Goal: Task Accomplishment & Management: Manage account settings

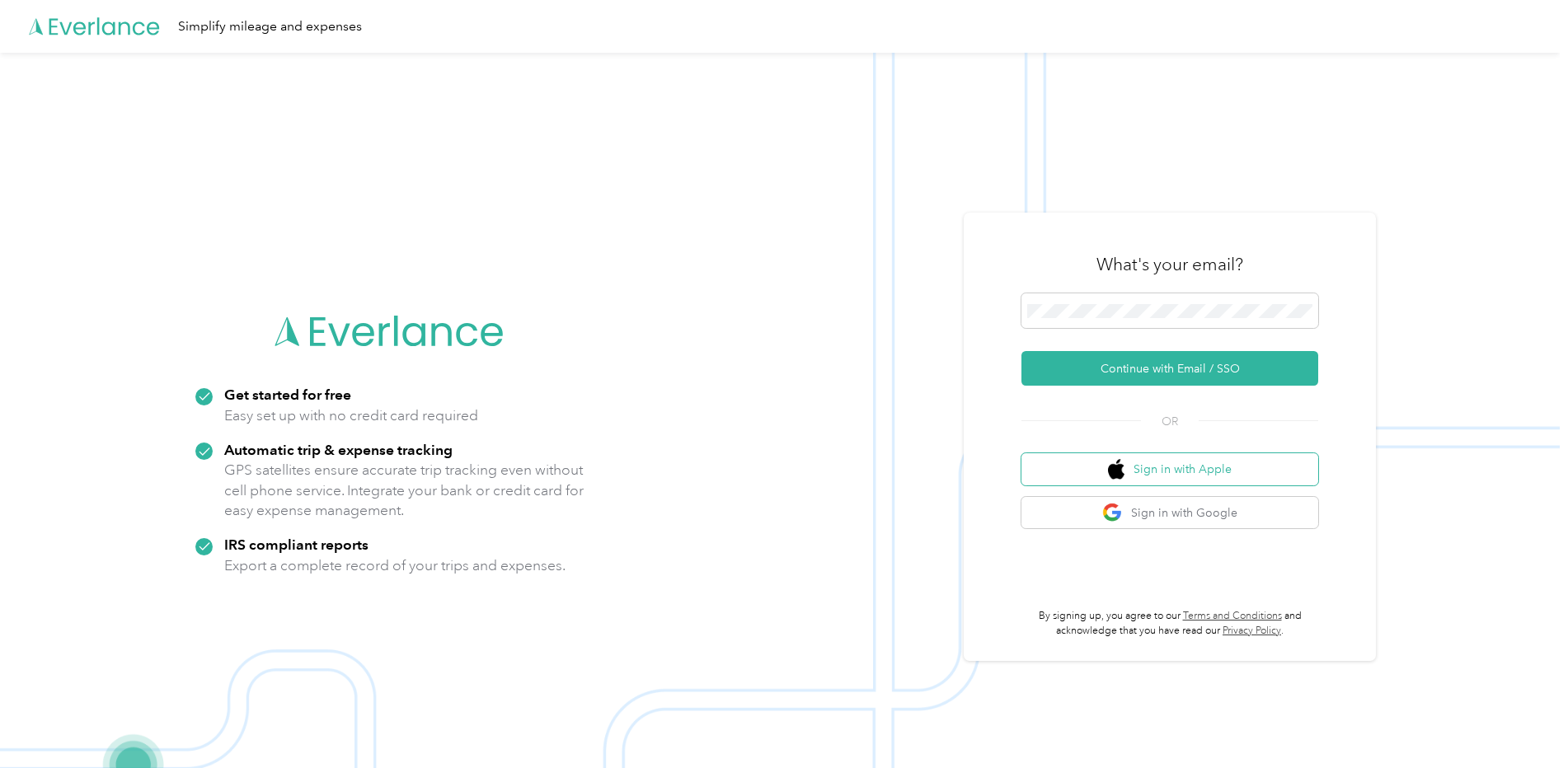
click at [1161, 474] on button "Sign in with Apple" at bounding box center [1170, 470] width 297 height 32
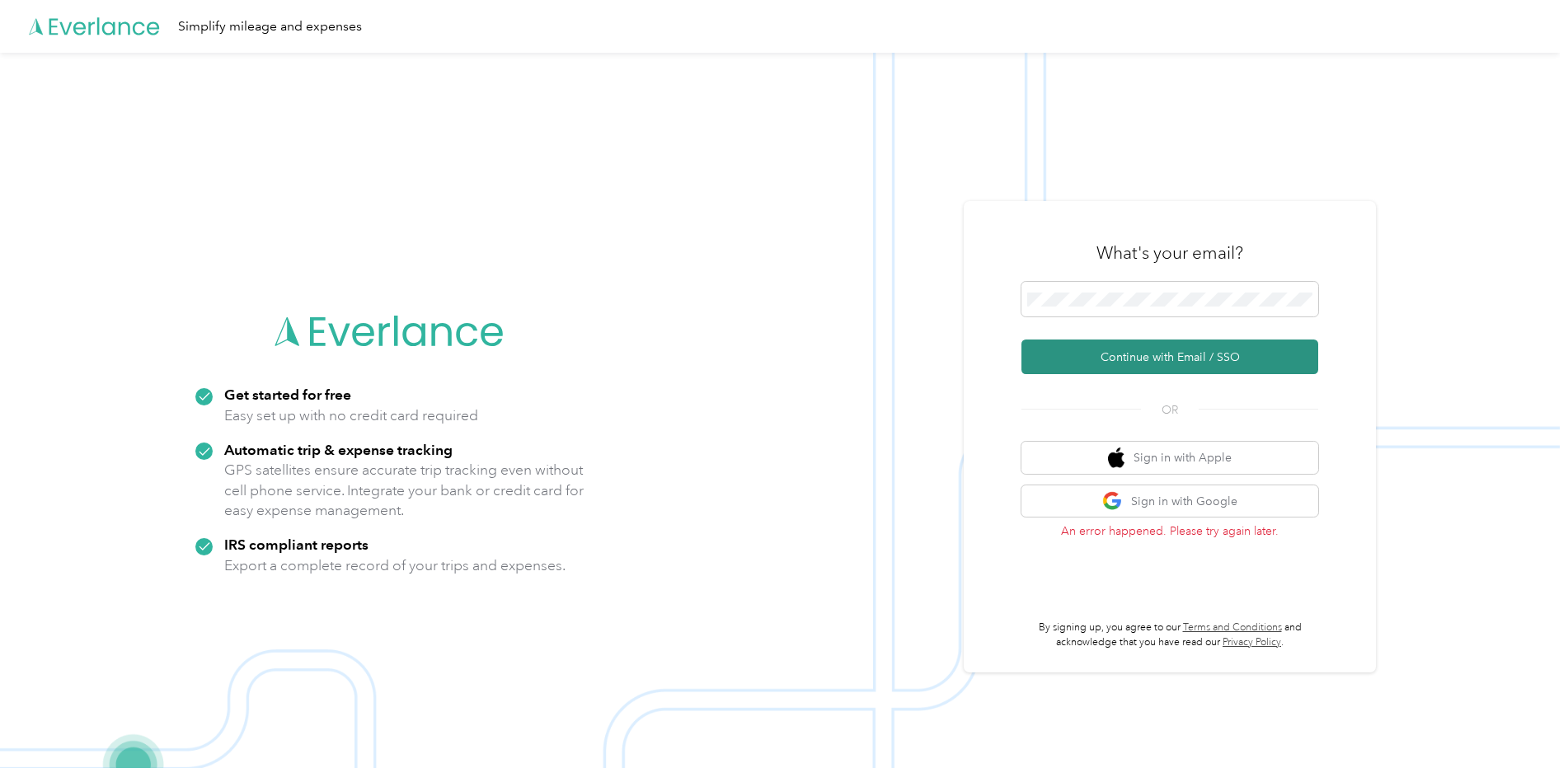
click at [1143, 357] on button "Continue with Email / SSO" at bounding box center [1170, 357] width 297 height 35
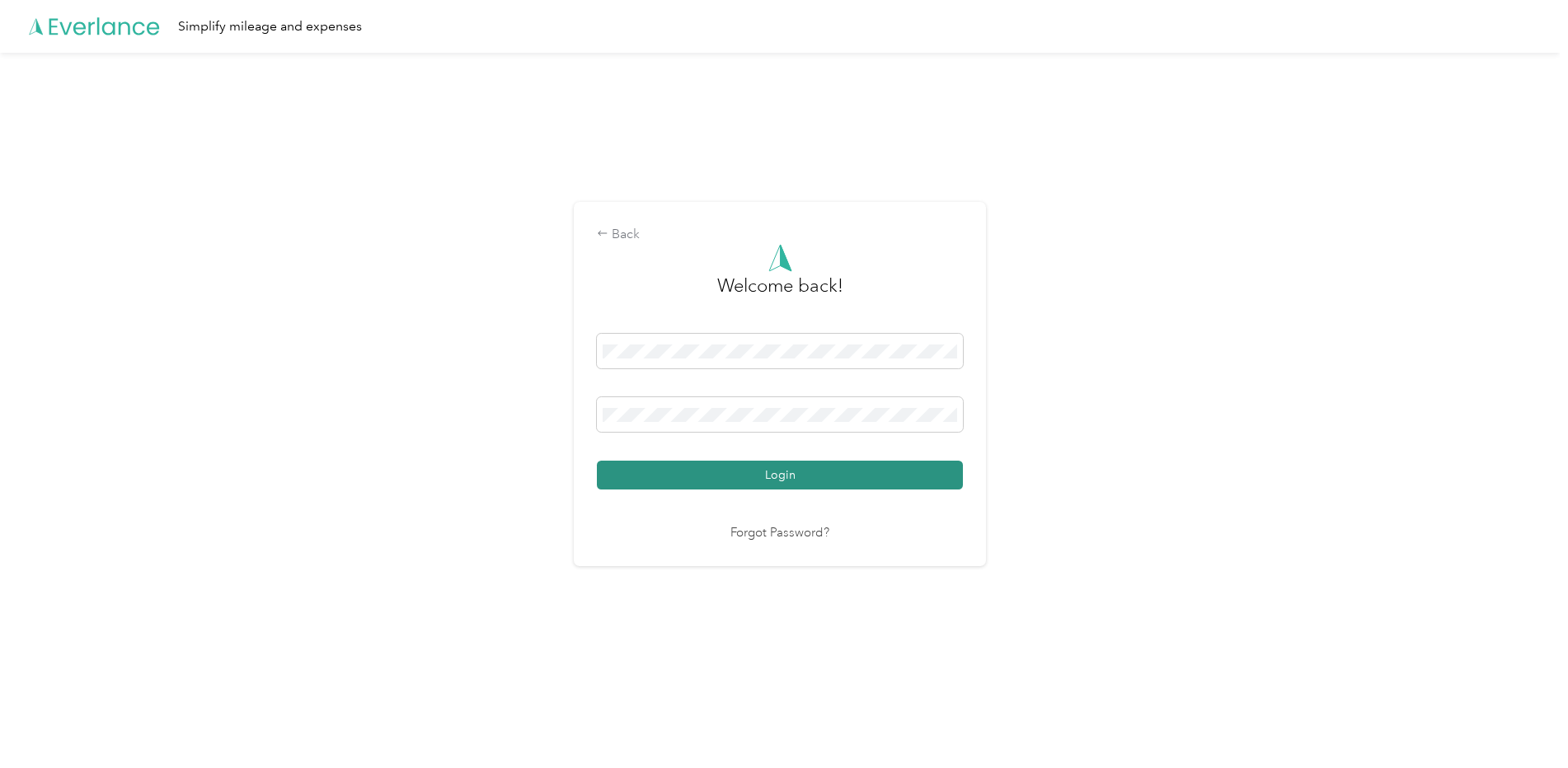
click at [757, 469] on button "Login" at bounding box center [780, 475] width 366 height 29
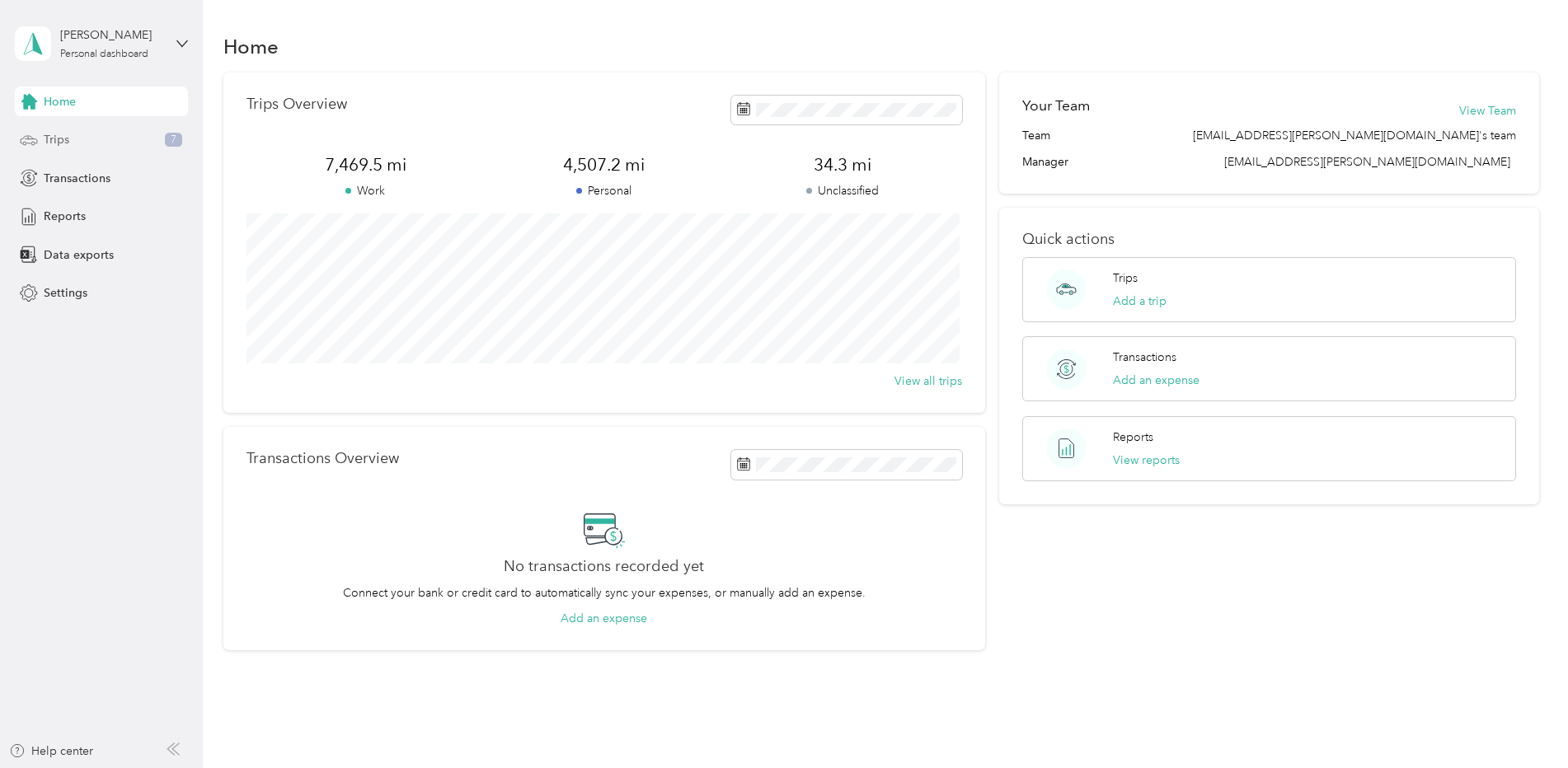
click at [48, 139] on span "Trips" at bounding box center [57, 139] width 25 height 18
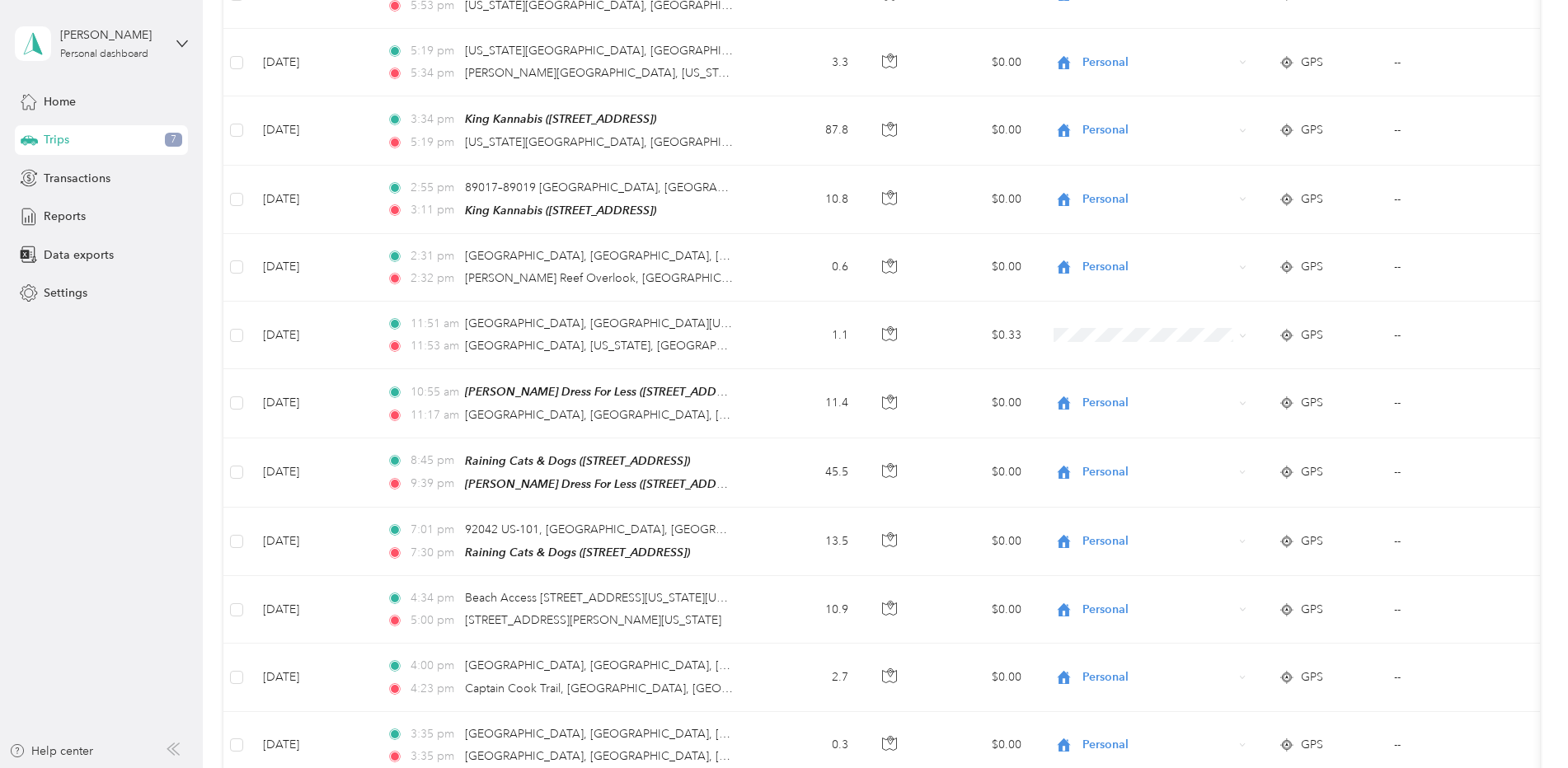
scroll to position [1079, 0]
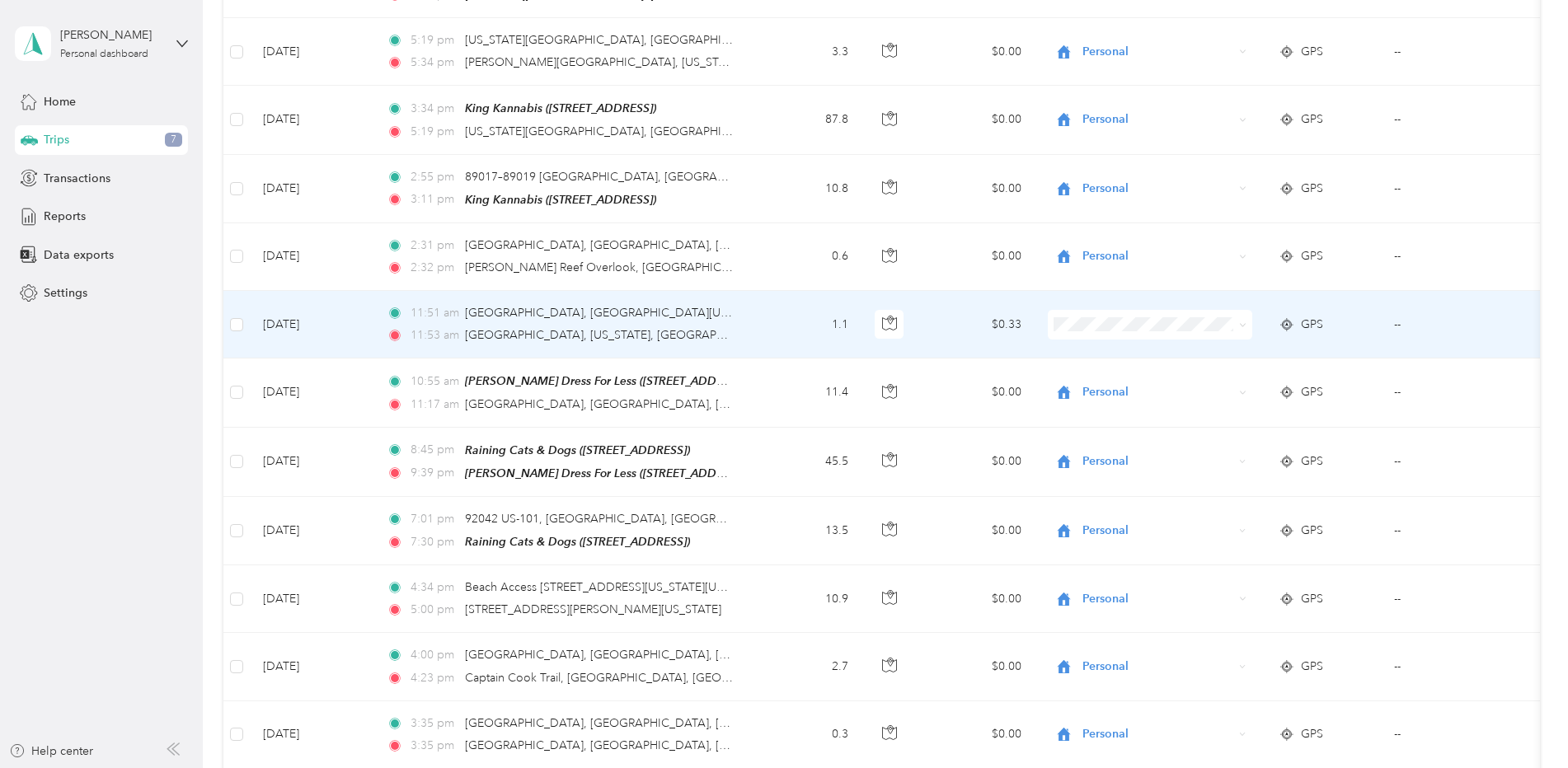
click at [1237, 315] on span at bounding box center [1240, 325] width 13 height 19
click at [1243, 321] on icon at bounding box center [1242, 325] width 8 height 8
click at [1134, 378] on span "Personal" at bounding box center [1164, 374] width 153 height 18
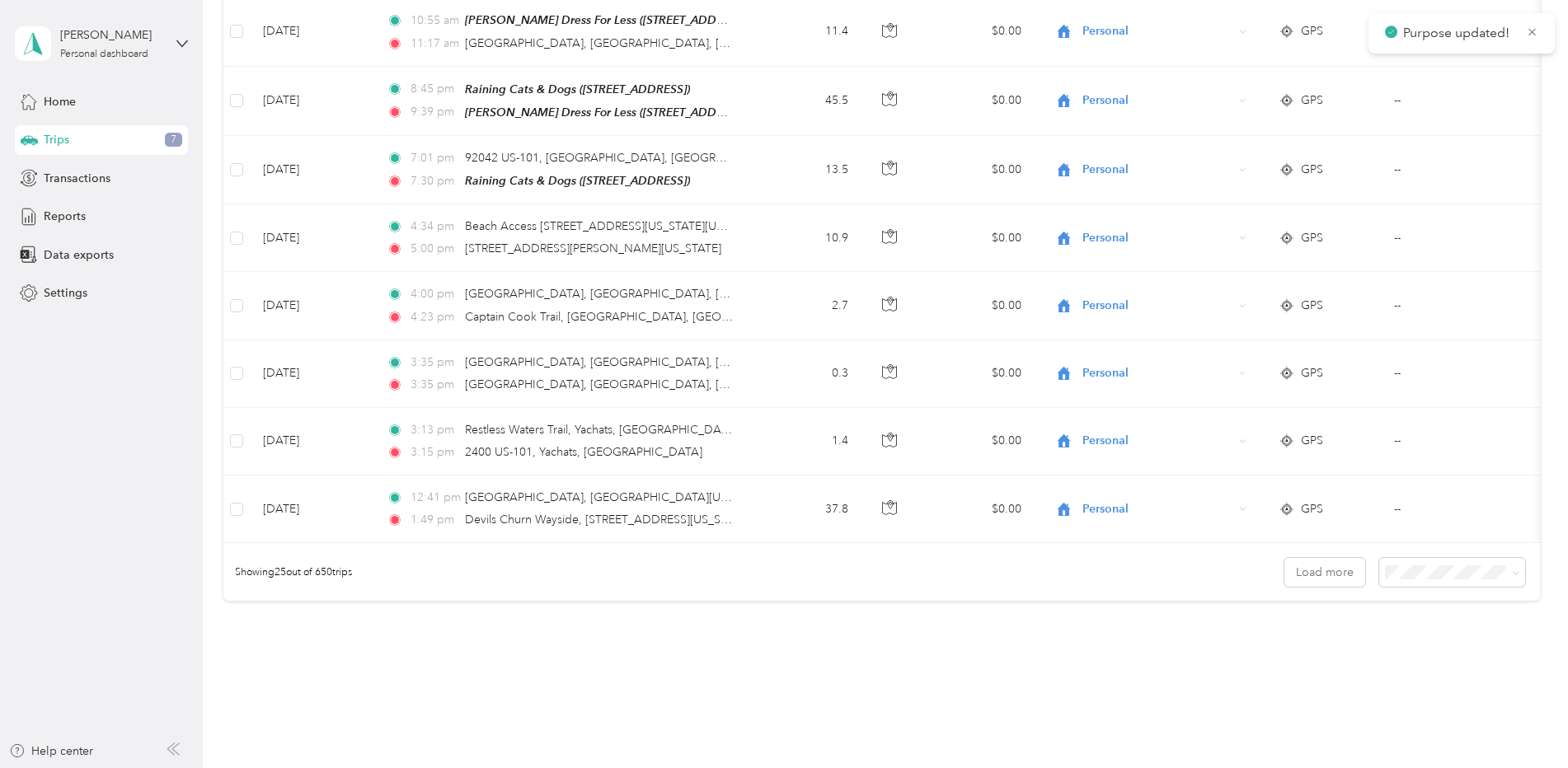
scroll to position [1502, 0]
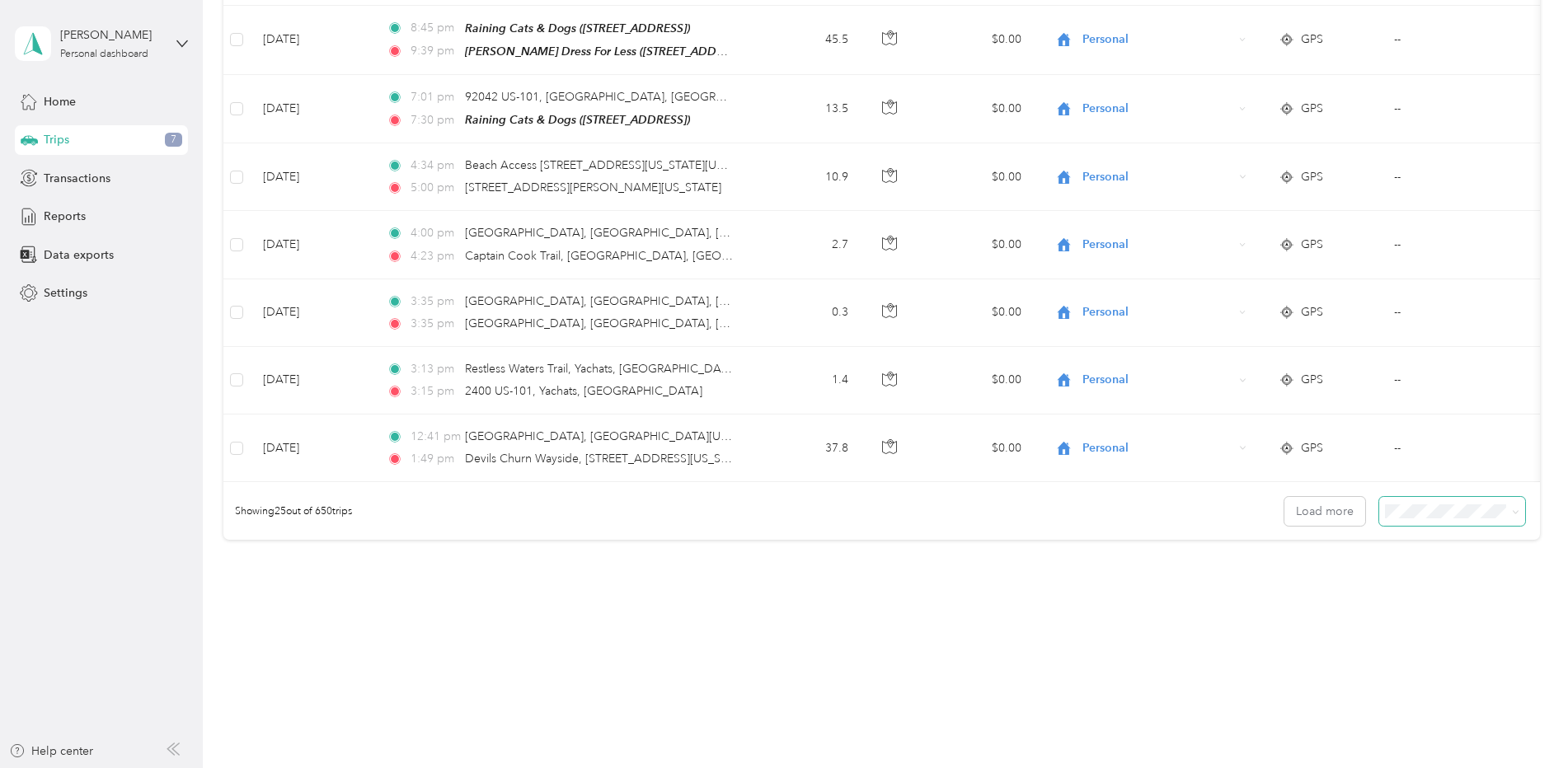
click at [1506, 508] on span at bounding box center [1513, 511] width 13 height 18
click at [1512, 508] on icon at bounding box center [1516, 512] width 8 height 8
click at [1311, 506] on button "Load more" at bounding box center [1325, 511] width 81 height 29
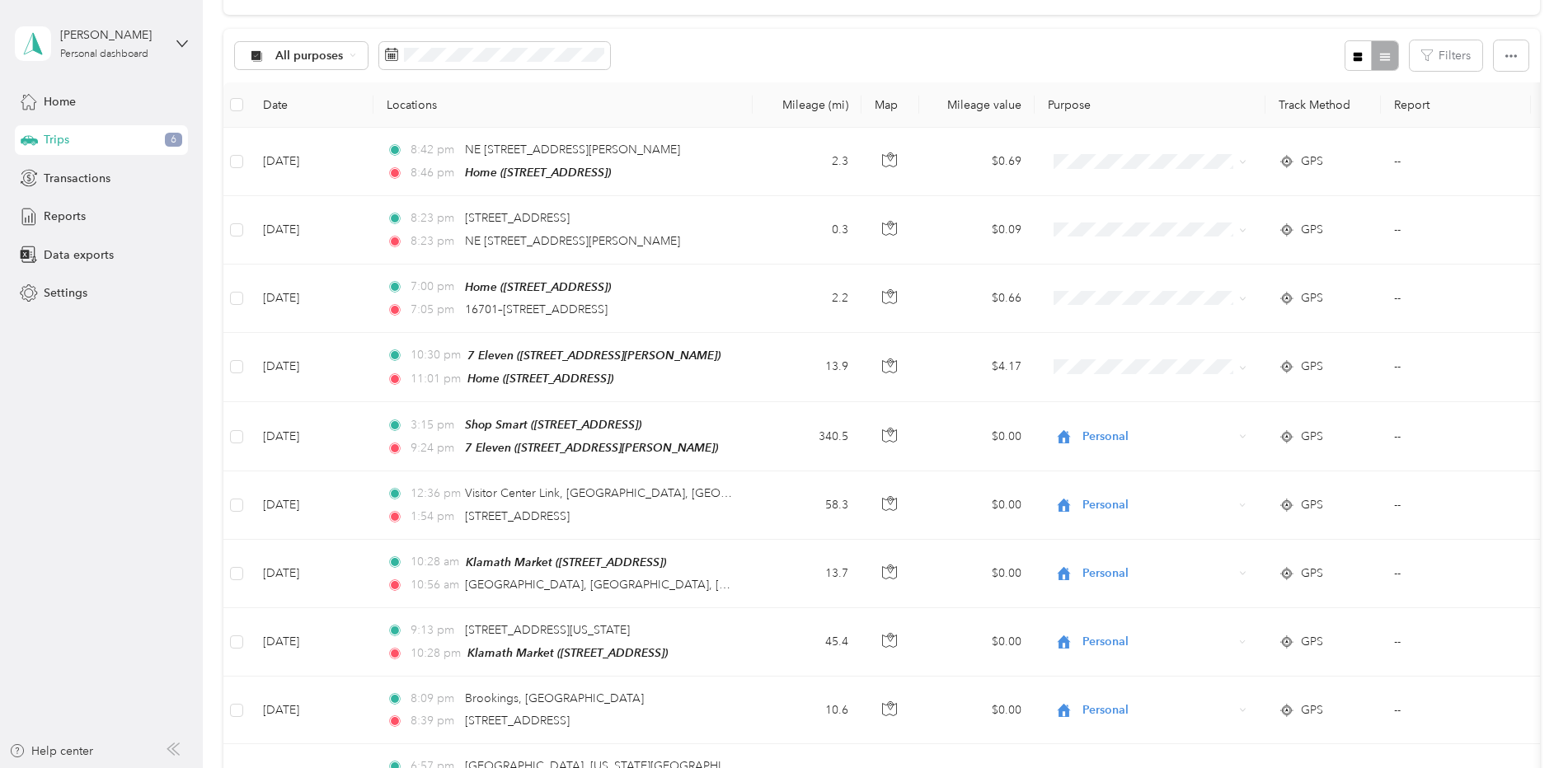
scroll to position [191, 0]
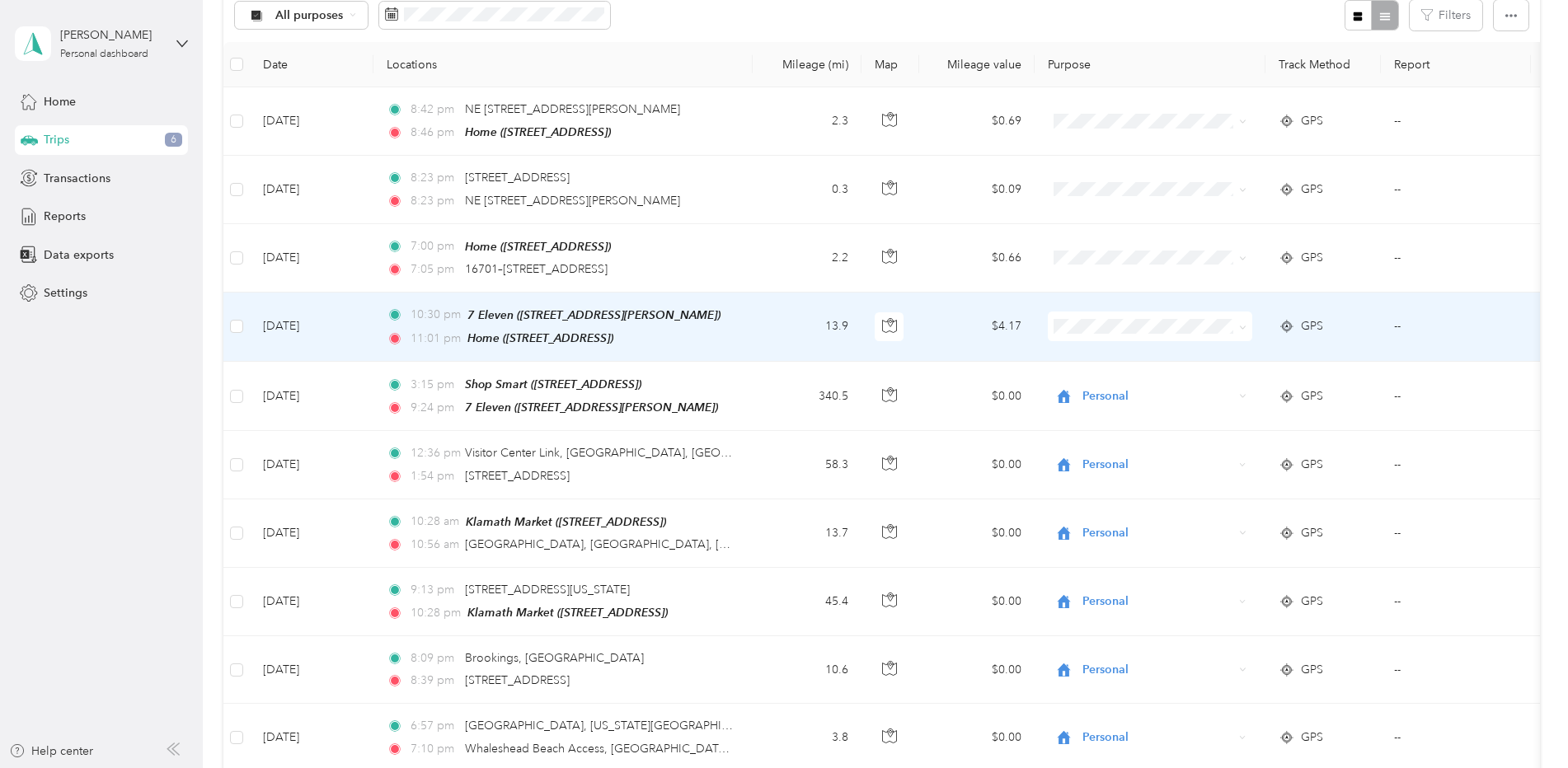
click at [1240, 319] on span at bounding box center [1242, 325] width 8 height 14
click at [1241, 319] on span at bounding box center [1242, 325] width 8 height 14
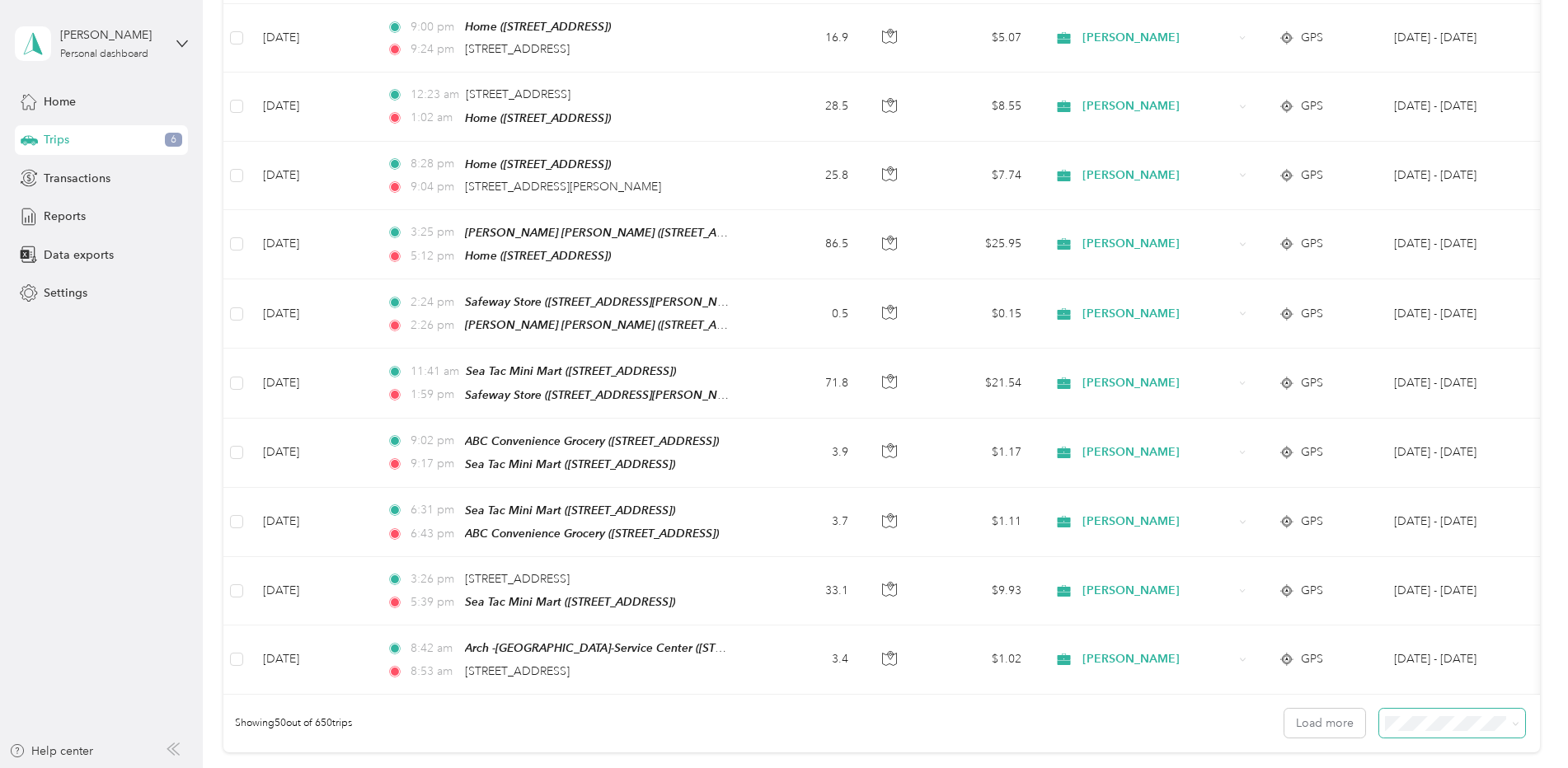
scroll to position [3197, 0]
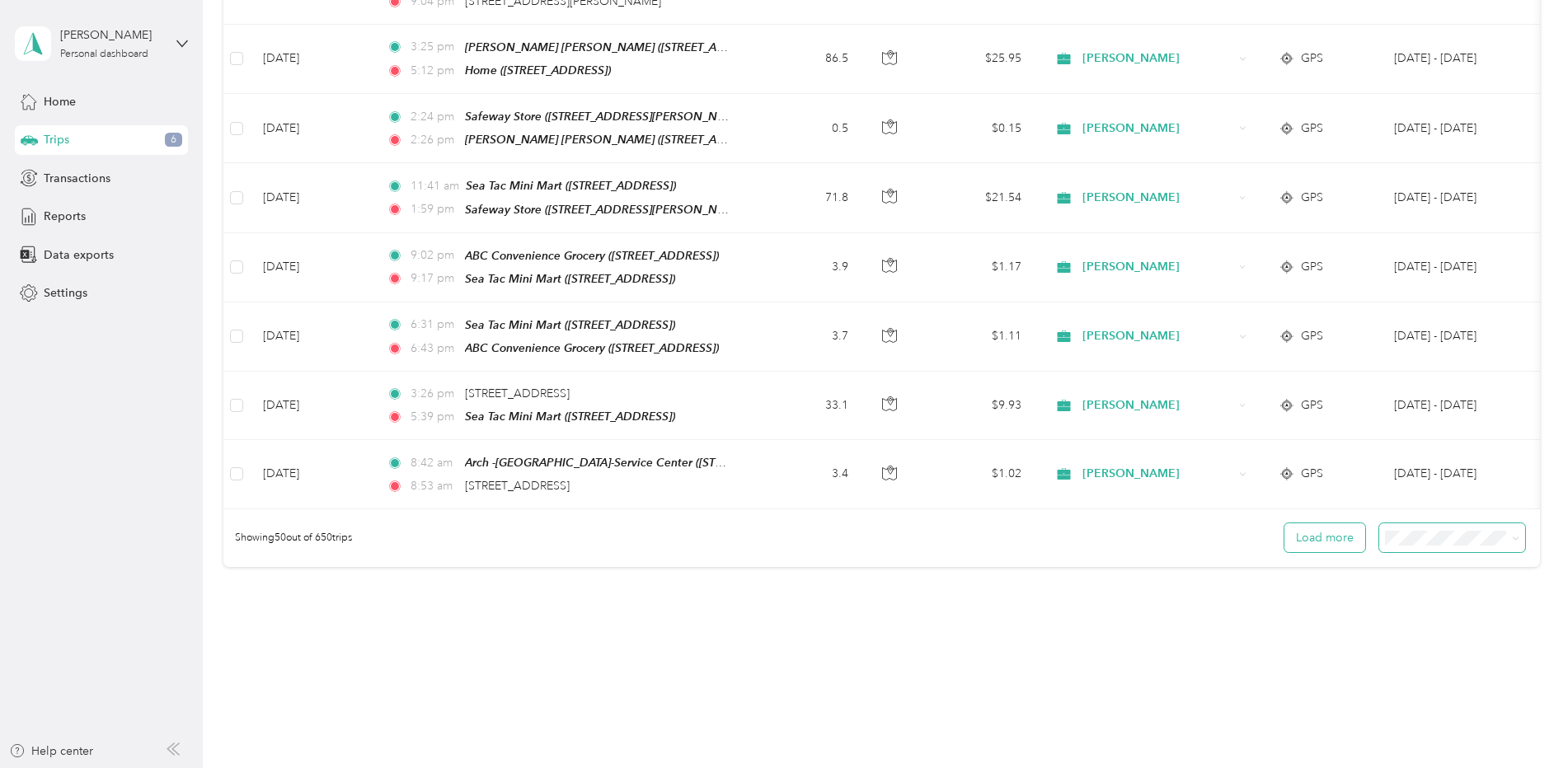
click at [1322, 524] on button "Load more" at bounding box center [1325, 538] width 81 height 29
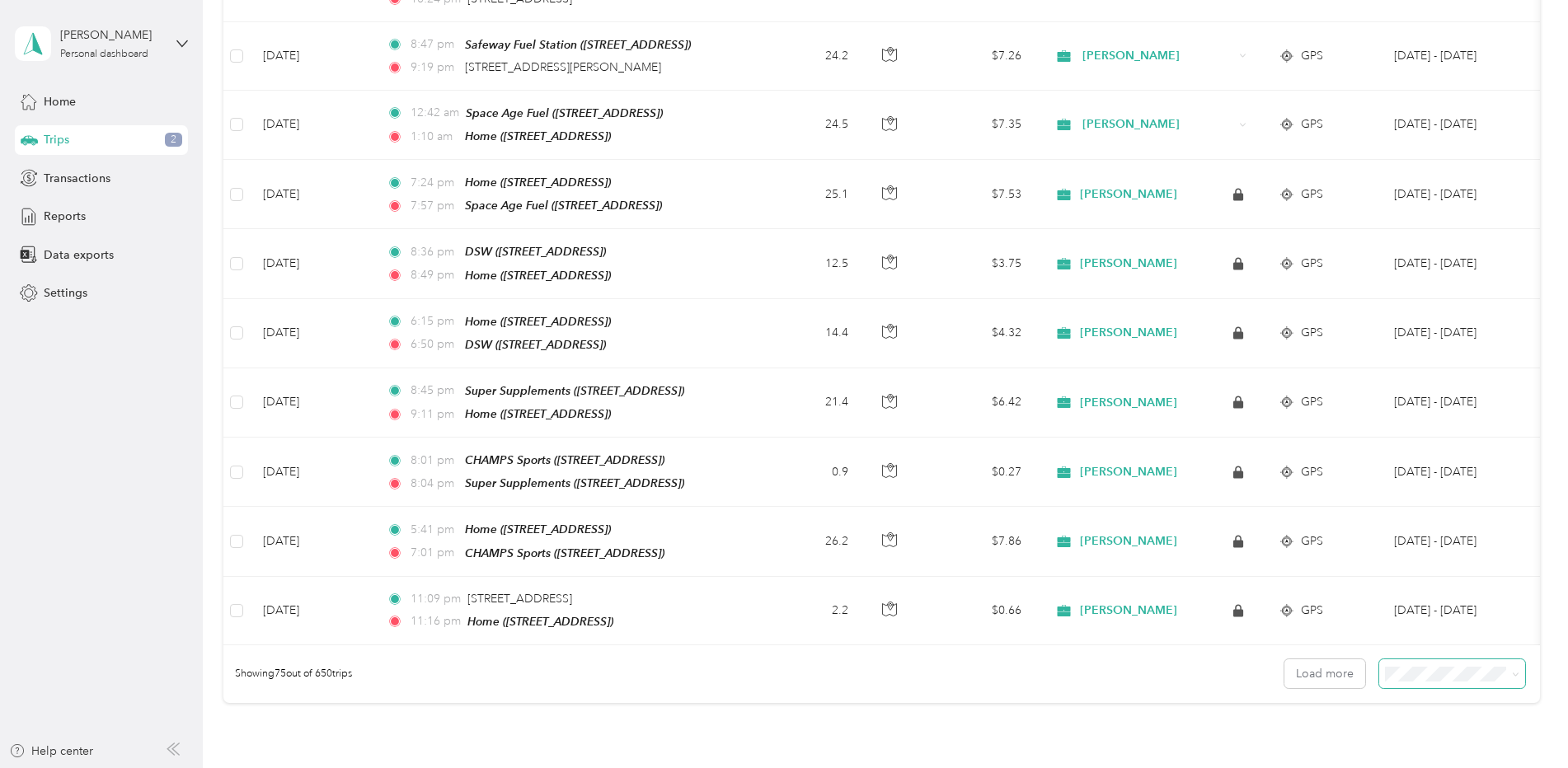
scroll to position [4890, 0]
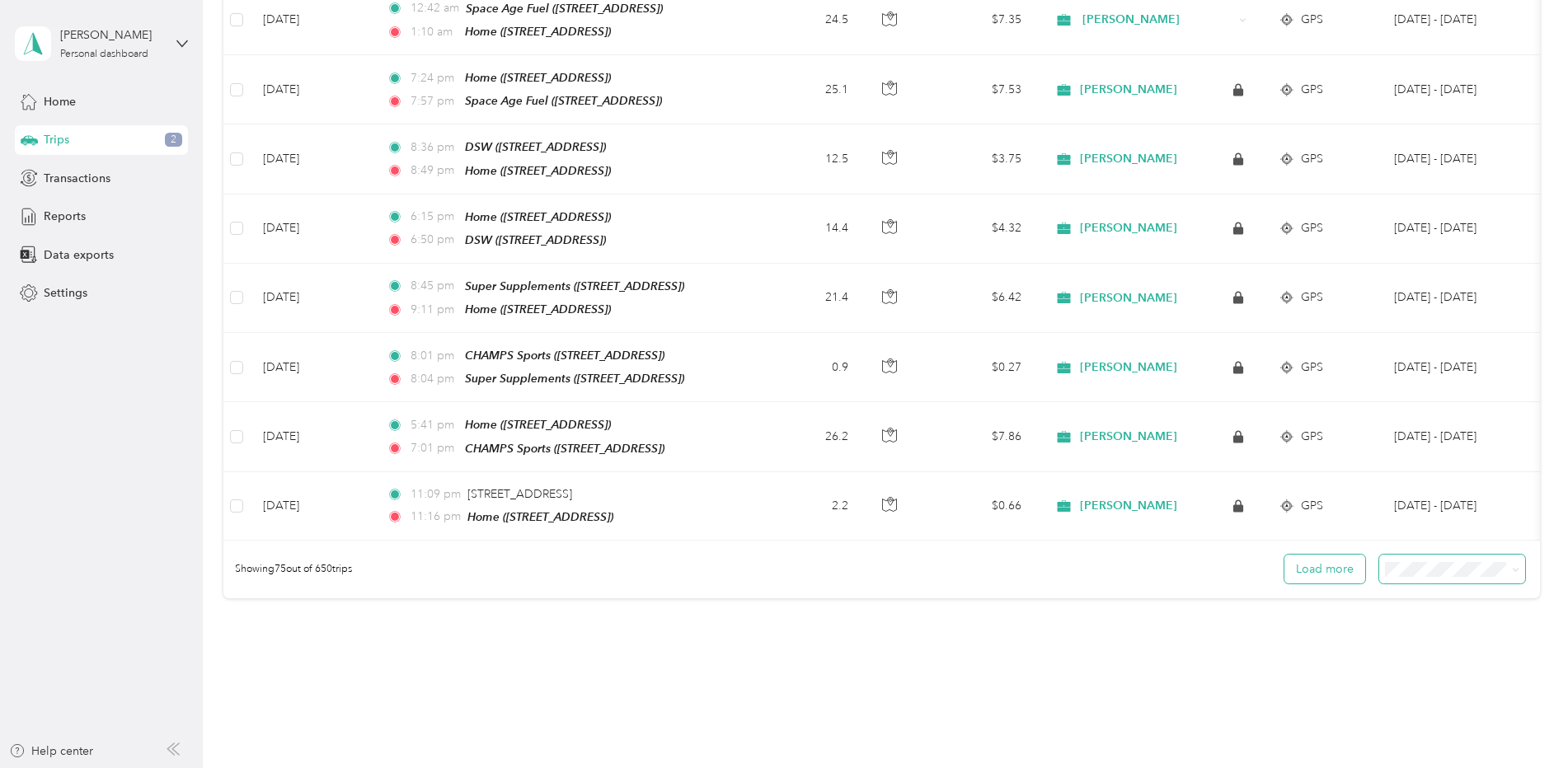
click at [1313, 555] on button "Load more" at bounding box center [1325, 569] width 81 height 29
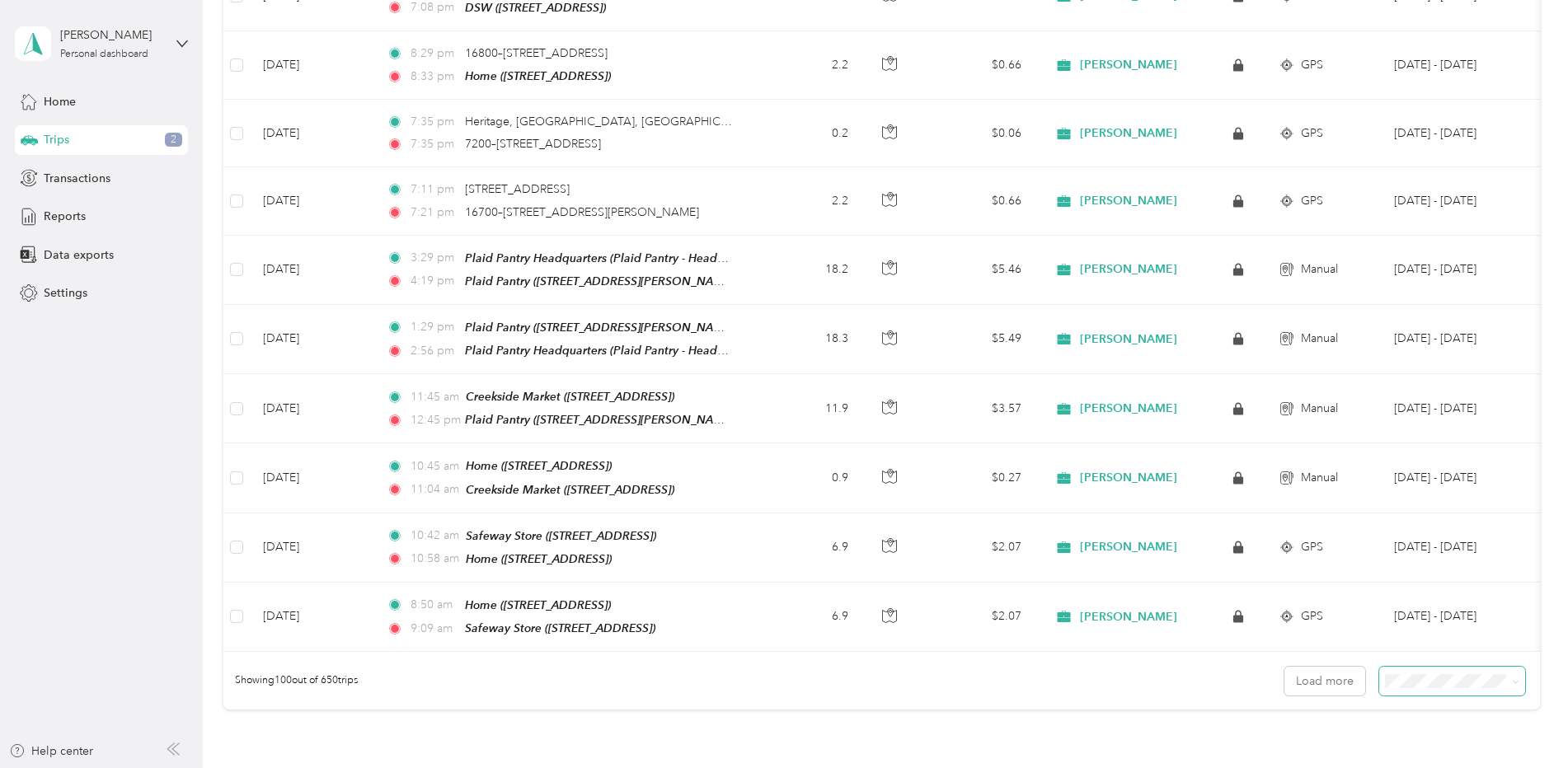
scroll to position [6586, 0]
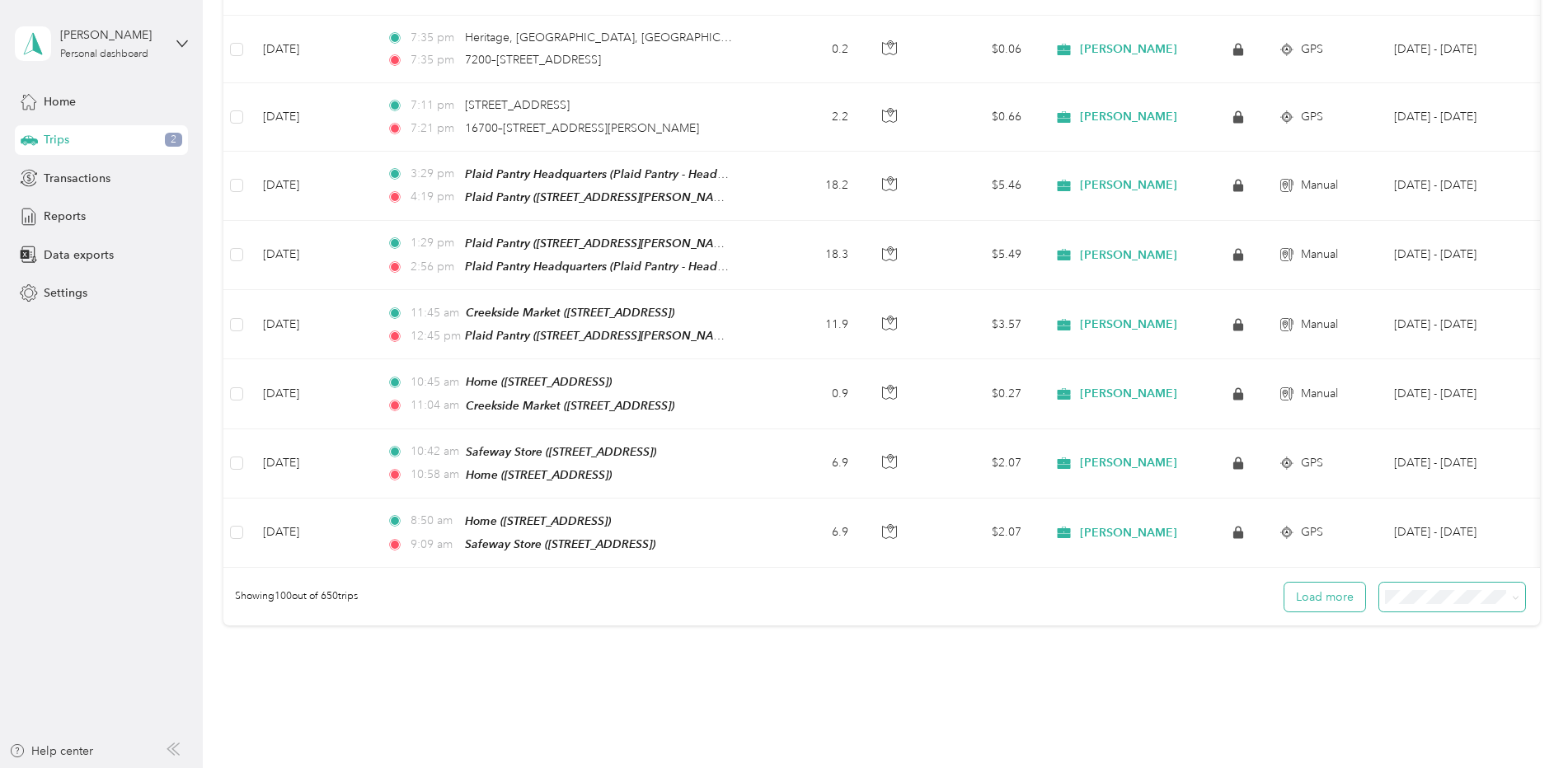
click at [1320, 583] on button "Load more" at bounding box center [1325, 597] width 81 height 29
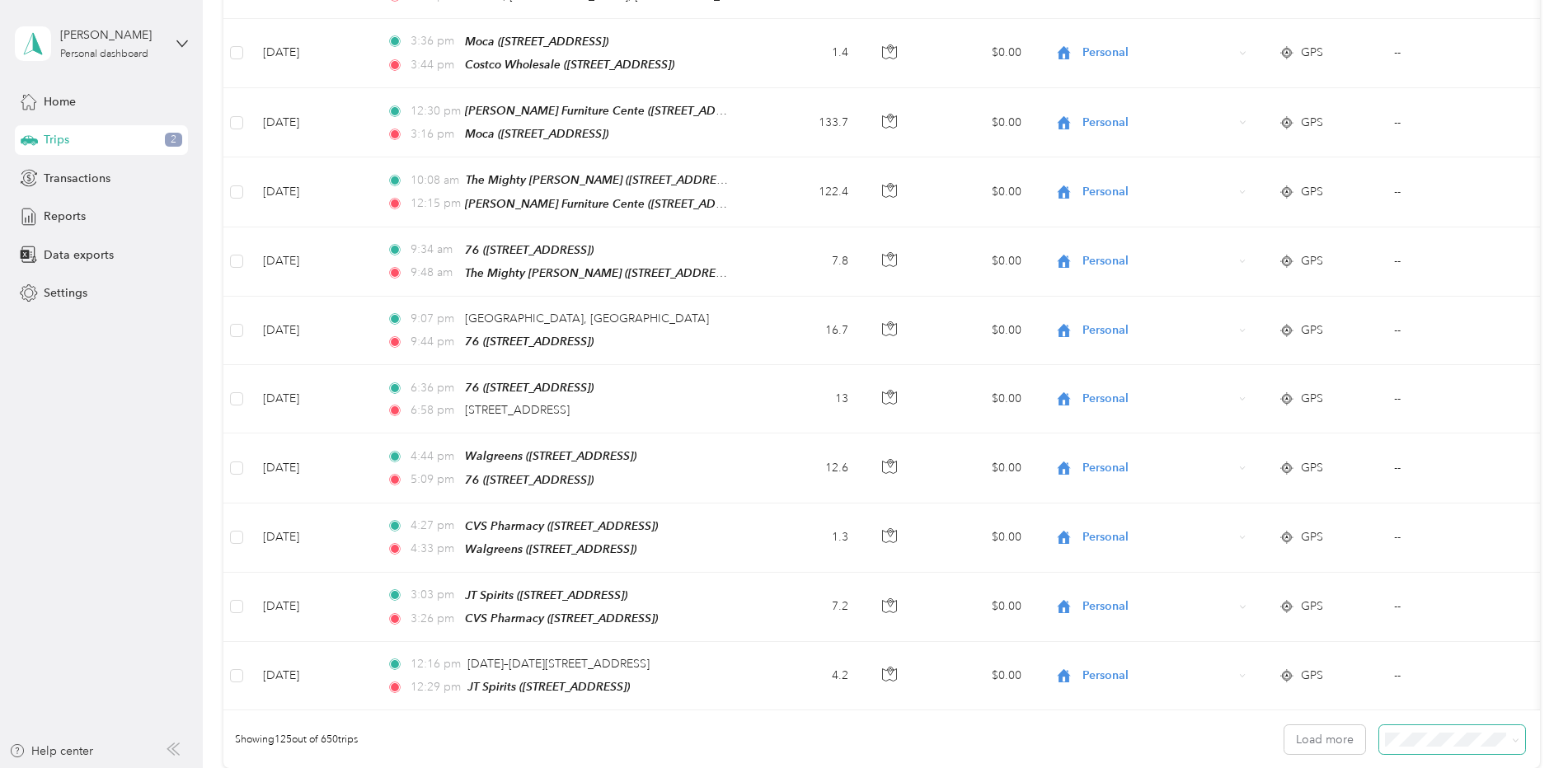
scroll to position [8280, 0]
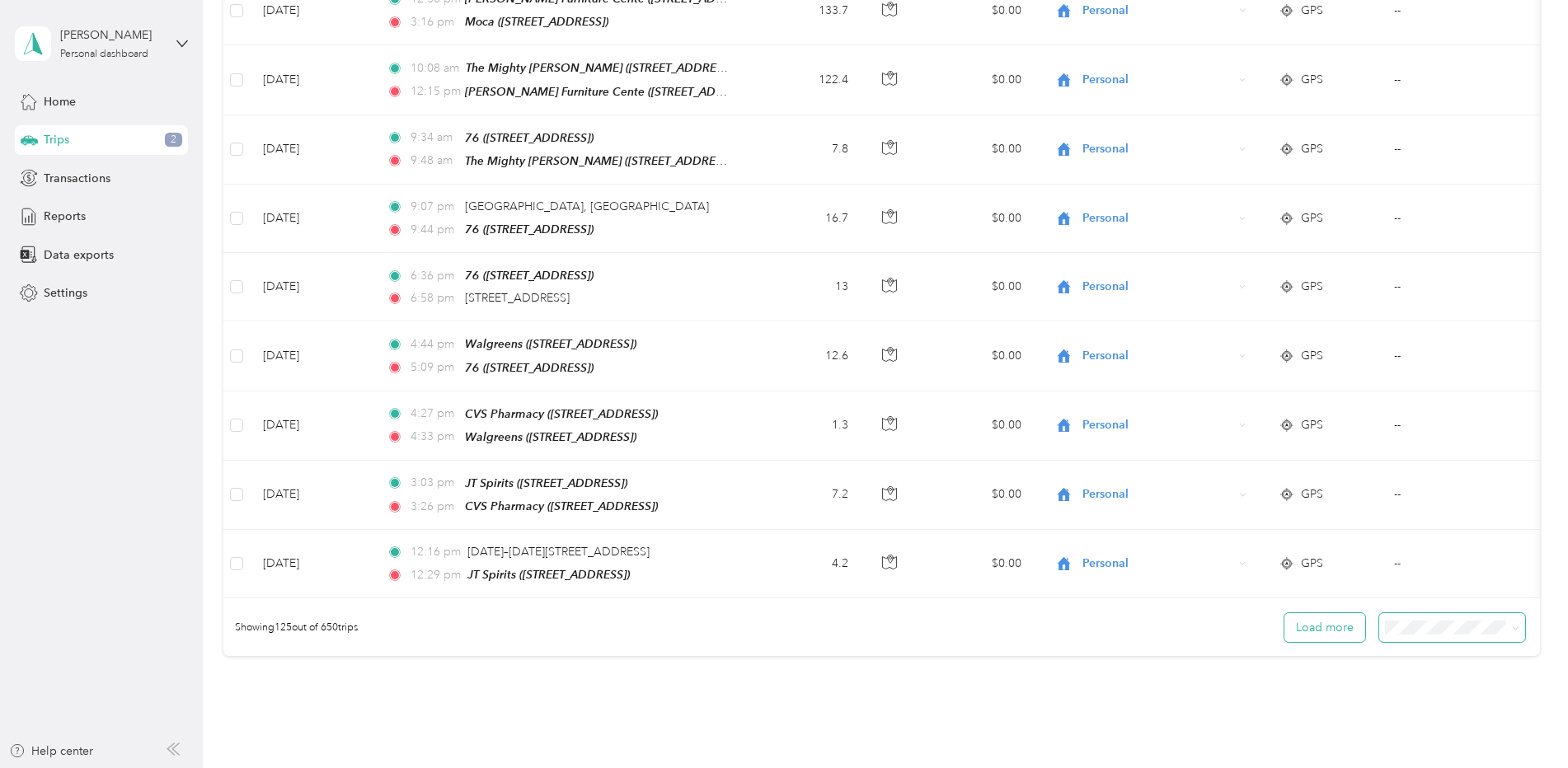
click at [1333, 613] on button "Load more" at bounding box center [1325, 627] width 81 height 29
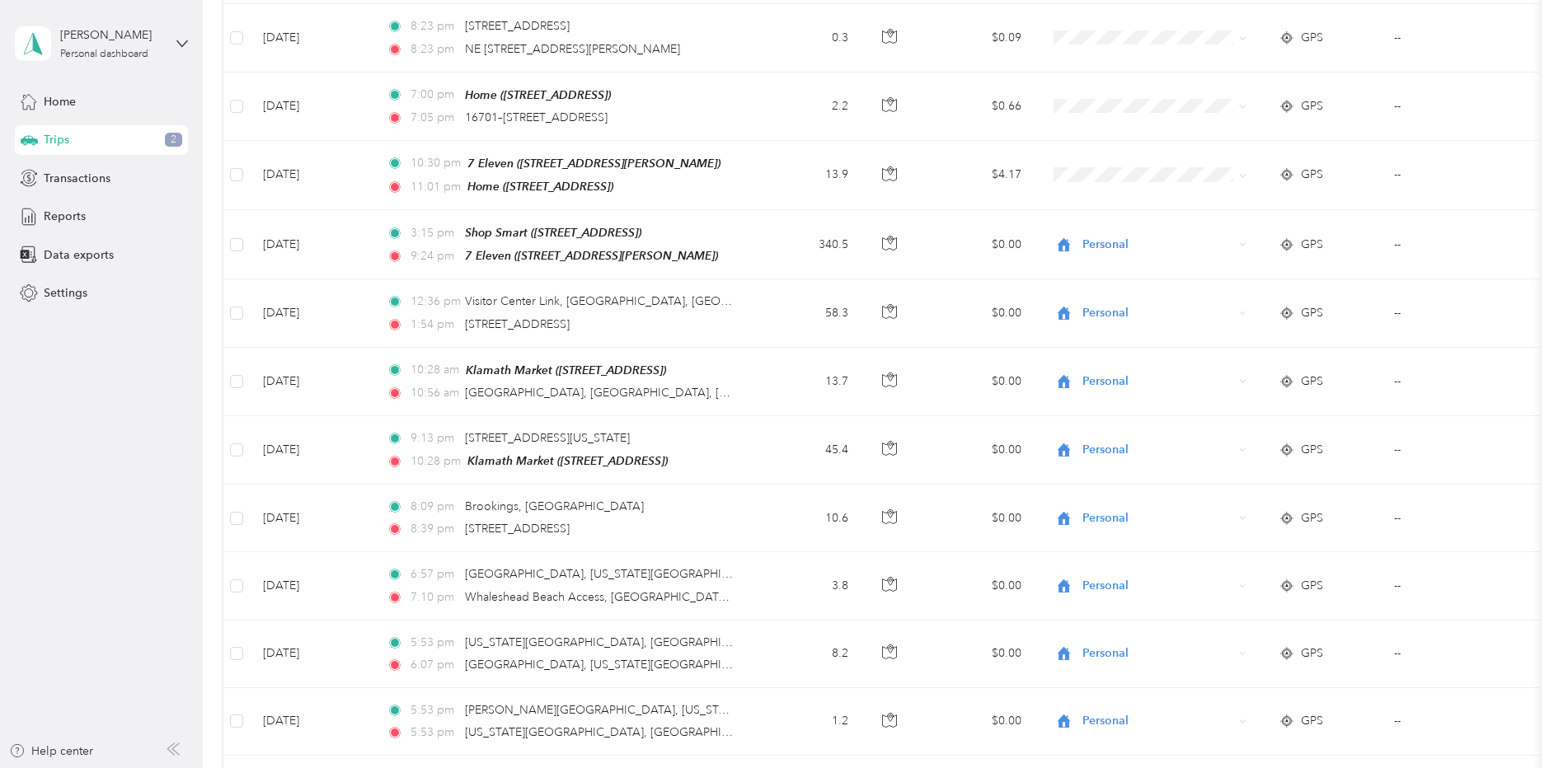
scroll to position [0, 0]
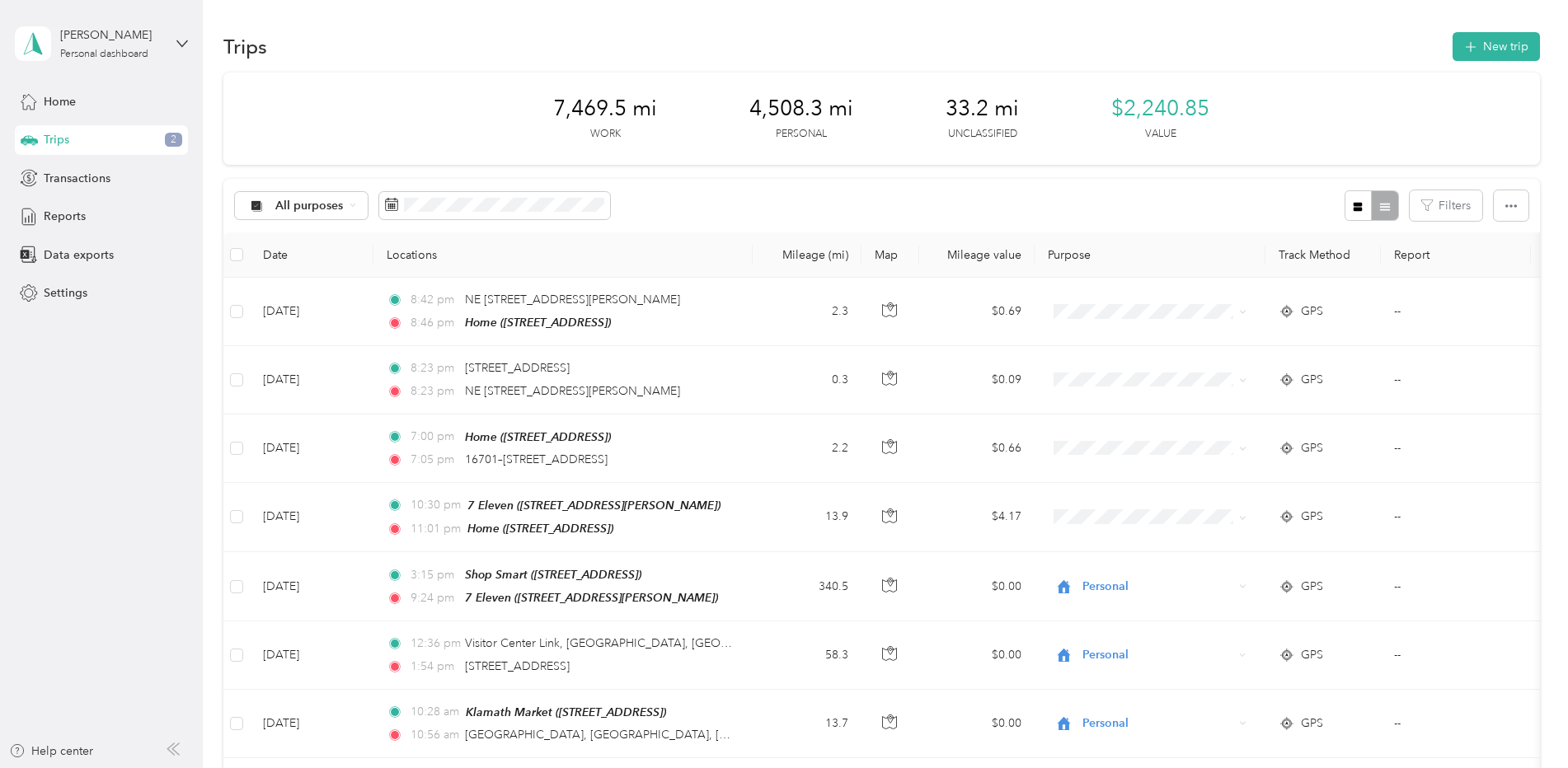
click at [1378, 206] on div at bounding box center [1371, 206] width 54 height 30
click at [1508, 203] on icon "button" at bounding box center [1511, 207] width 12 height 12
click at [1452, 206] on button "Filters" at bounding box center [1446, 206] width 73 height 30
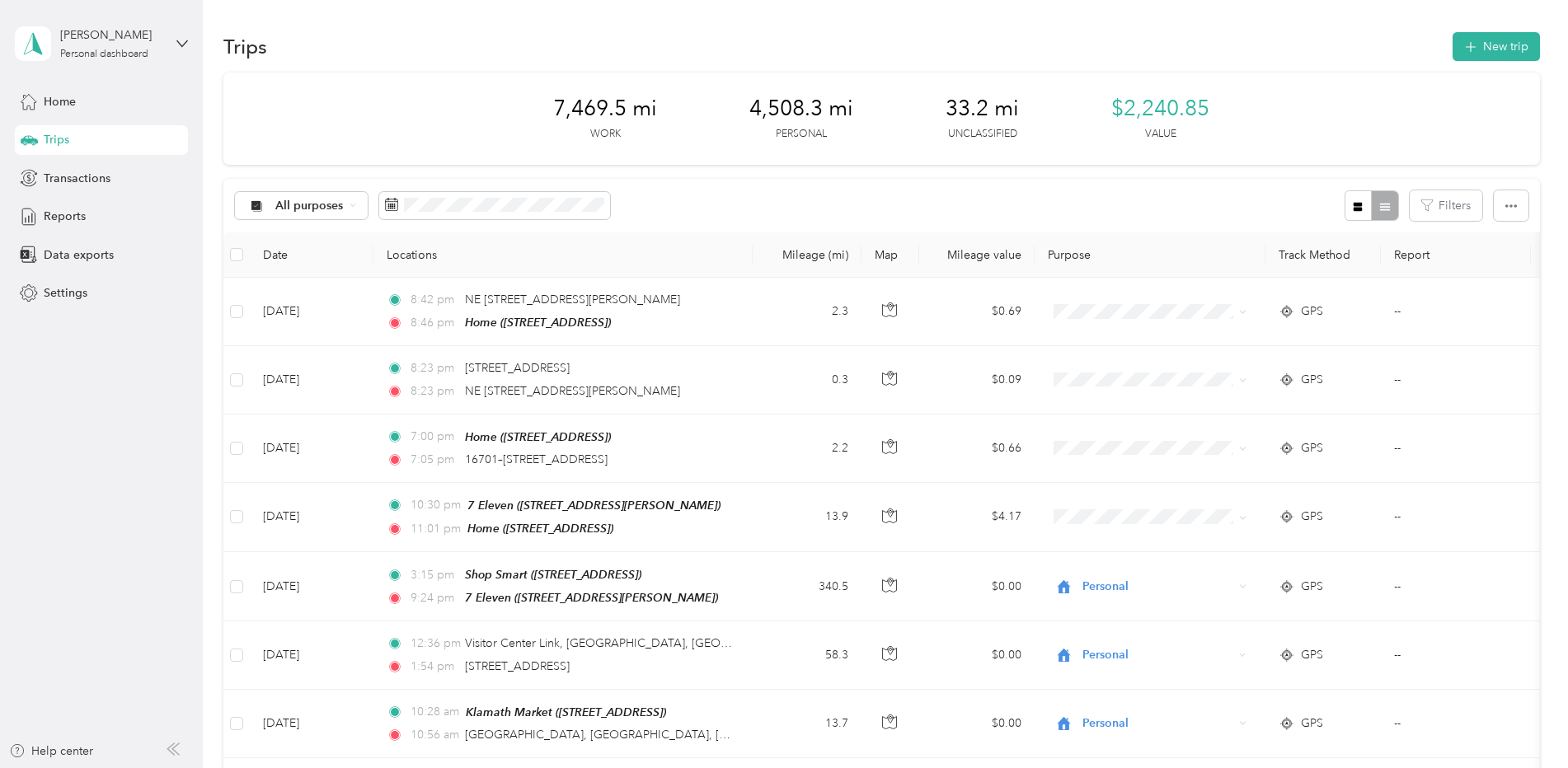
click at [1378, 207] on div at bounding box center [1371, 206] width 54 height 30
click at [1354, 207] on icon "button" at bounding box center [1358, 206] width 9 height 9
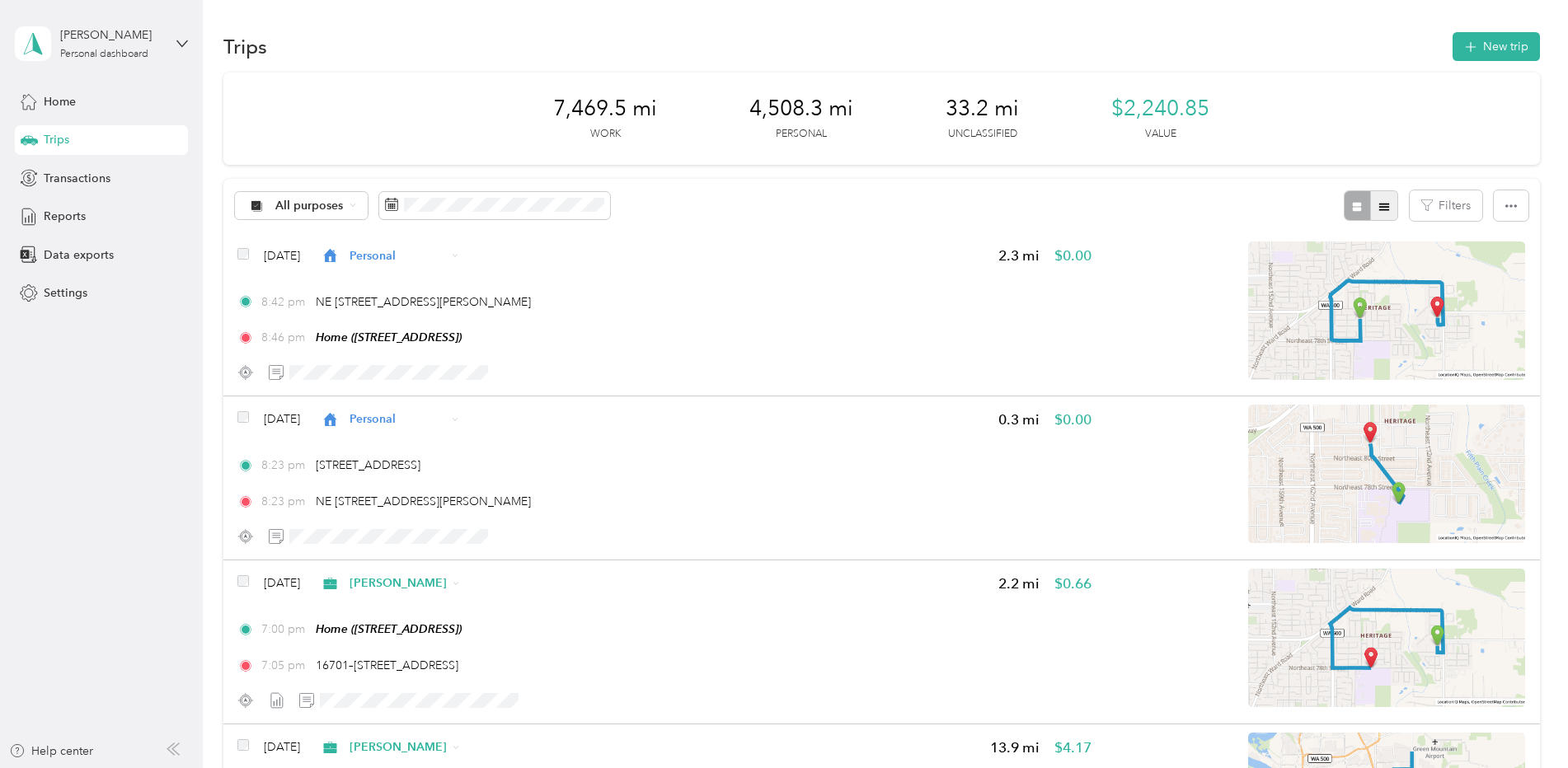
click at [1382, 207] on icon "button" at bounding box center [1384, 206] width 10 height 8
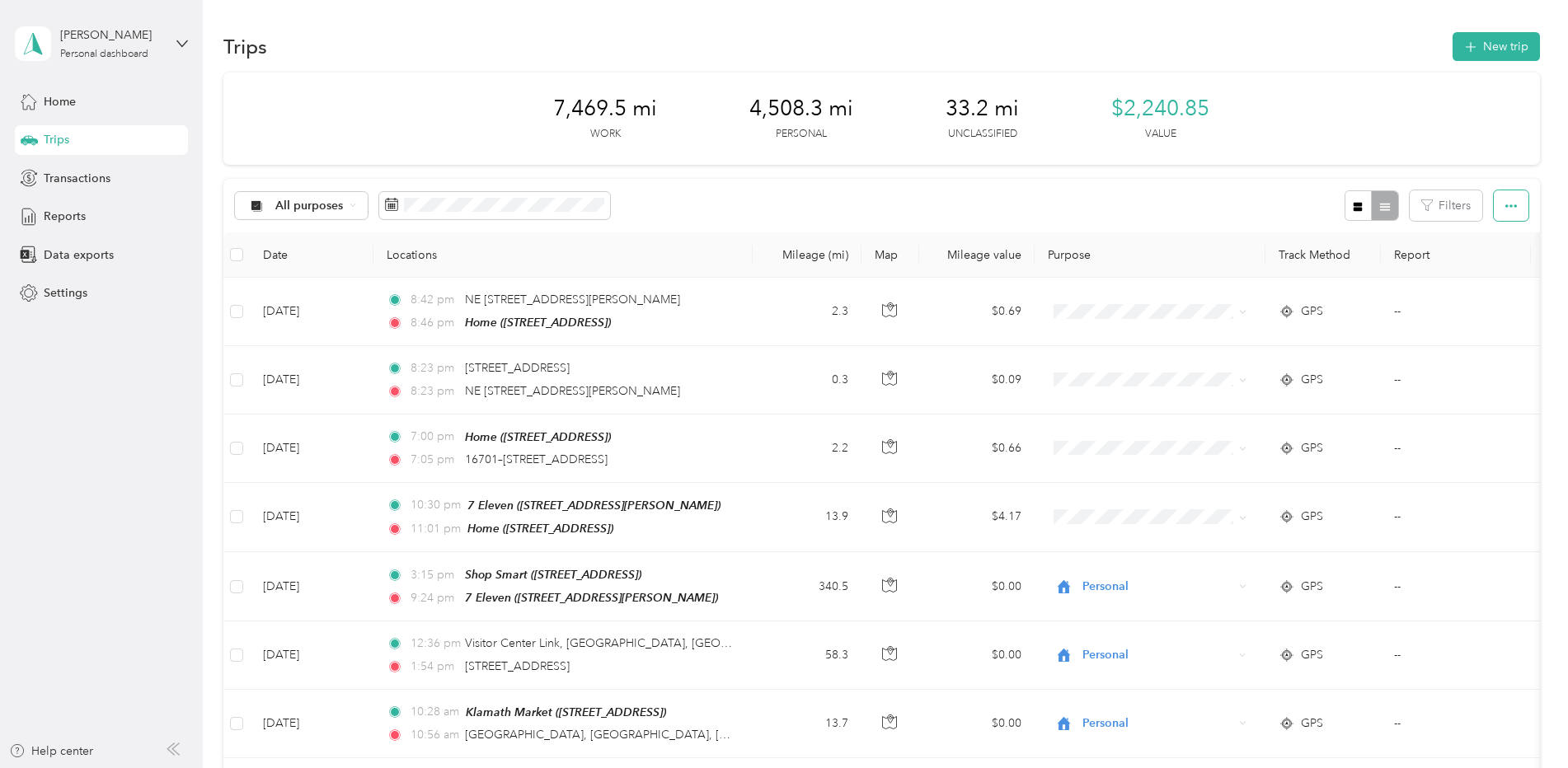
click at [1507, 207] on icon "button" at bounding box center [1511, 207] width 12 height 12
click at [1086, 206] on div "All purposes Filters" at bounding box center [881, 206] width 1317 height 54
click at [346, 201] on div "All purposes" at bounding box center [302, 206] width 133 height 28
click at [300, 263] on span "Unclassified" at bounding box center [323, 264] width 97 height 18
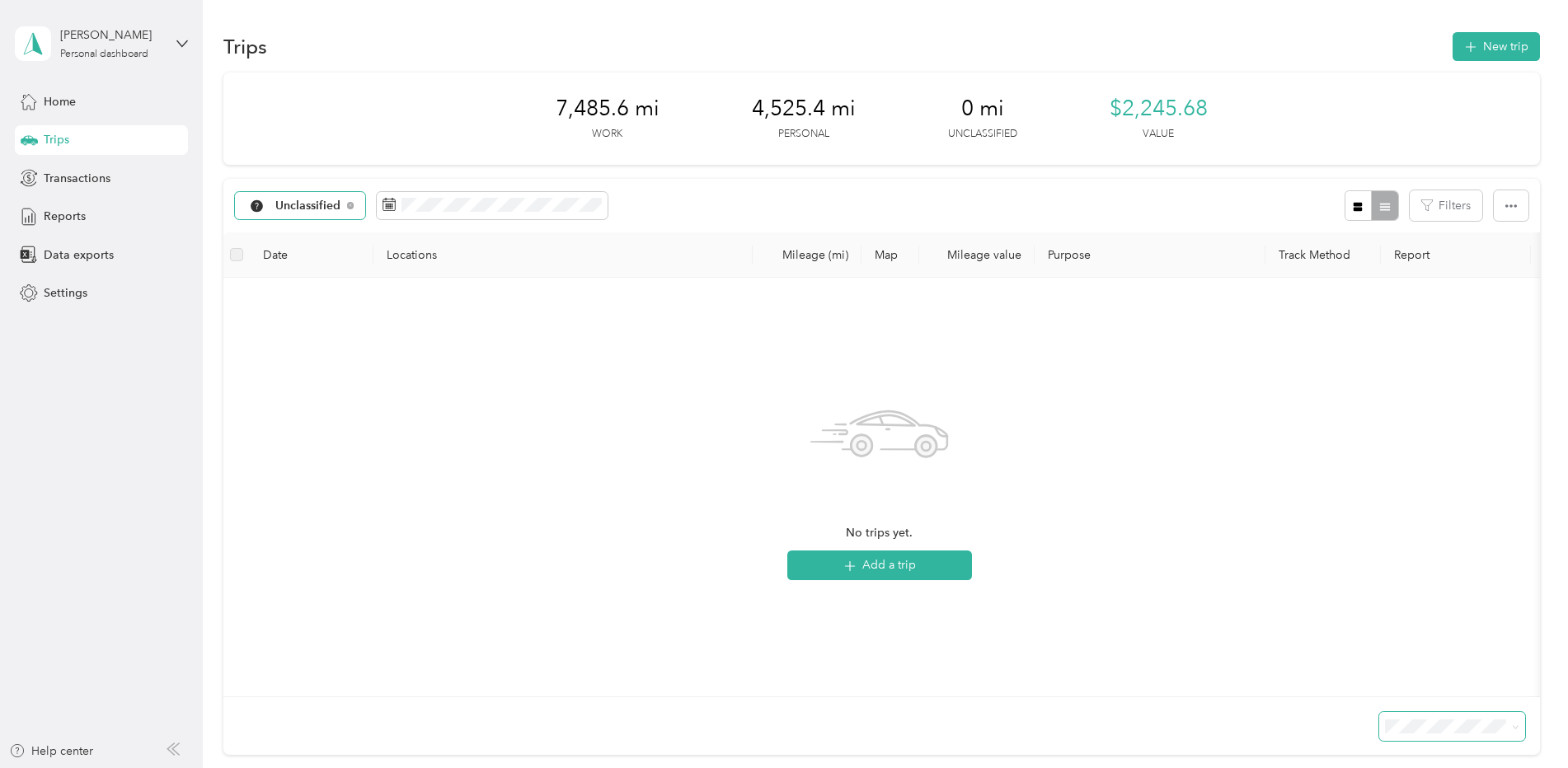
click at [310, 201] on span "Unclassified" at bounding box center [308, 207] width 66 height 12
click at [299, 234] on span "All purposes" at bounding box center [323, 235] width 97 height 18
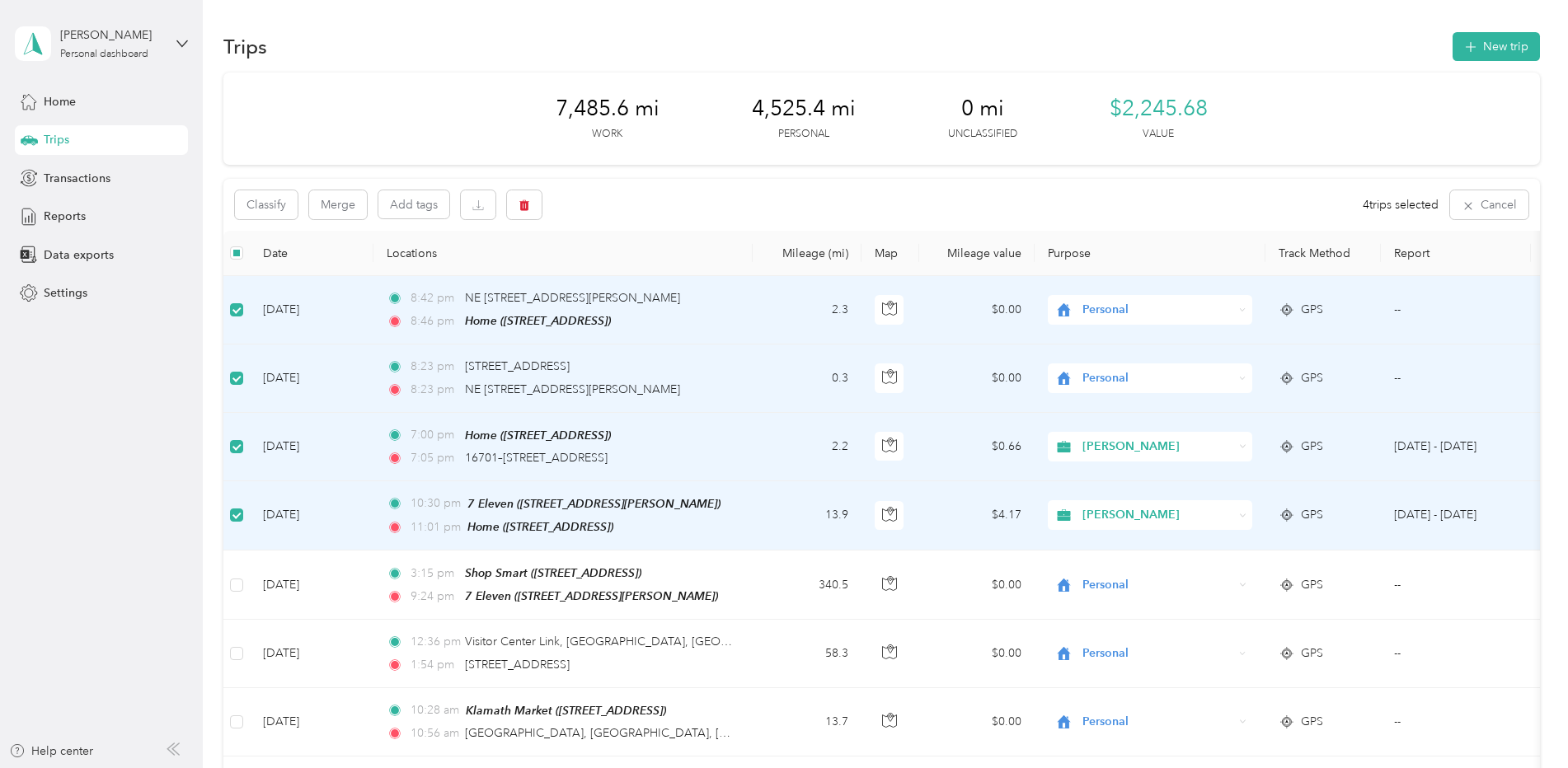
click at [448, 132] on div "7,485.6 mi Work 4,525.4 mi Personal 0 mi Unclassified $2,245.68 Value" at bounding box center [881, 118] width 1317 height 92
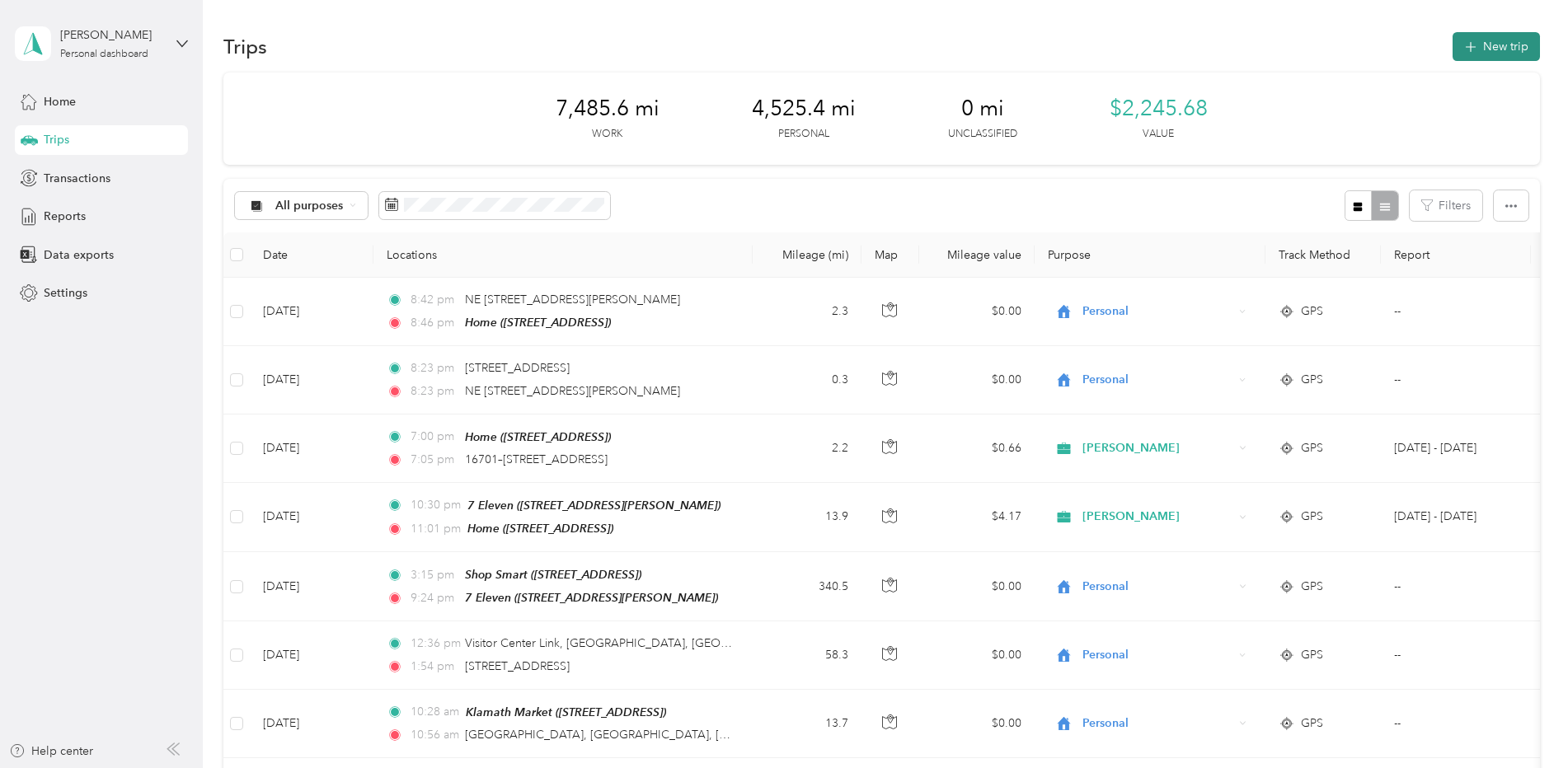
click at [1478, 48] on button "New trip" at bounding box center [1496, 46] width 88 height 29
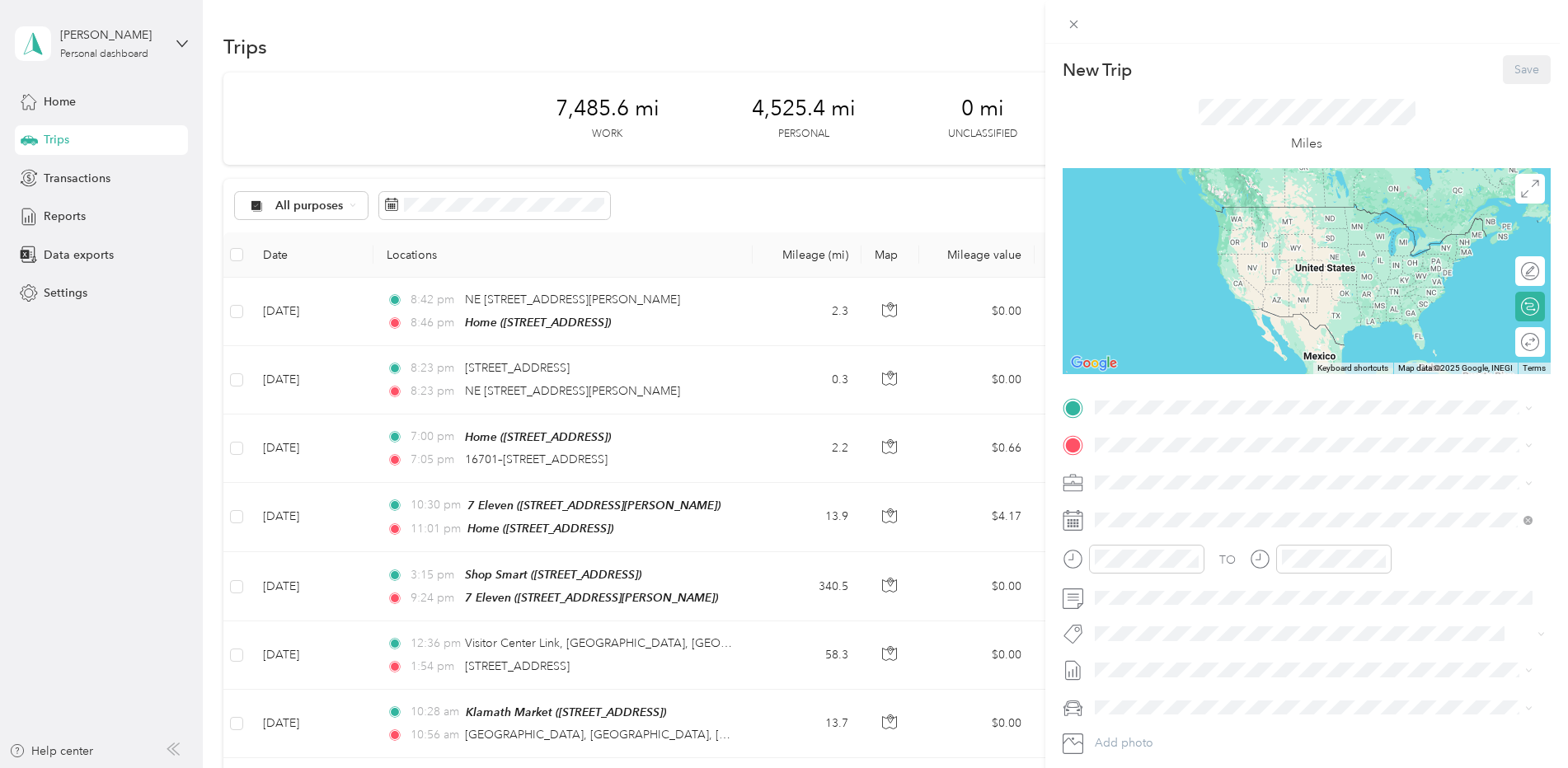
click at [65, 218] on div "New Trip Save This trip cannot be edited because it is either under review, app…" at bounding box center [784, 384] width 1568 height 768
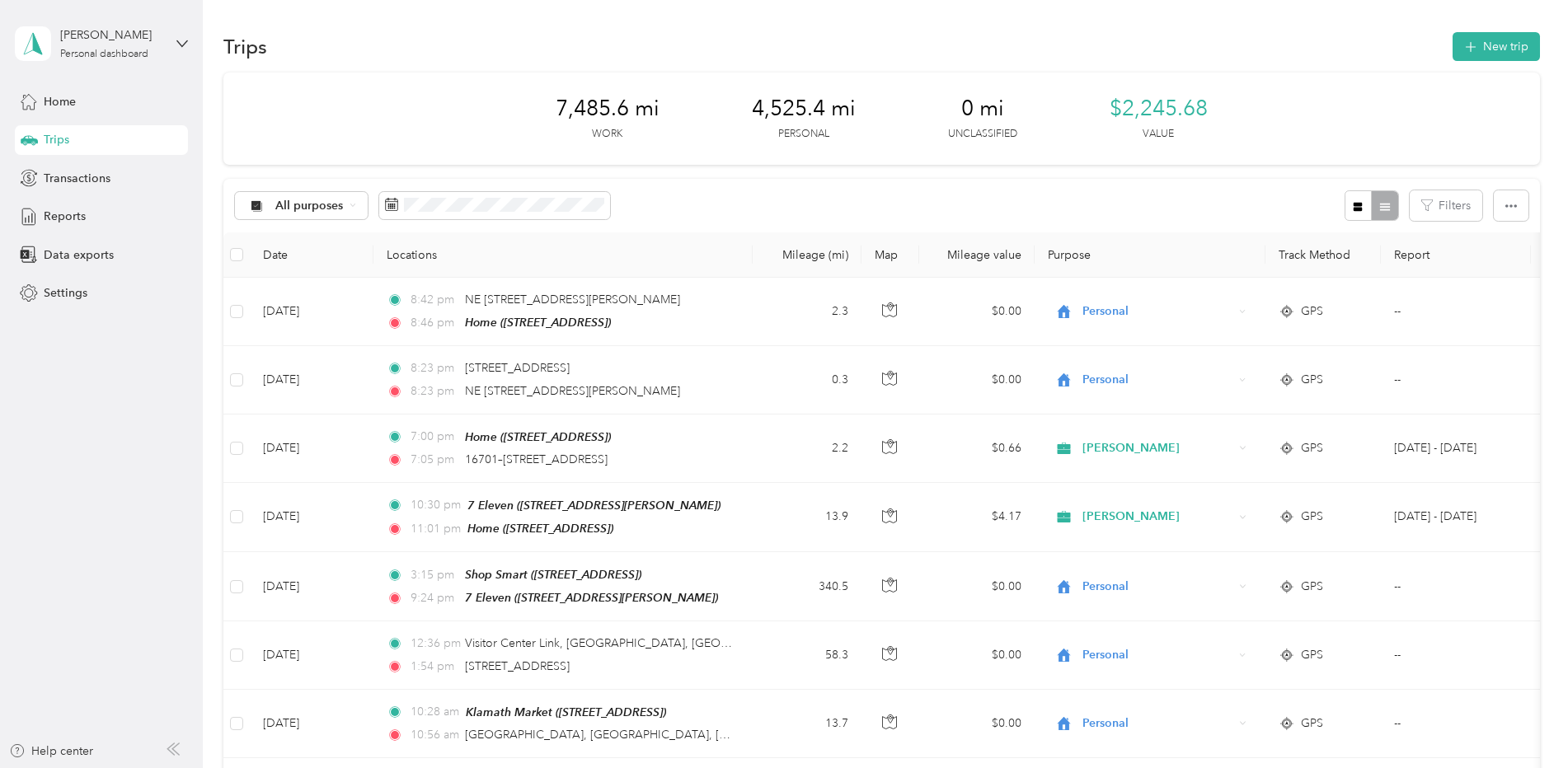
click at [46, 212] on span "Reports" at bounding box center [65, 216] width 42 height 18
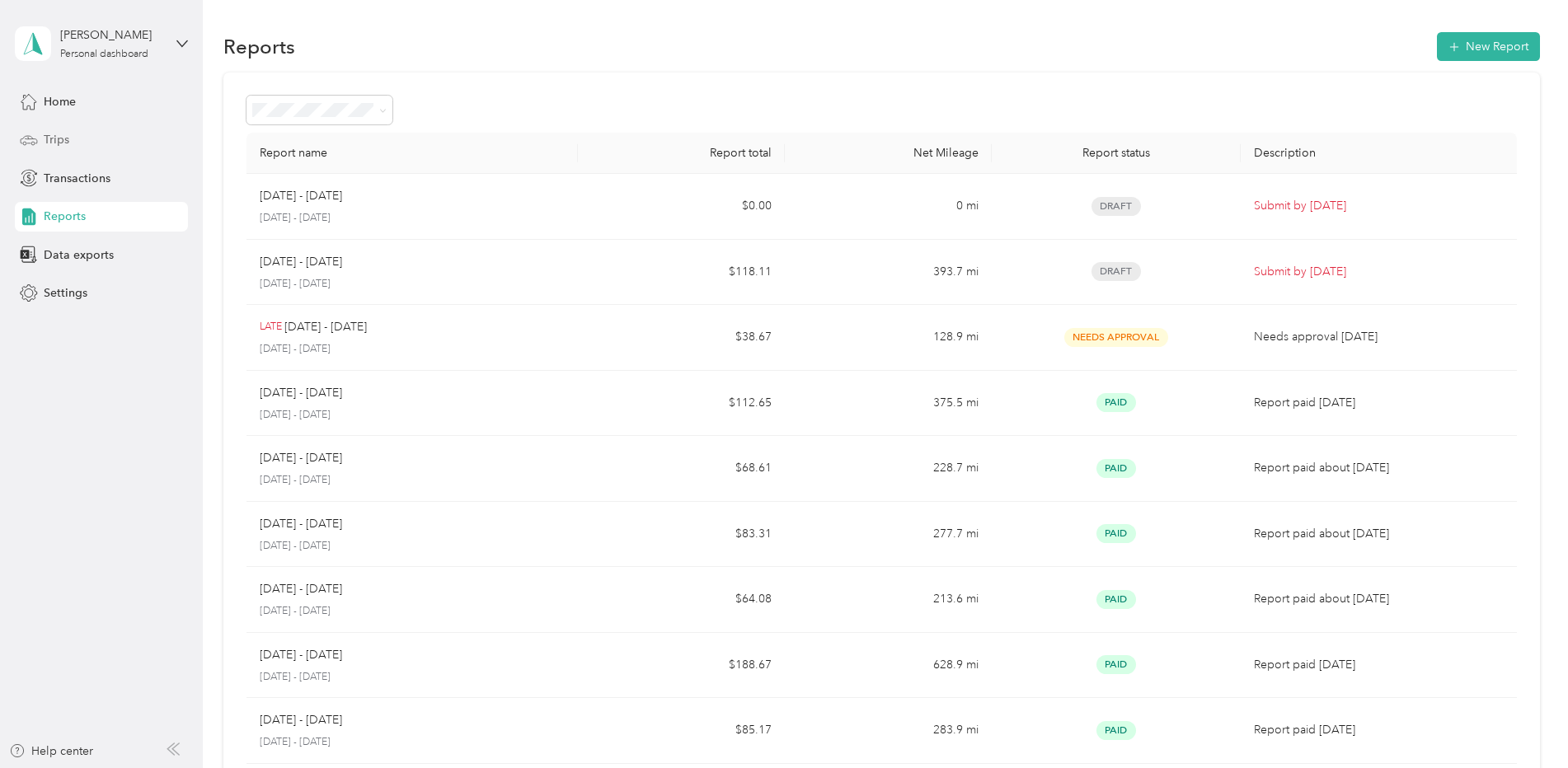
click at [53, 140] on span "Trips" at bounding box center [57, 139] width 25 height 18
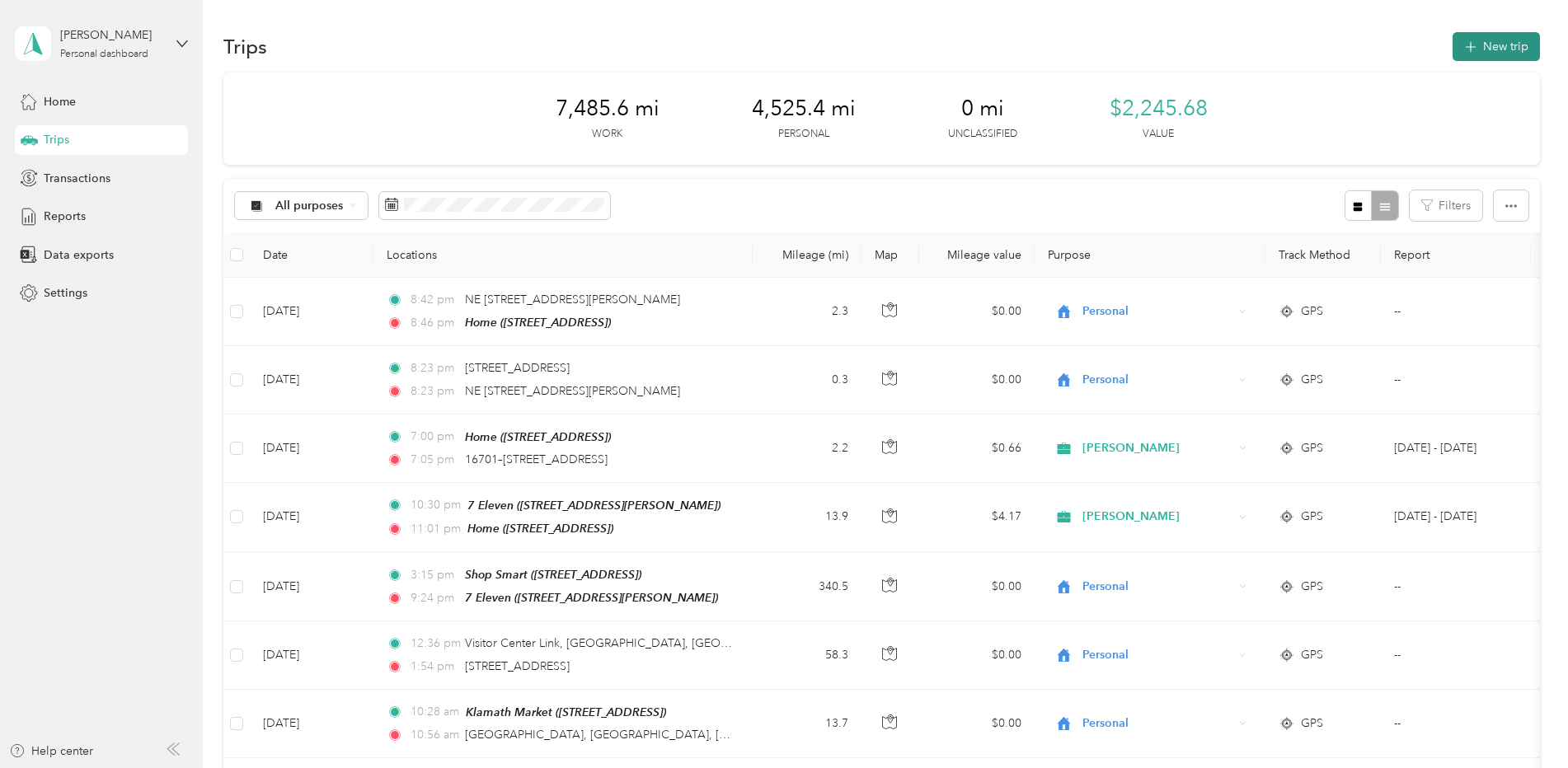
click at [1505, 55] on button "New trip" at bounding box center [1496, 46] width 88 height 29
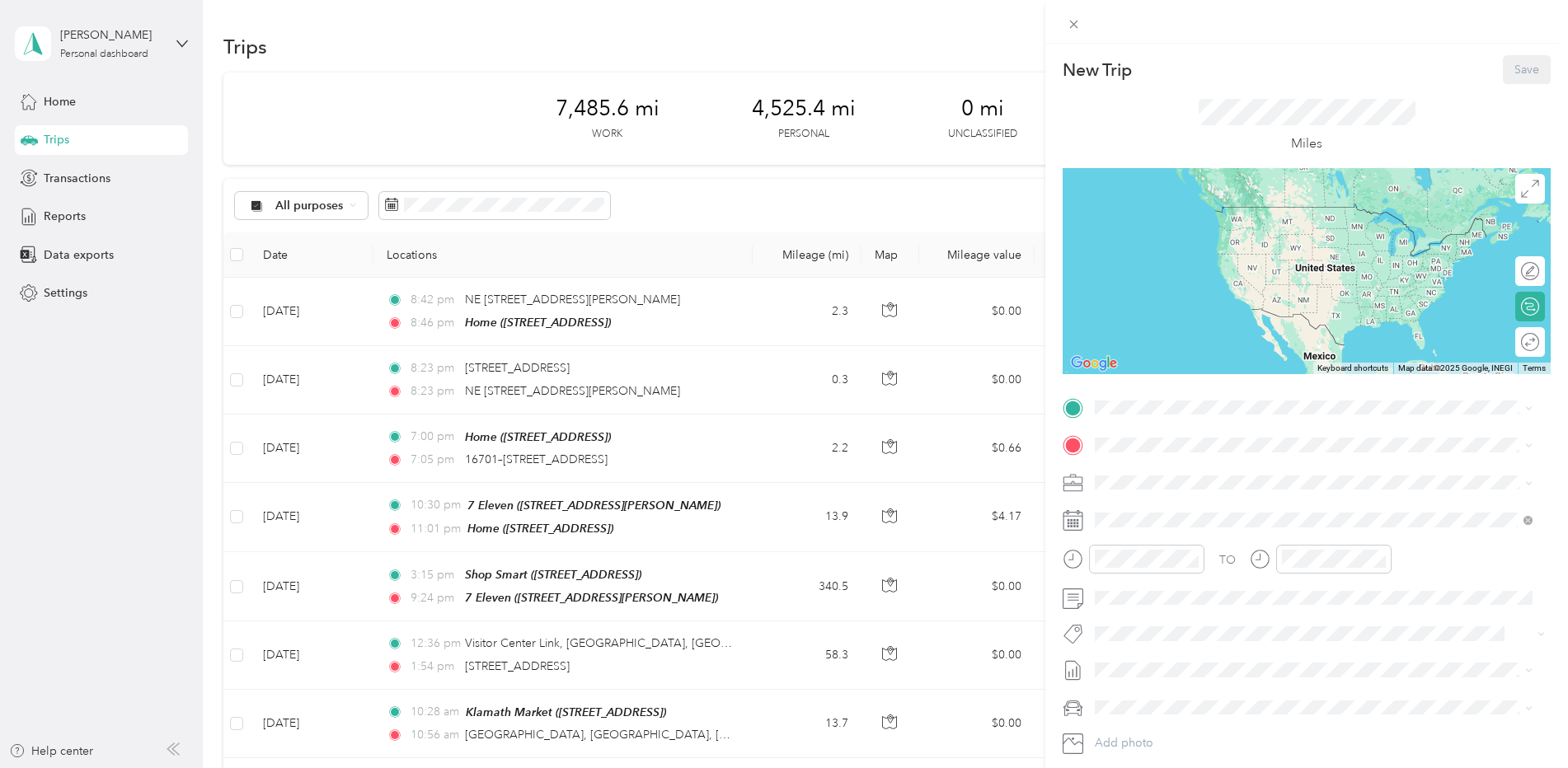
click at [1069, 524] on rect at bounding box center [1069, 524] width 3 height 3
click at [1525, 518] on icon at bounding box center [1528, 520] width 9 height 9
click at [1524, 518] on icon at bounding box center [1528, 520] width 9 height 9
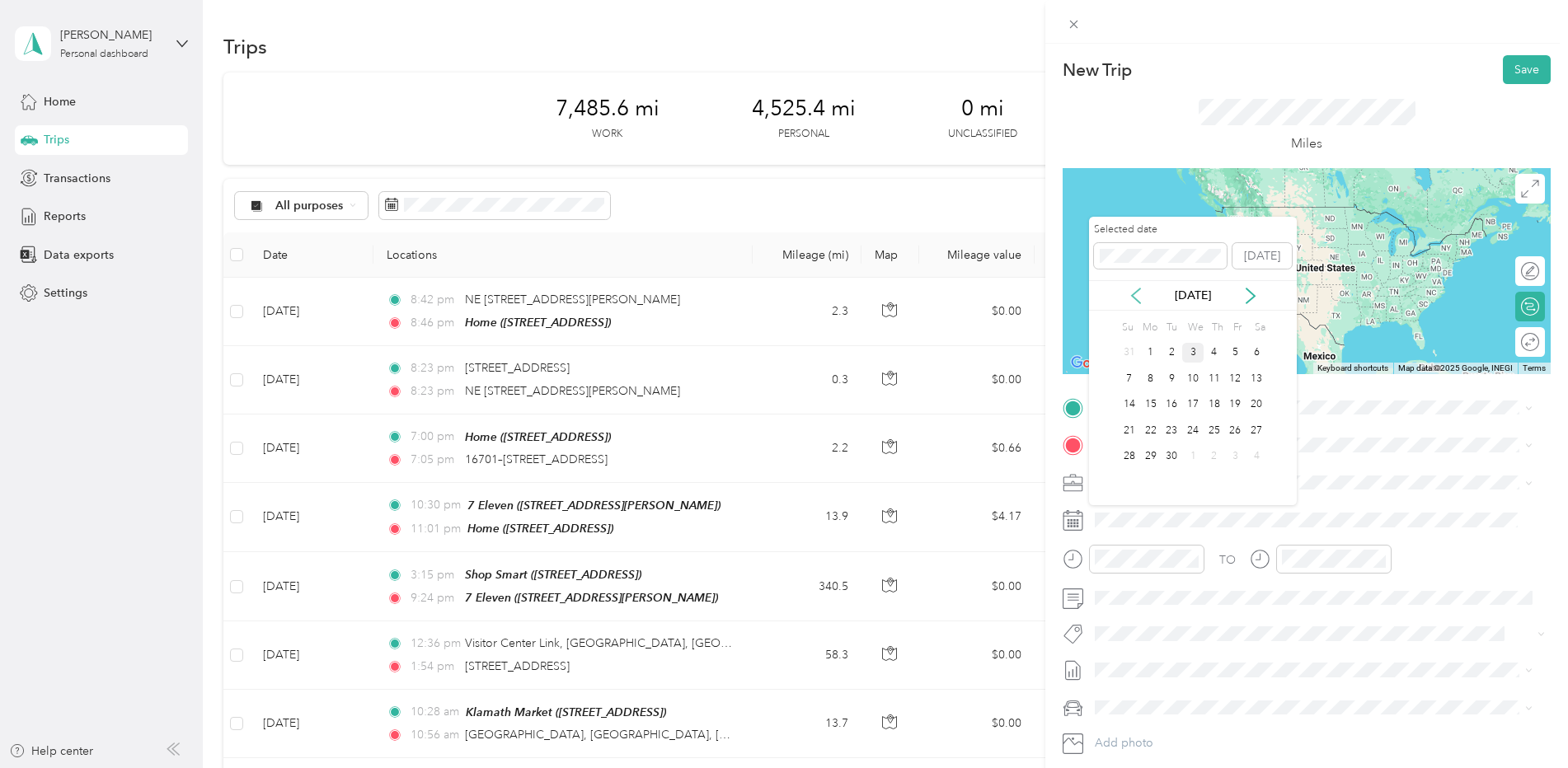
click at [1140, 292] on icon at bounding box center [1136, 296] width 17 height 17
click at [1152, 426] on div "18" at bounding box center [1150, 431] width 21 height 20
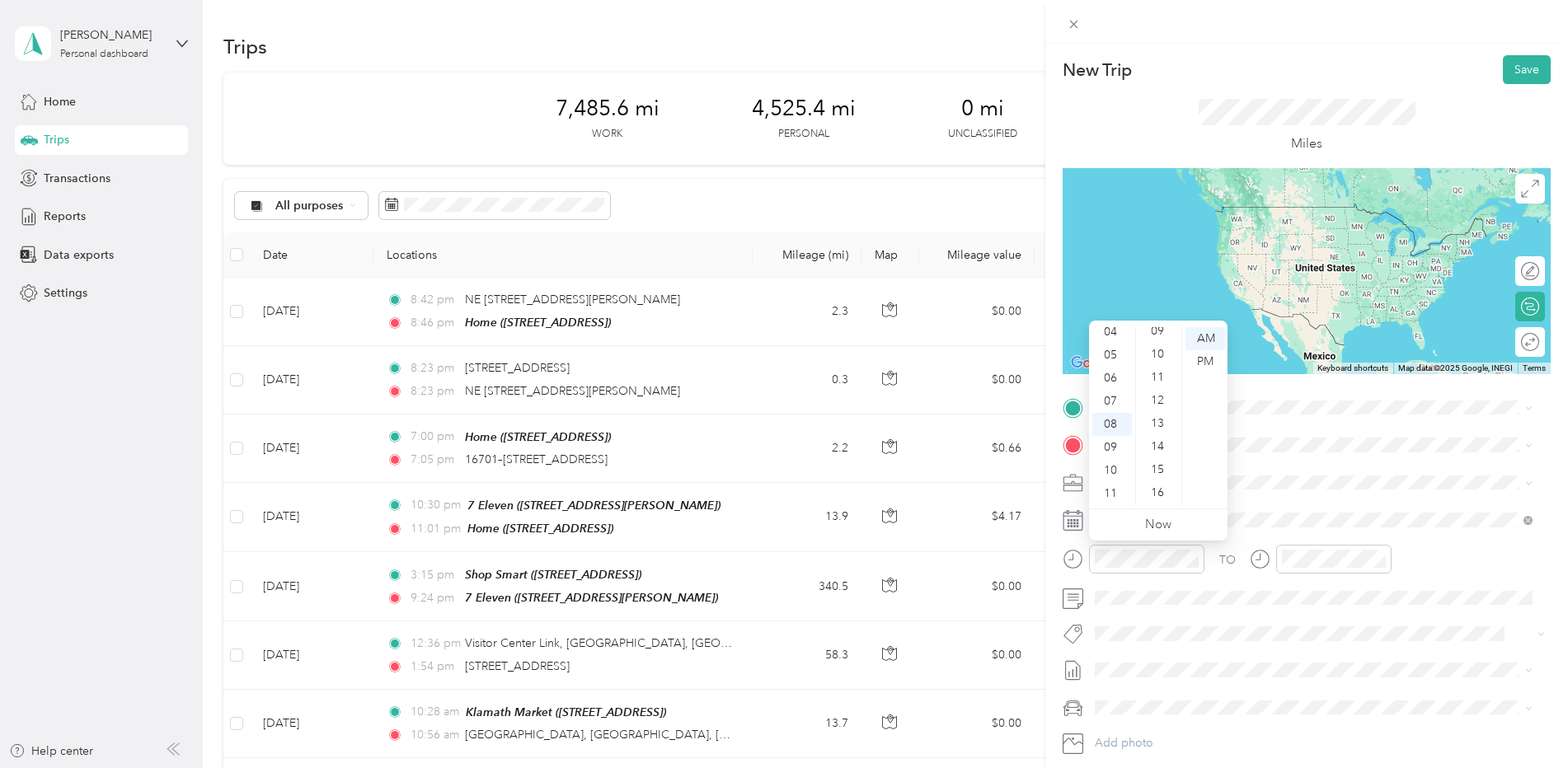
scroll to position [201, 0]
click at [1160, 368] on div "10" at bounding box center [1159, 368] width 40 height 23
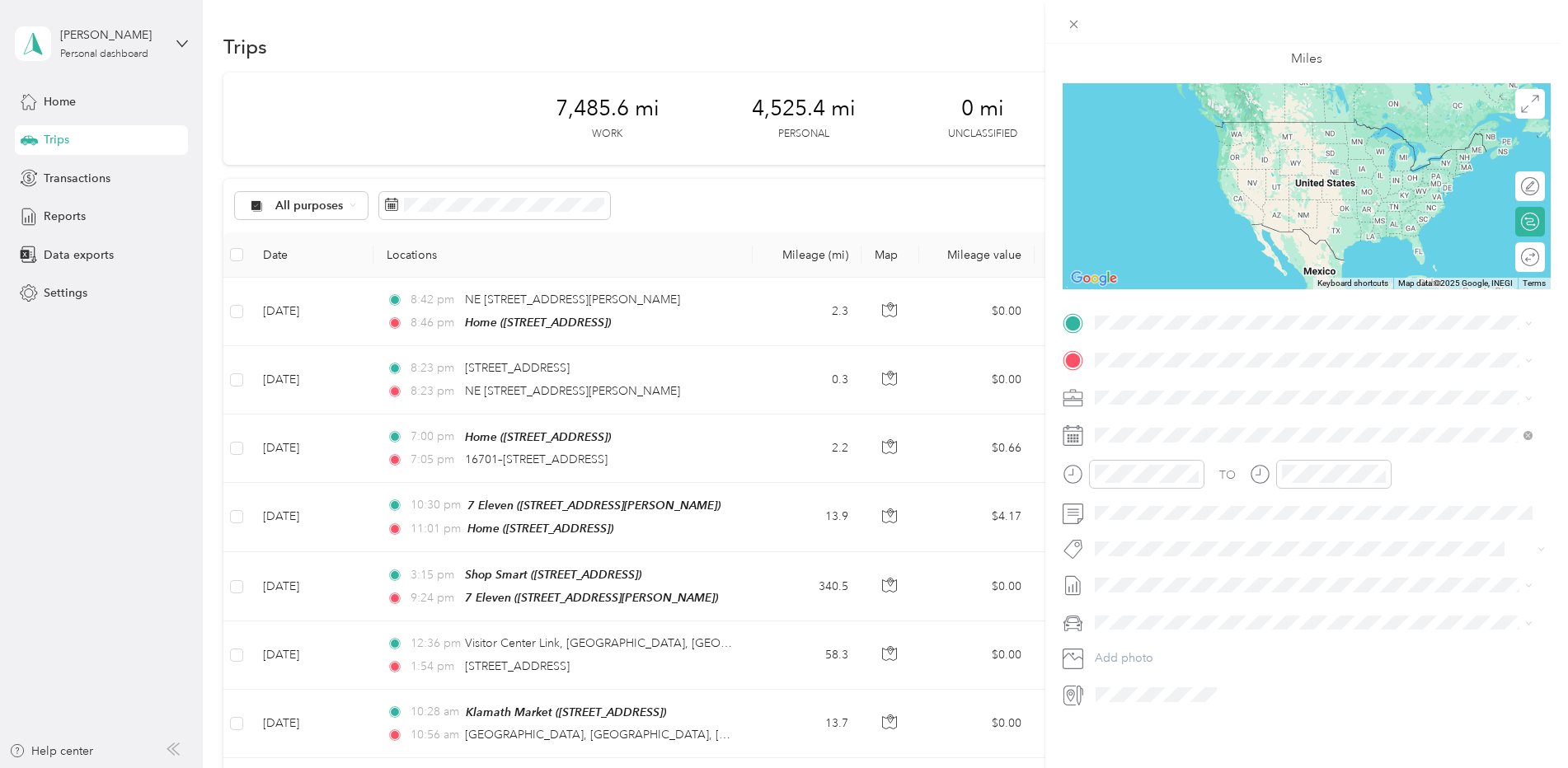
scroll to position [97, 0]
click at [1160, 400] on span "[STREET_ADDRESS]" at bounding box center [1178, 393] width 105 height 14
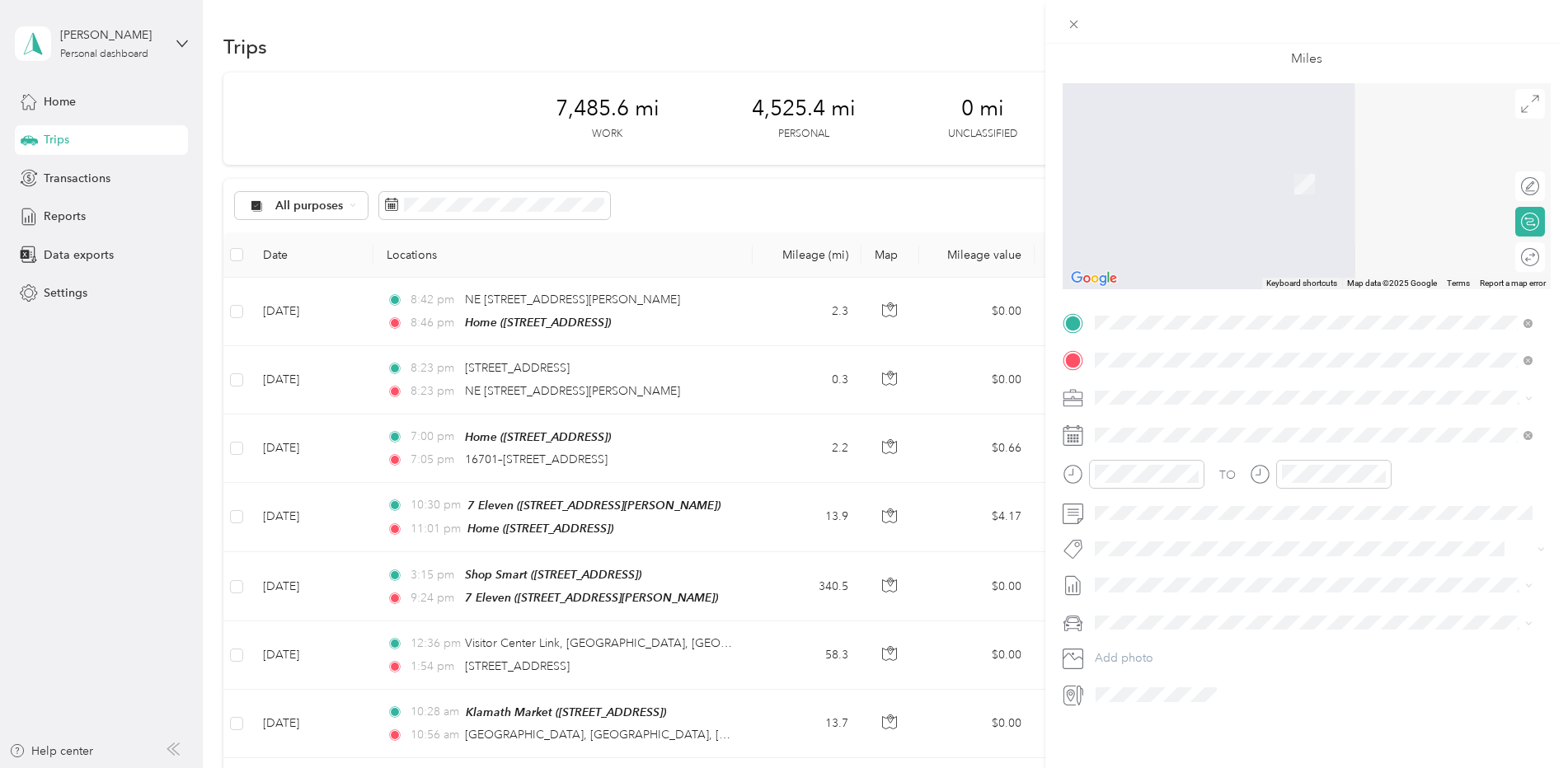
click at [1231, 432] on span "[STREET_ADDRESS]" at bounding box center [1178, 437] width 105 height 14
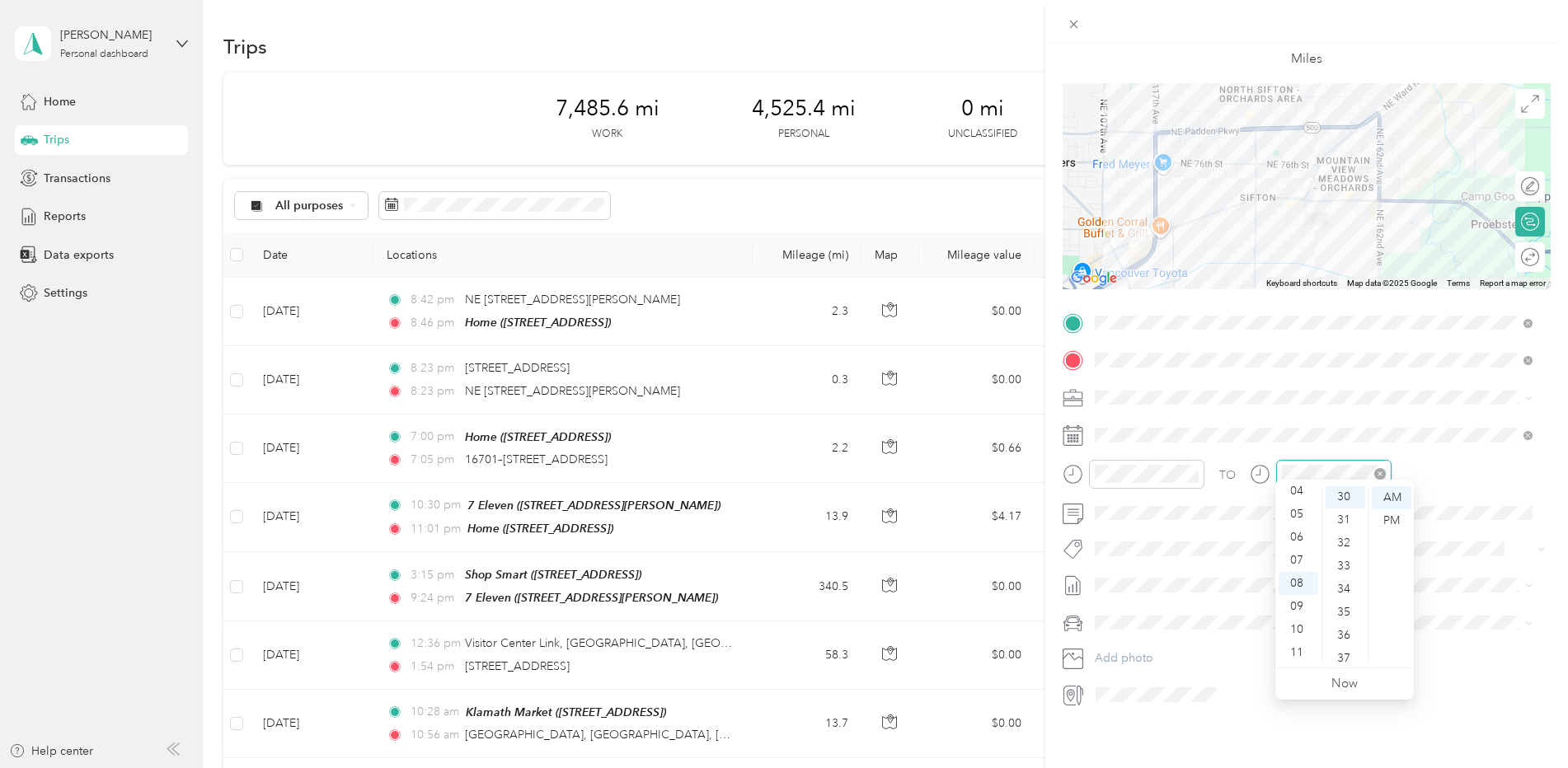
scroll to position [692, 0]
click at [1342, 611] on div "35" at bounding box center [1345, 613] width 40 height 23
click at [1240, 619] on span at bounding box center [1319, 622] width 461 height 26
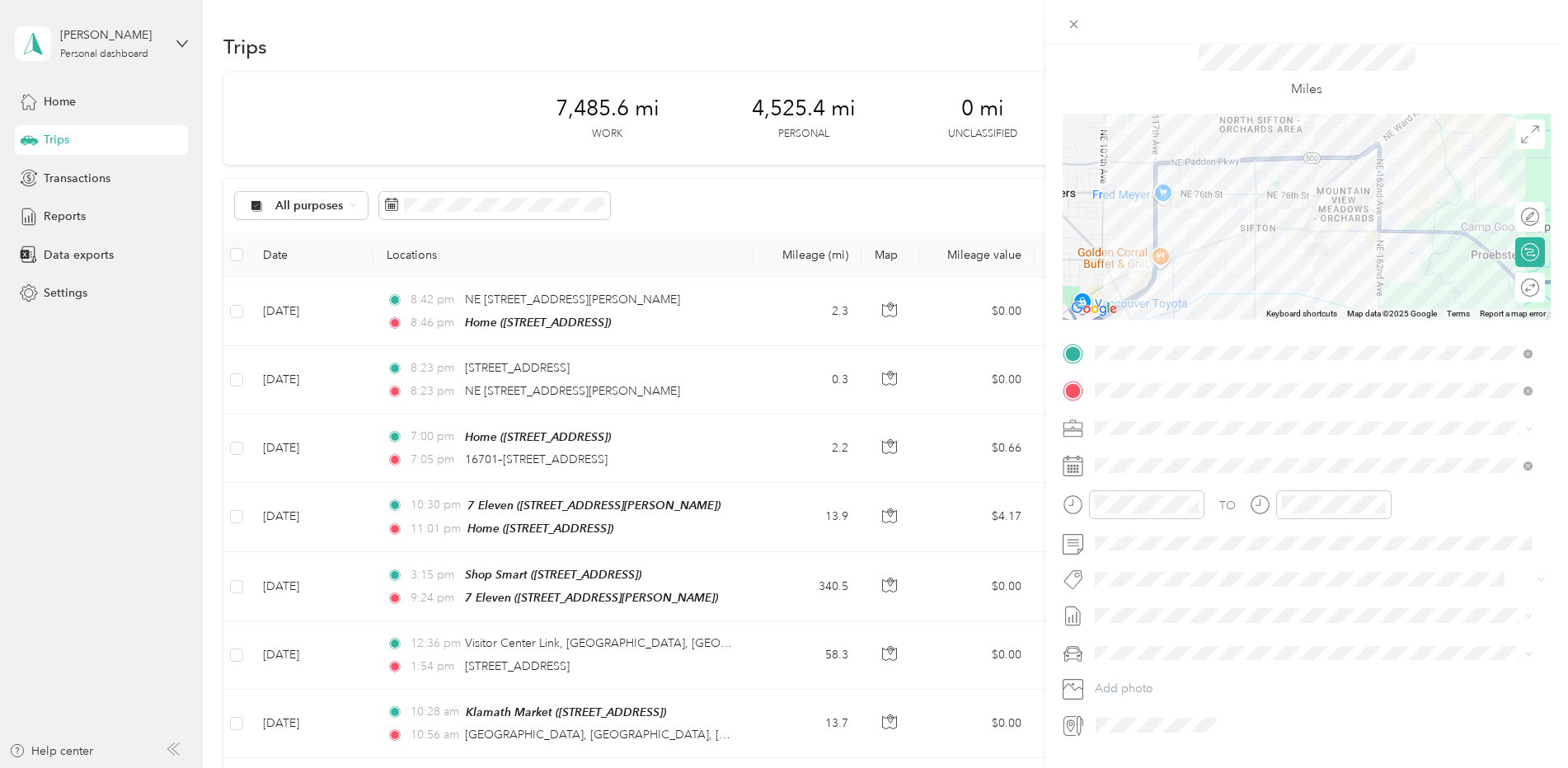
scroll to position [0, 0]
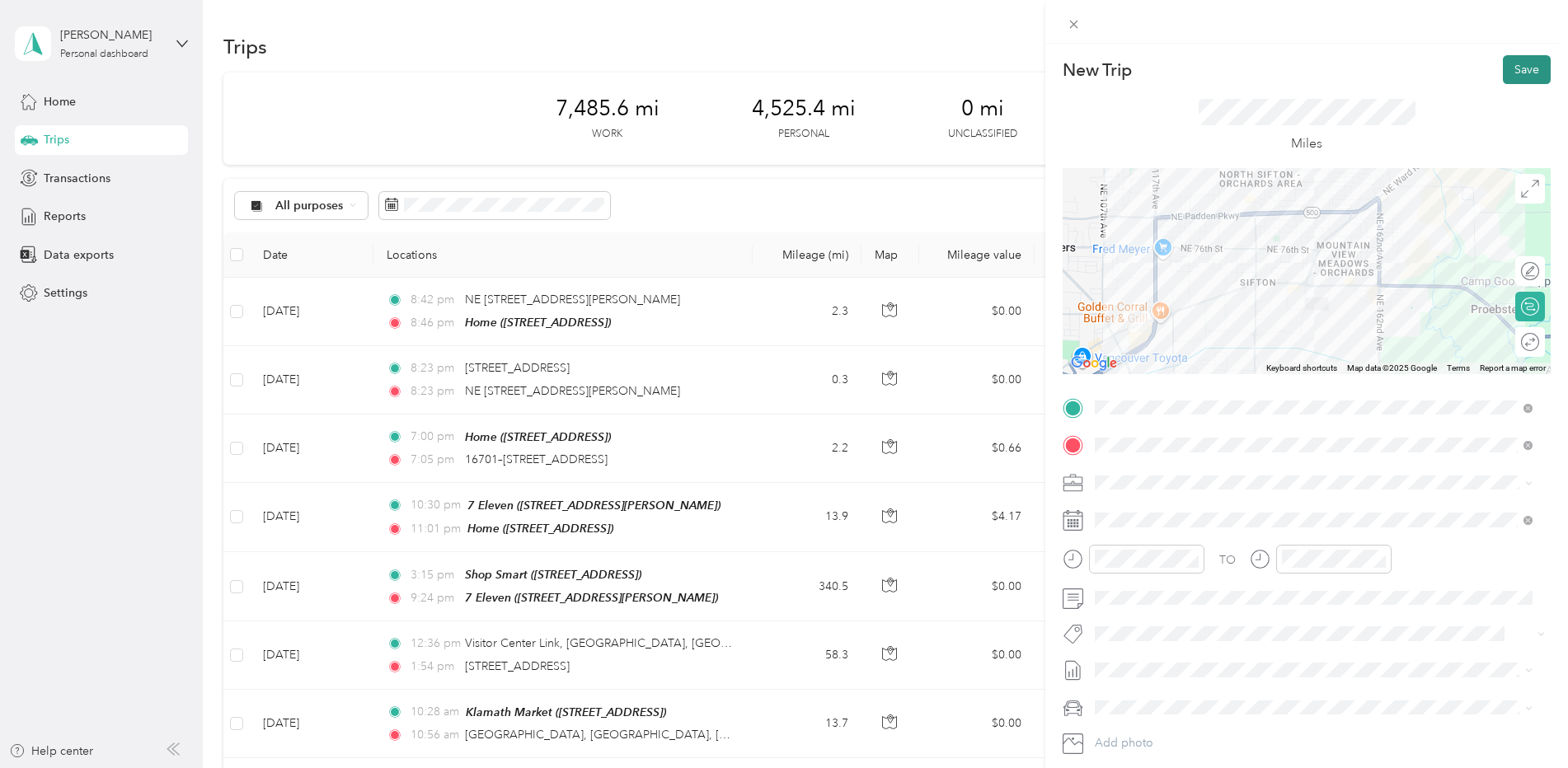
click at [1515, 60] on button "Save" at bounding box center [1527, 69] width 48 height 29
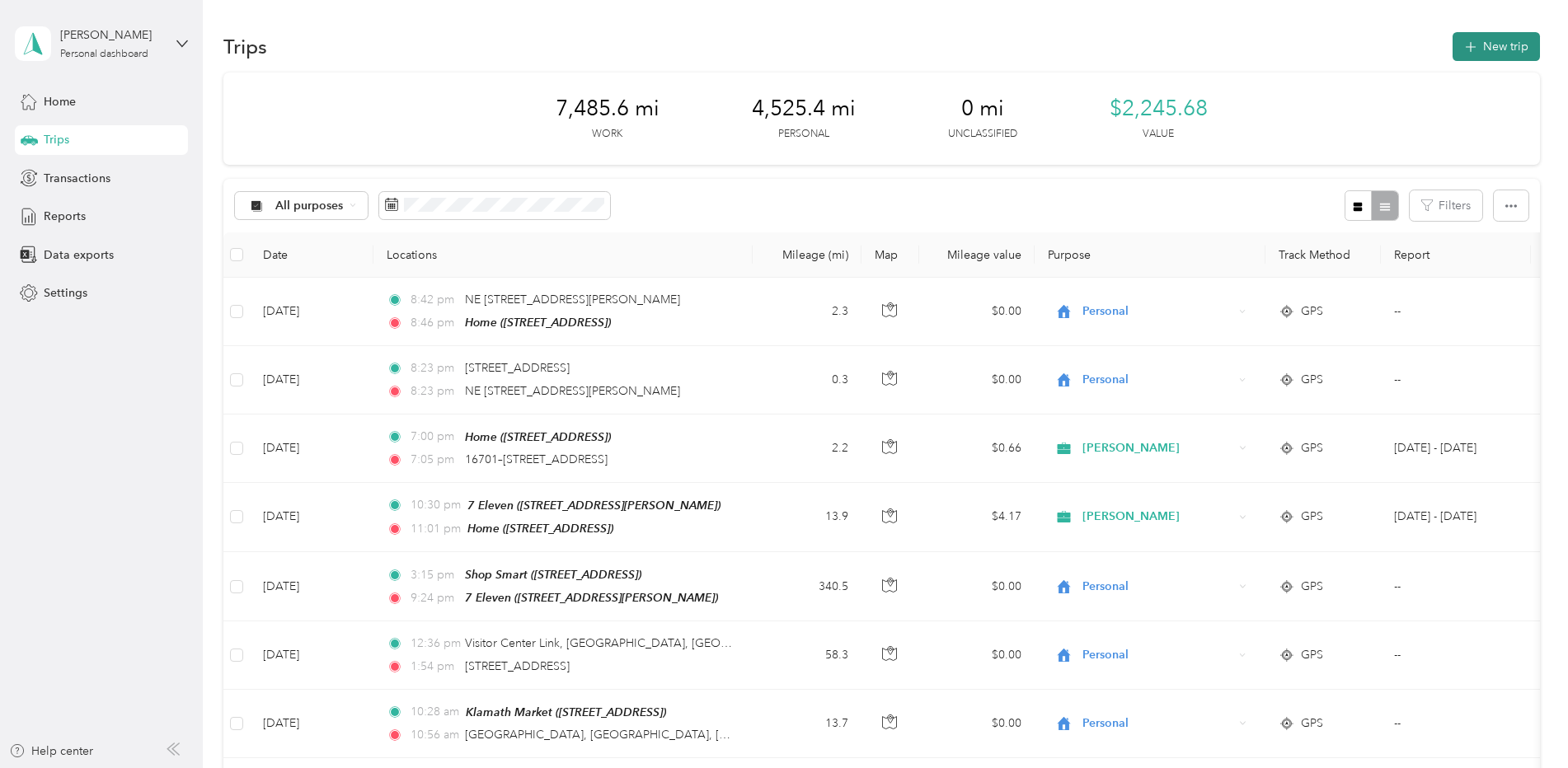
click at [1455, 51] on button "New trip" at bounding box center [1496, 46] width 88 height 29
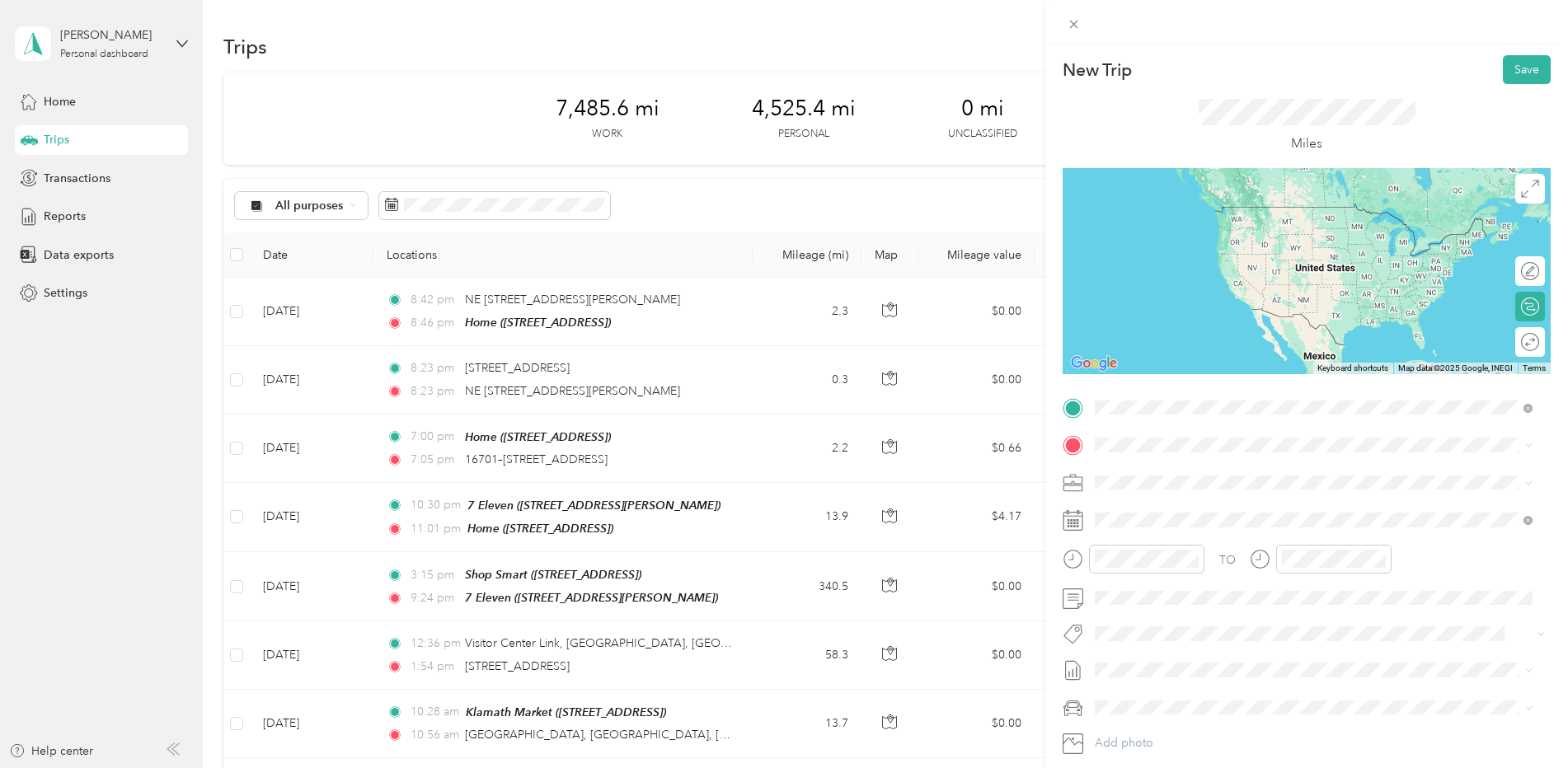
click at [1242, 462] on div "TEAM Office Depot [STREET_ADDRESS]" at bounding box center [1313, 485] width 426 height 46
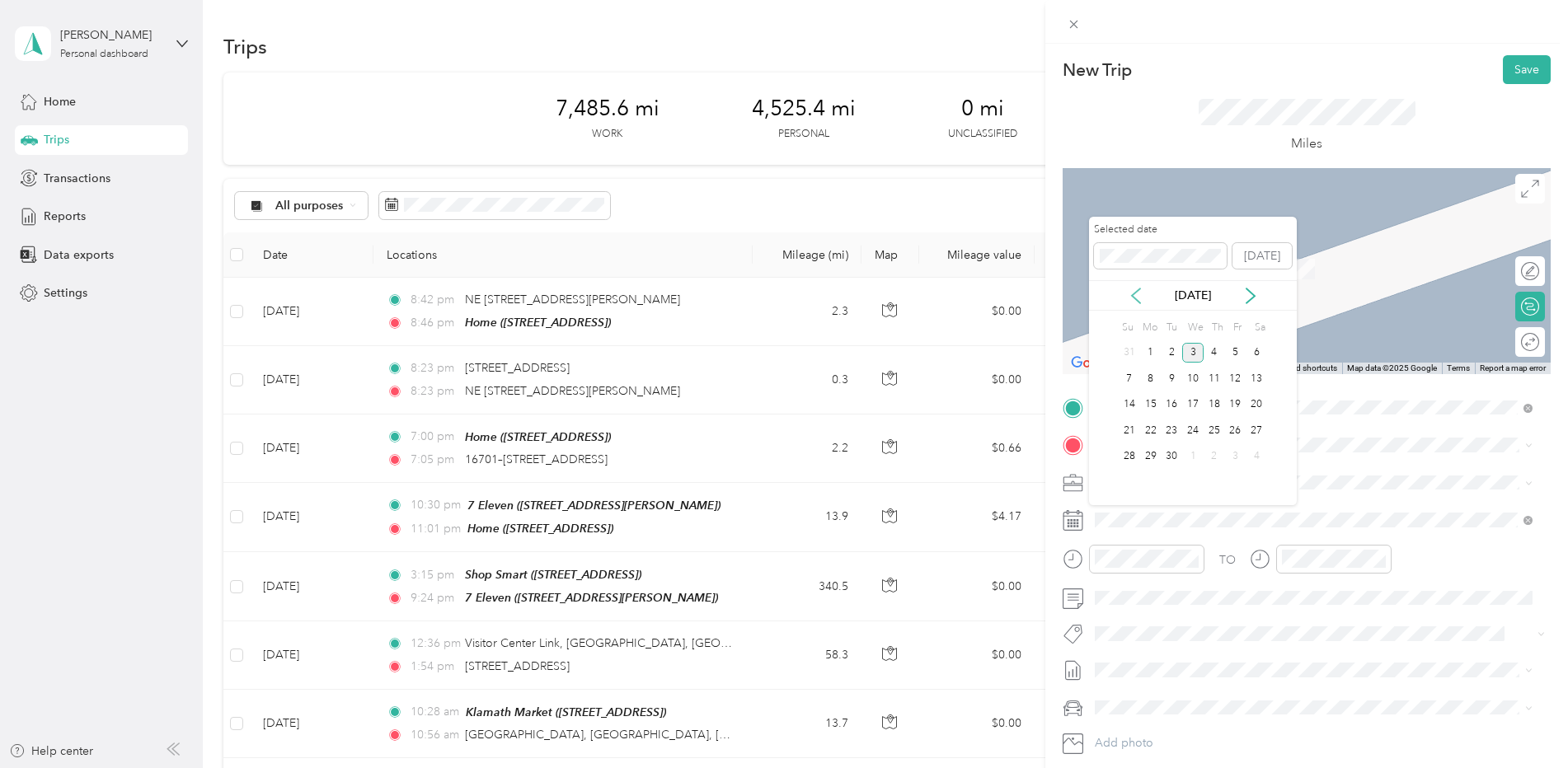
click at [1137, 293] on icon at bounding box center [1136, 296] width 17 height 17
click at [1149, 424] on div "18" at bounding box center [1150, 431] width 21 height 20
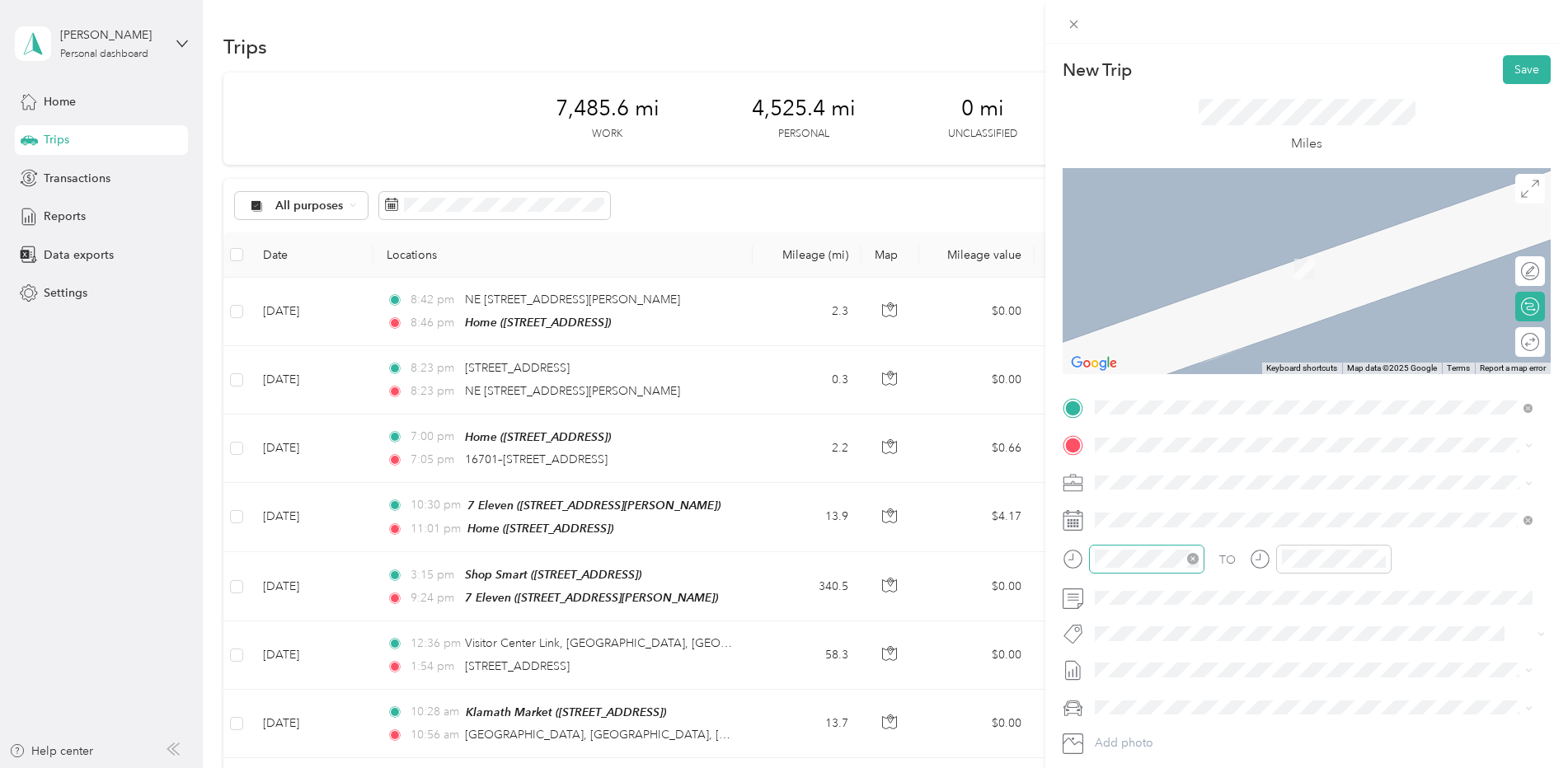
click at [1192, 561] on icon "close-circle" at bounding box center [1194, 559] width 12 height 12
click at [1113, 449] on div "09" at bounding box center [1112, 447] width 40 height 23
click at [1260, 560] on icon at bounding box center [1258, 556] width 4 height 6
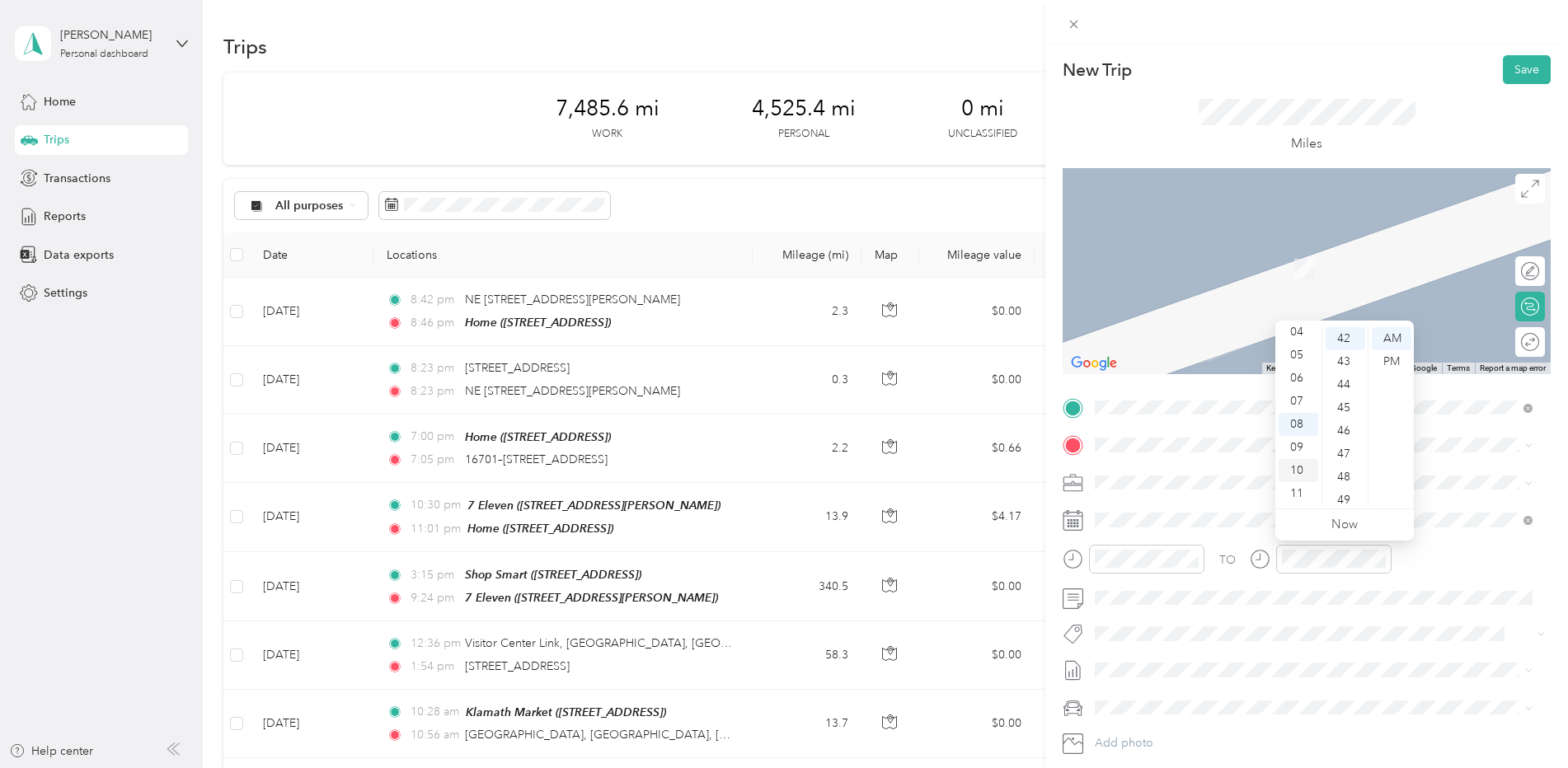
click at [1300, 459] on div "10" at bounding box center [1298, 470] width 40 height 23
click at [1349, 418] on div "22" at bounding box center [1345, 421] width 40 height 23
click at [1116, 432] on span at bounding box center [1319, 444] width 461 height 26
click at [1231, 529] on span "[STREET_ADDRESS]" at bounding box center [1178, 534] width 105 height 14
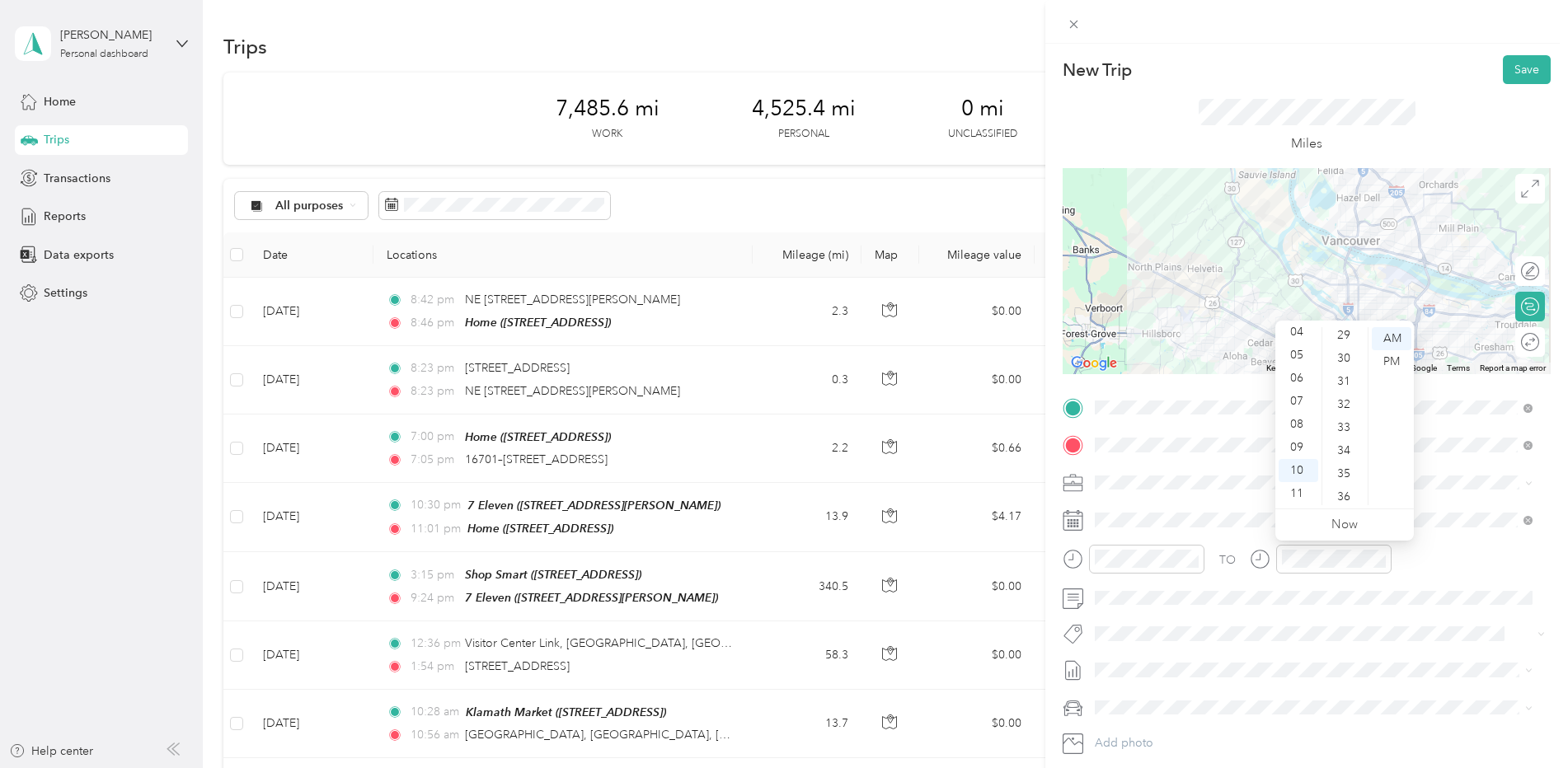
scroll to position [706, 0]
click at [1342, 485] on div "37" at bounding box center [1345, 486] width 40 height 23
click at [1508, 71] on button "Save" at bounding box center [1527, 69] width 48 height 29
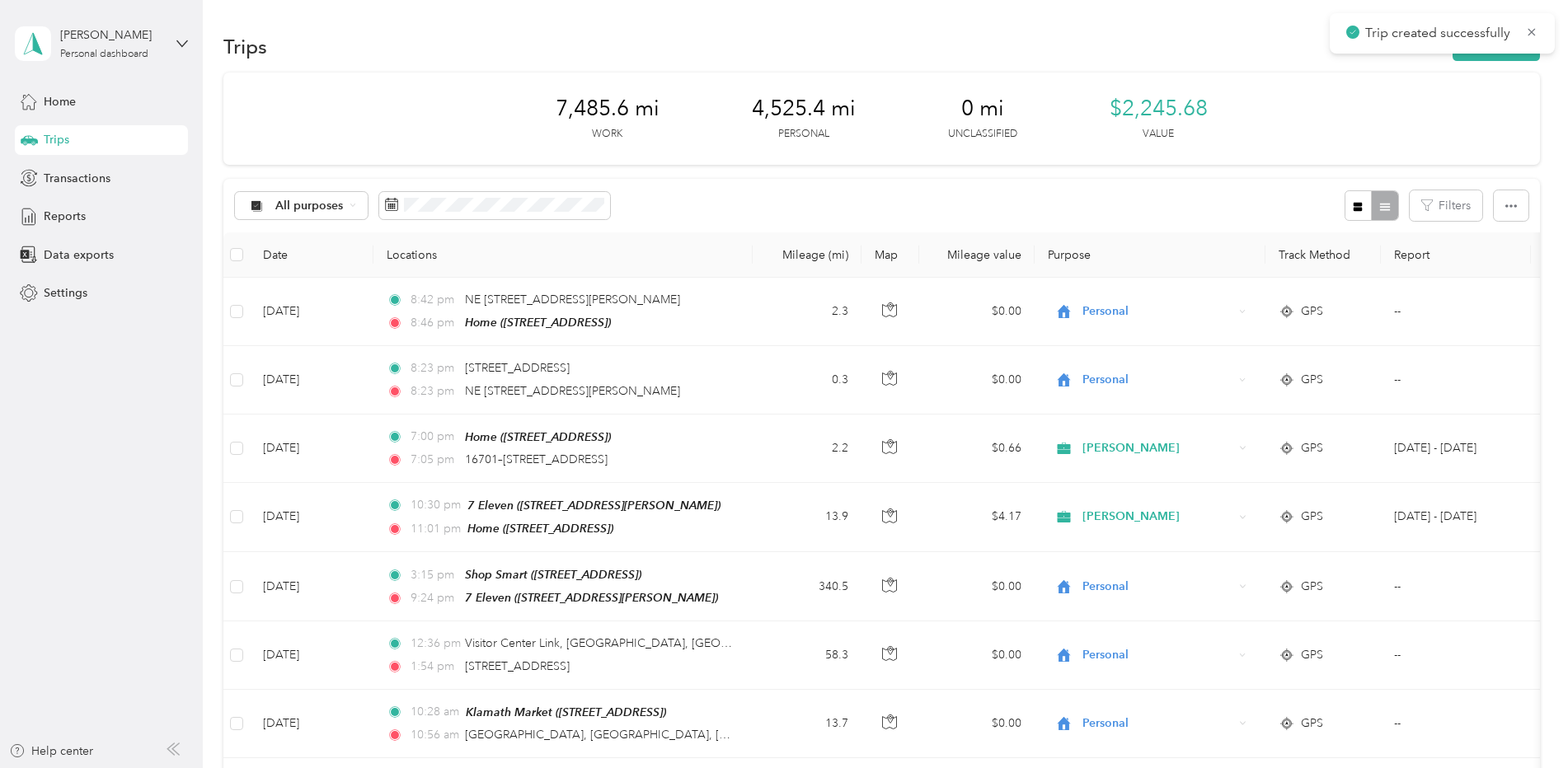
click at [1430, 75] on div "7,485.6 mi Work 4,525.4 mi Personal 0 mi Unclassified $2,245.68 Value" at bounding box center [881, 118] width 1317 height 92
click at [1463, 56] on button "New trip" at bounding box center [1496, 46] width 88 height 29
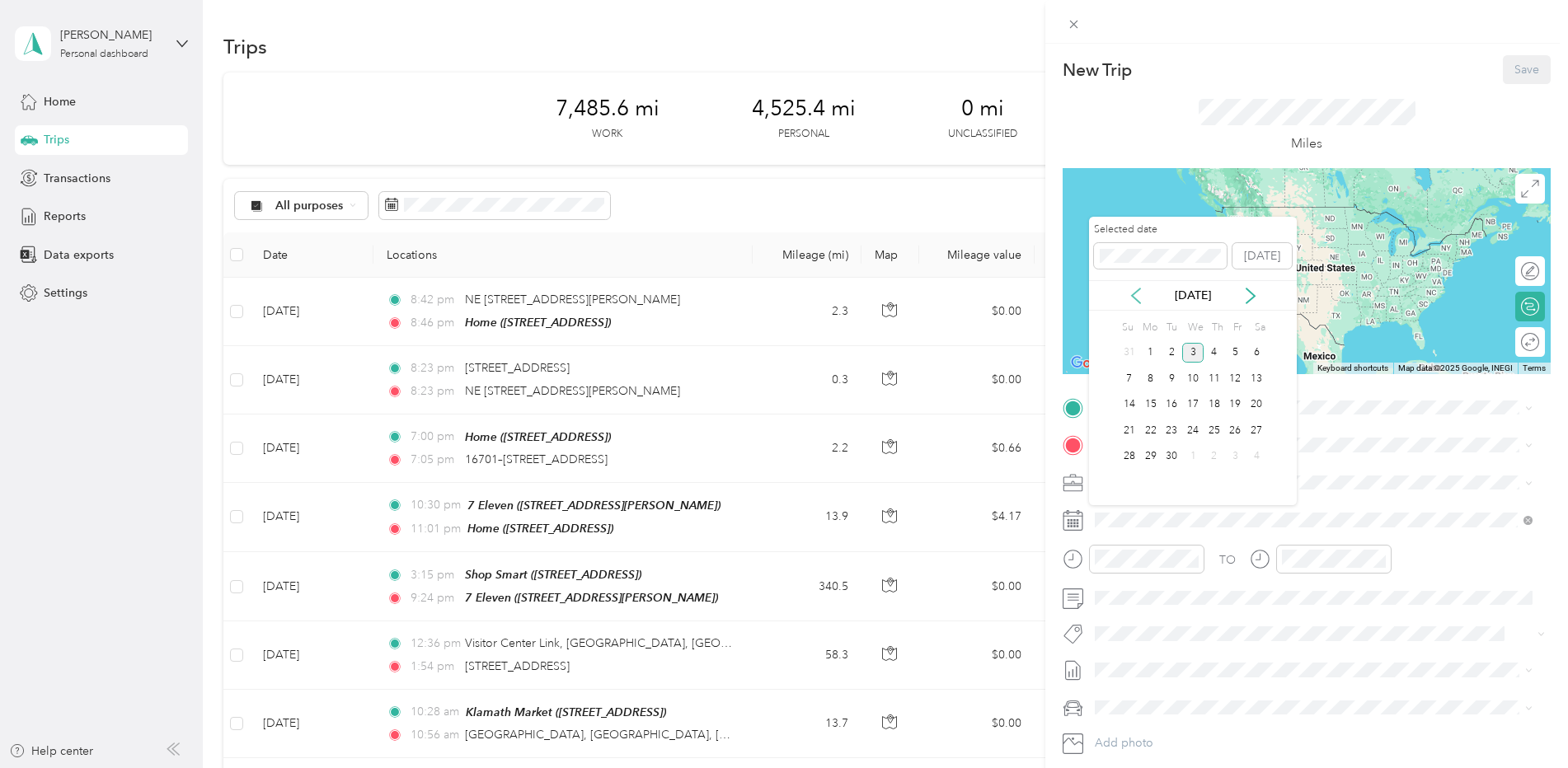
click at [1137, 295] on icon at bounding box center [1136, 296] width 17 height 17
click at [1152, 427] on div "18" at bounding box center [1150, 431] width 21 height 20
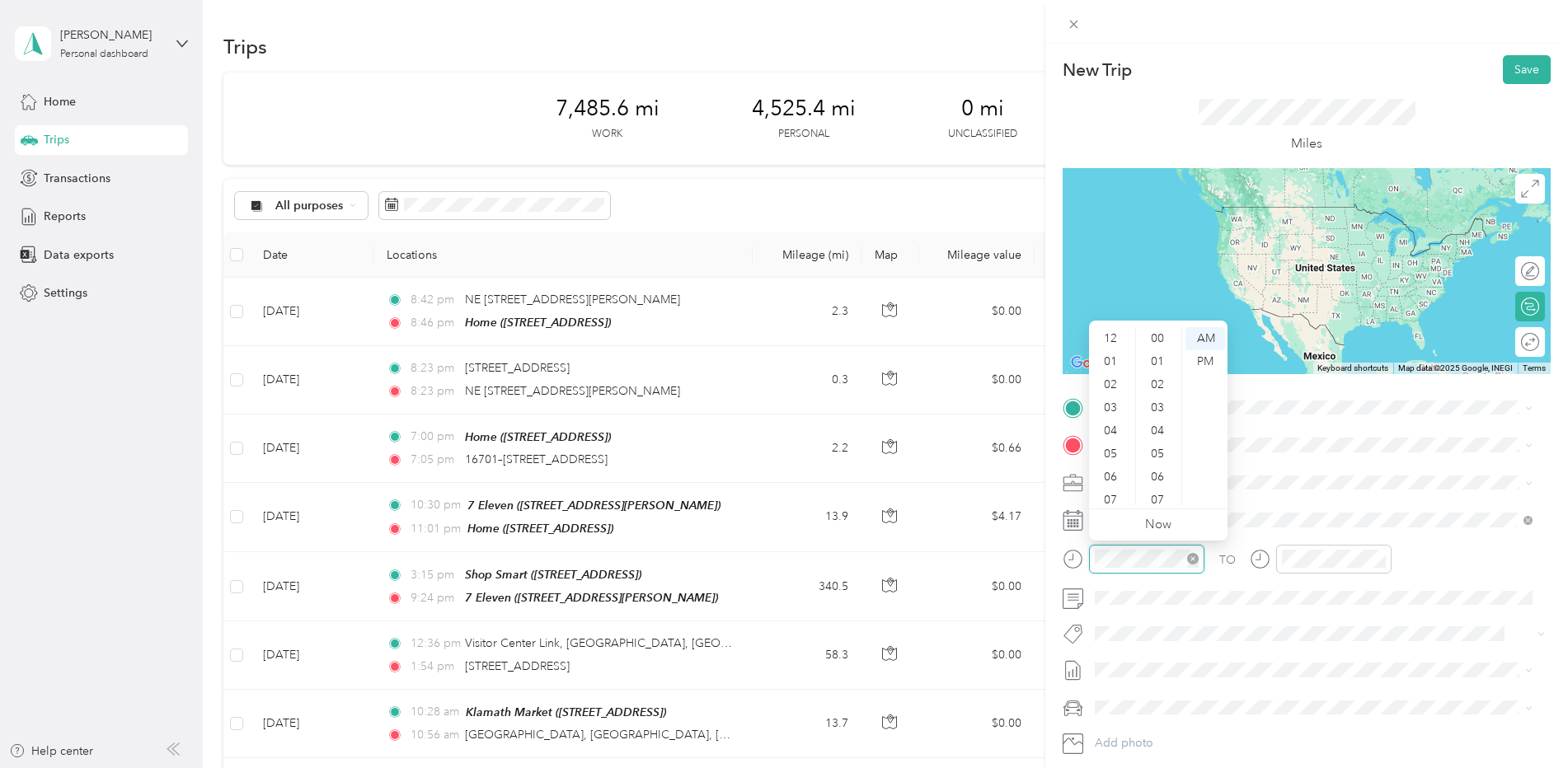
scroll to position [99, 0]
click at [1110, 484] on div "11" at bounding box center [1112, 493] width 40 height 23
click at [1109, 486] on div "11" at bounding box center [1112, 493] width 40 height 23
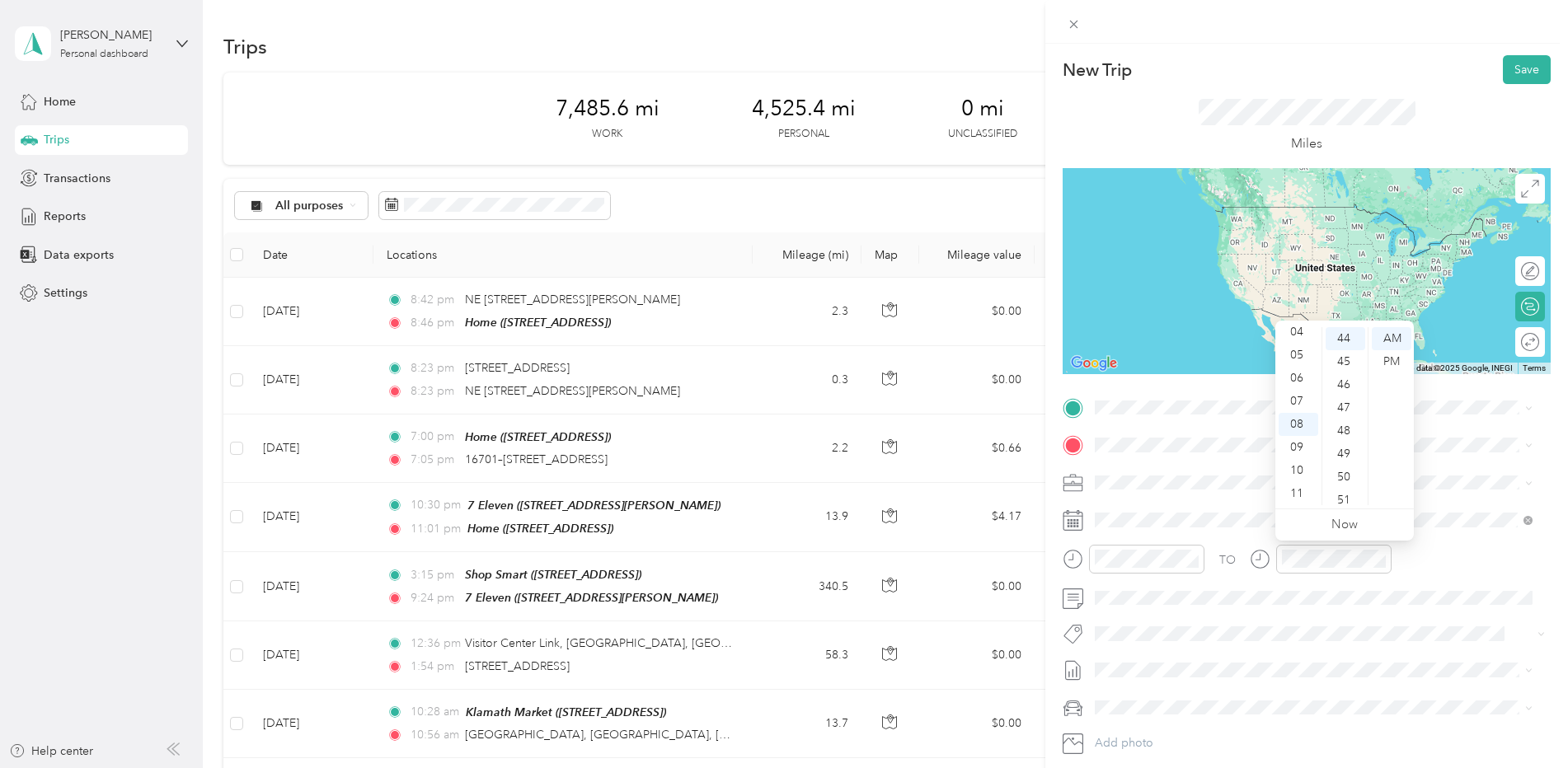
scroll to position [1206, 0]
click at [1386, 360] on div "PM" at bounding box center [1392, 361] width 40 height 23
click at [1295, 336] on div "12" at bounding box center [1298, 338] width 40 height 23
click at [1342, 497] on div "51" at bounding box center [1345, 500] width 40 height 23
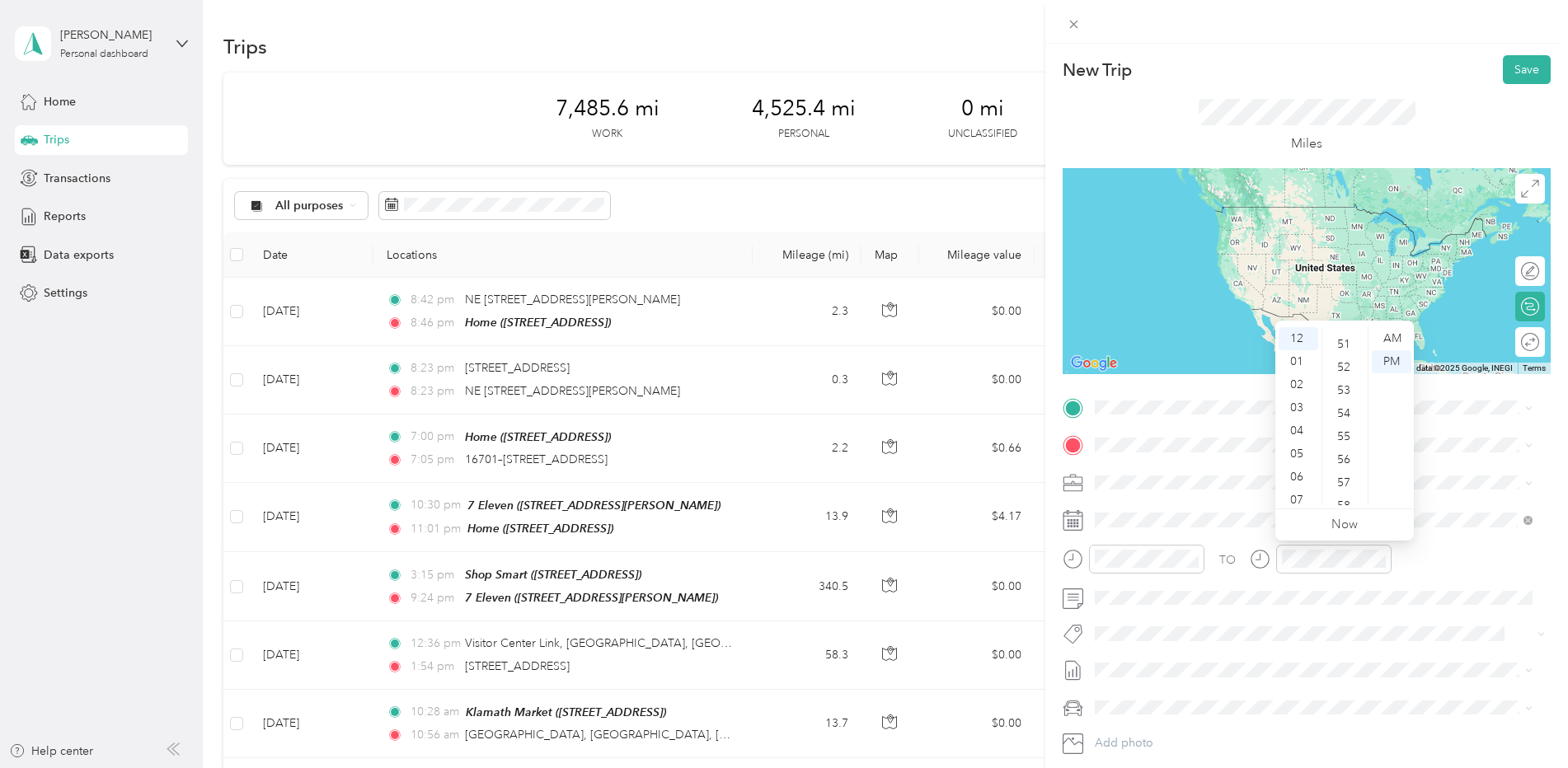
scroll to position [1177, 0]
click at [1215, 486] on div "TEAM Plaid Pantry [STREET_ADDRESS]" at bounding box center [1187, 481] width 122 height 40
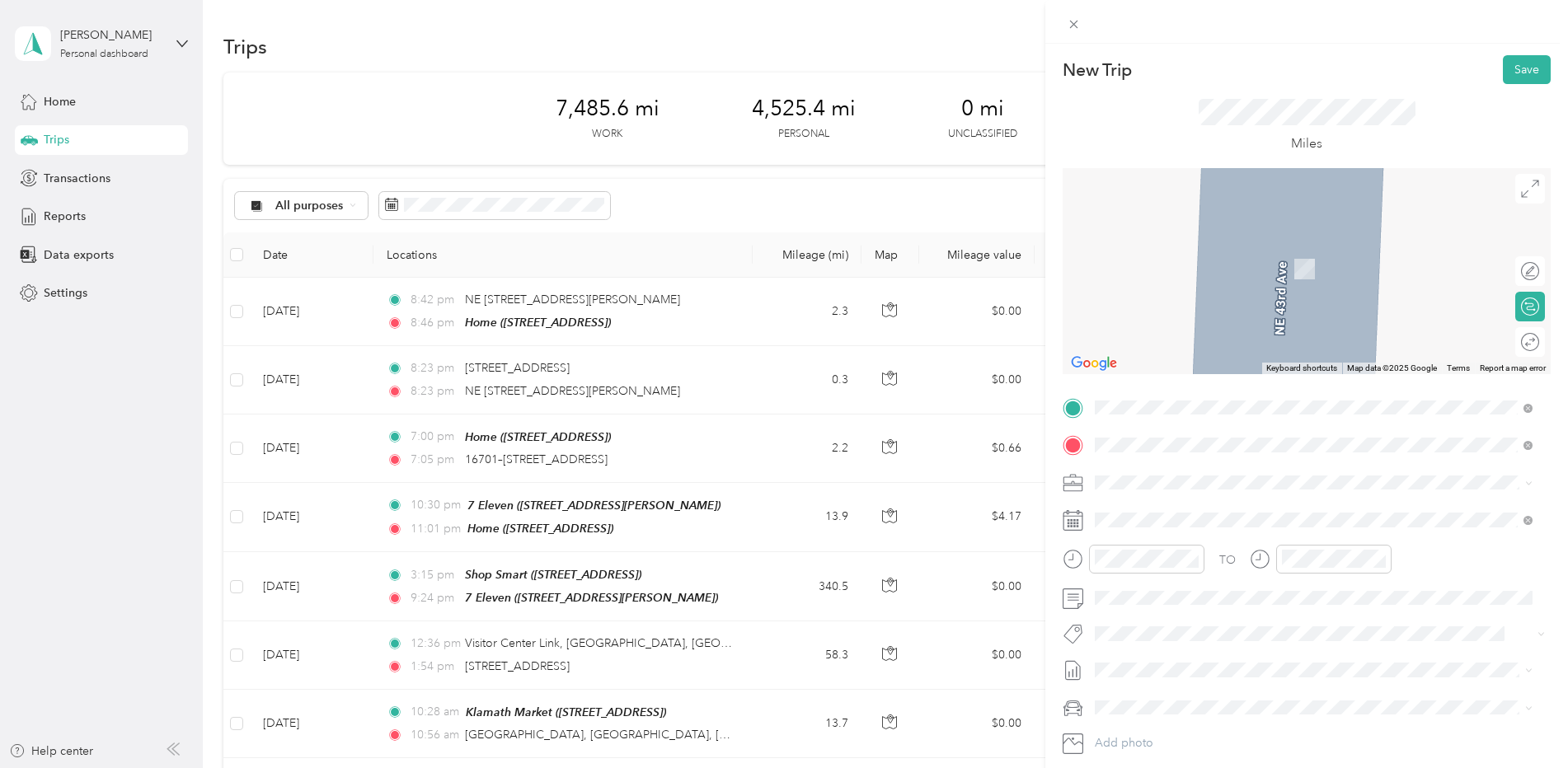
click at [1202, 641] on div "TEAM Plaid Pantry [STREET_ADDRESS]" at bounding box center [1187, 638] width 122 height 40
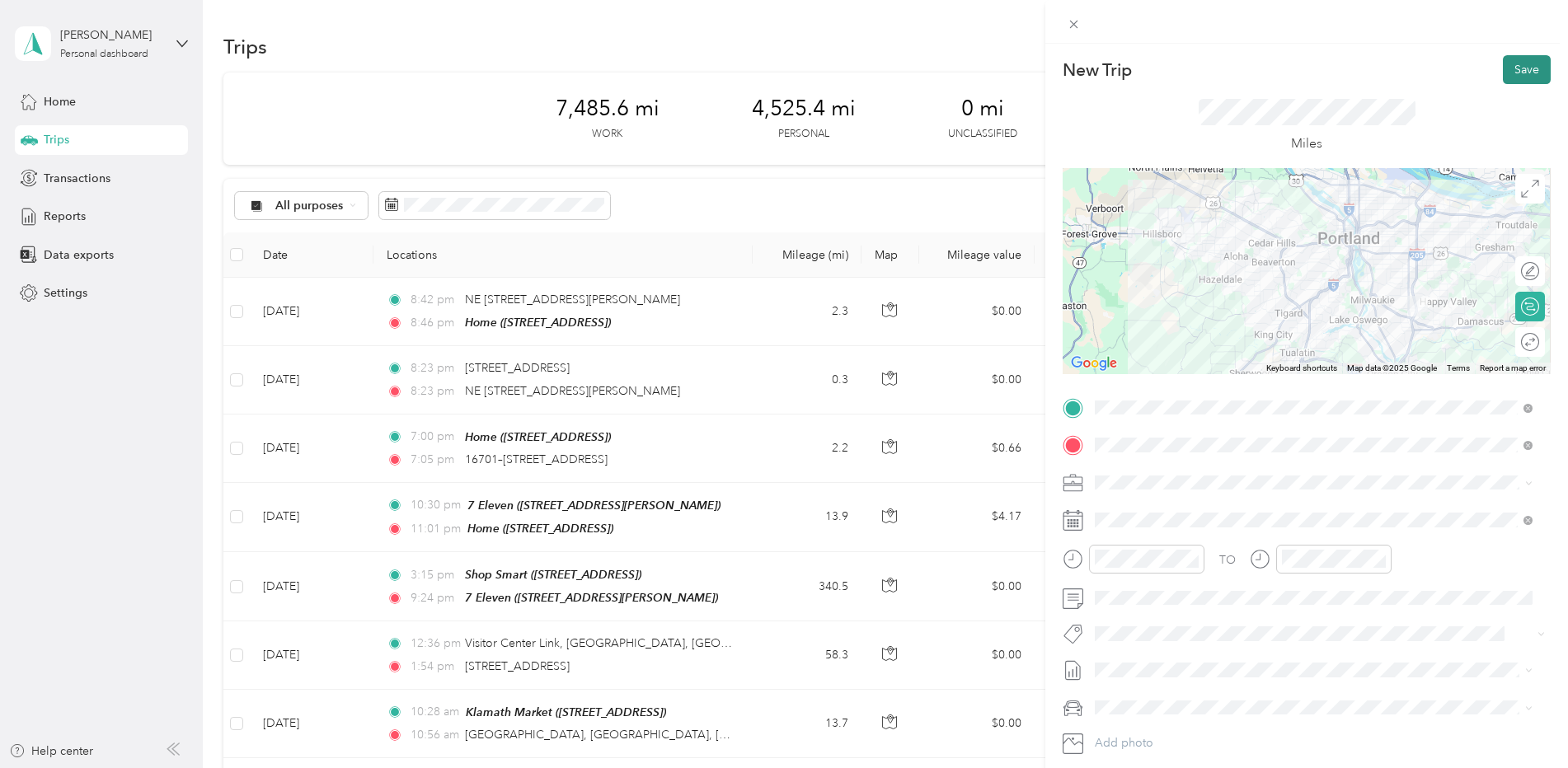
click at [1522, 70] on button "Save" at bounding box center [1527, 69] width 48 height 29
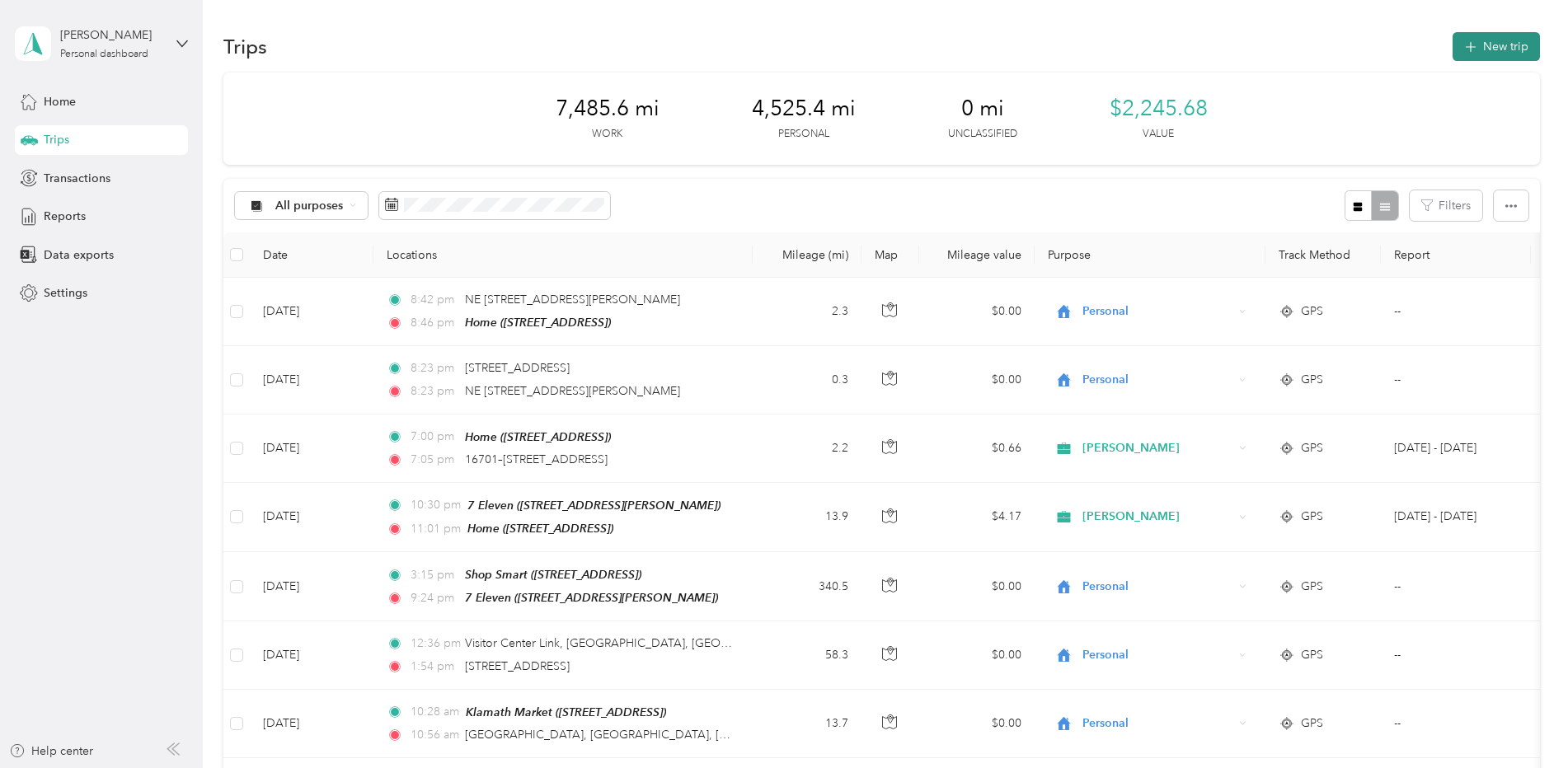
click at [1468, 47] on icon "button" at bounding box center [1470, 47] width 11 height 11
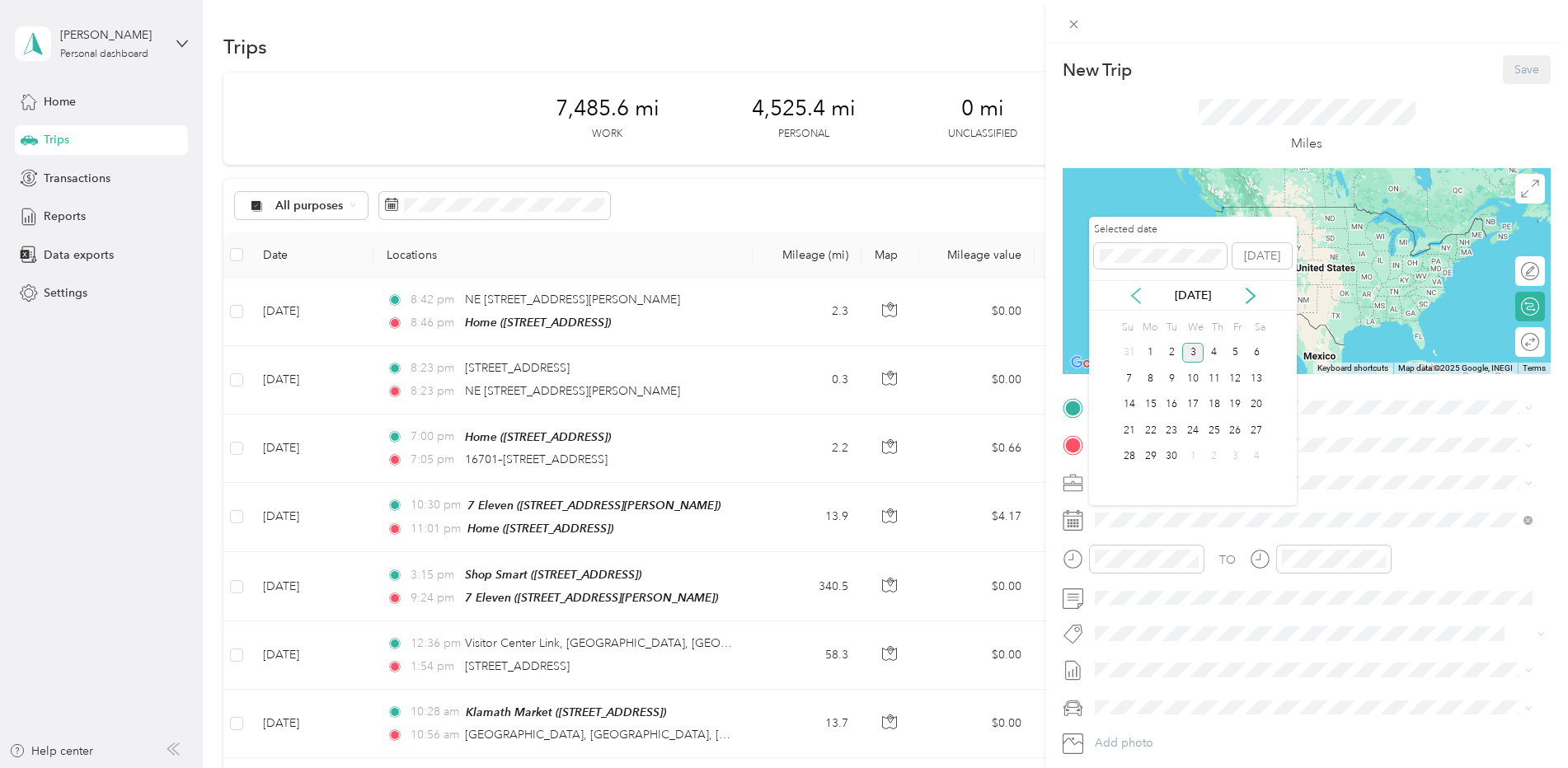
click at [1138, 295] on icon at bounding box center [1136, 296] width 17 height 17
click at [1153, 436] on div "18" at bounding box center [1150, 431] width 21 height 20
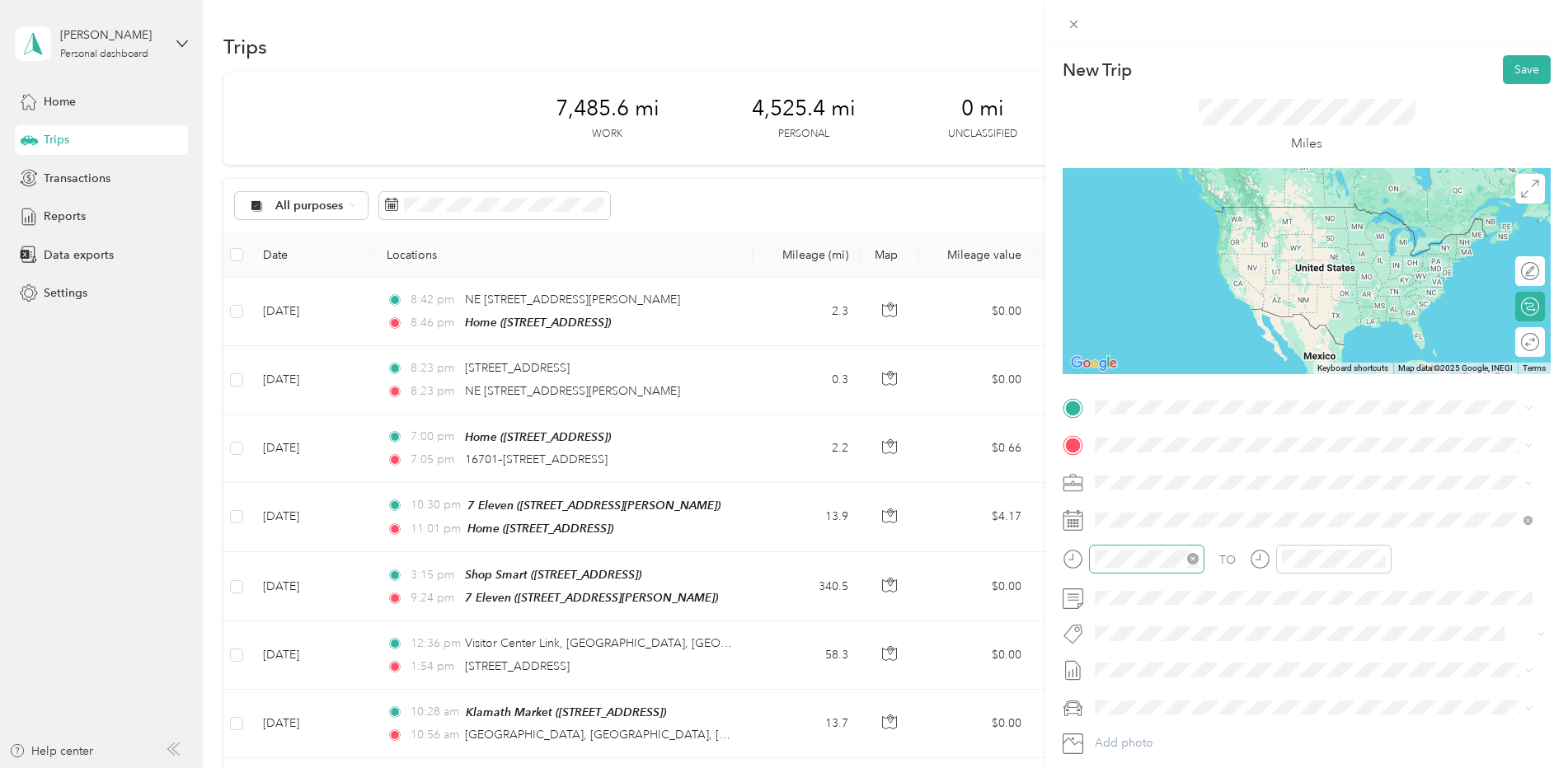
click at [1192, 558] on icon "close-circle" at bounding box center [1194, 559] width 12 height 12
click at [1217, 366] on div "PM" at bounding box center [1205, 361] width 40 height 23
click at [1112, 359] on div "01" at bounding box center [1112, 361] width 40 height 23
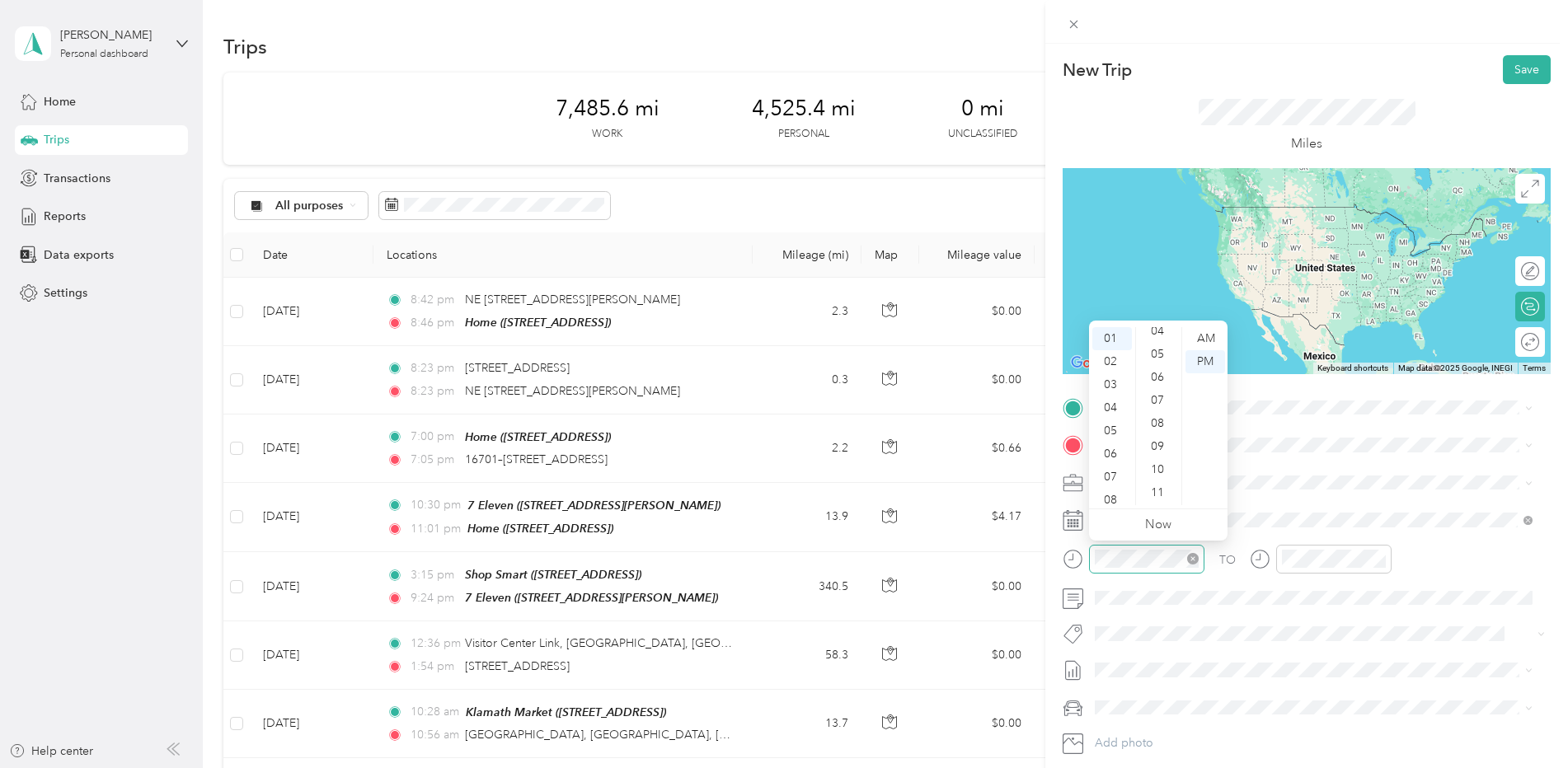
scroll to position [85, 0]
click at [1162, 393] on div "06" at bounding box center [1159, 392] width 40 height 23
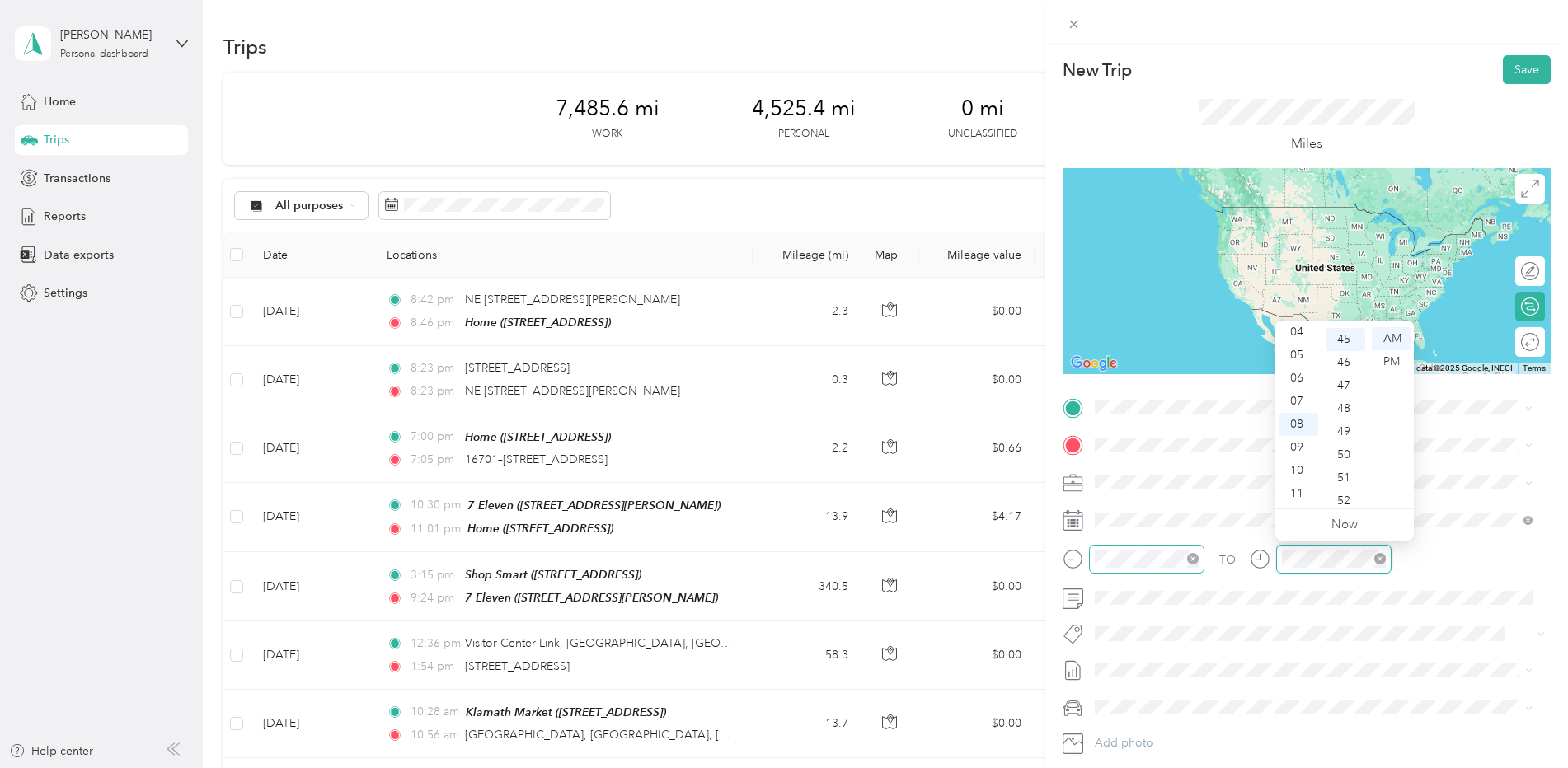
scroll to position [1039, 0]
click at [1398, 358] on div "PM" at bounding box center [1392, 361] width 40 height 23
click at [1301, 343] on div "02" at bounding box center [1298, 347] width 40 height 23
click at [1348, 497] on div "52" at bounding box center [1345, 500] width 40 height 23
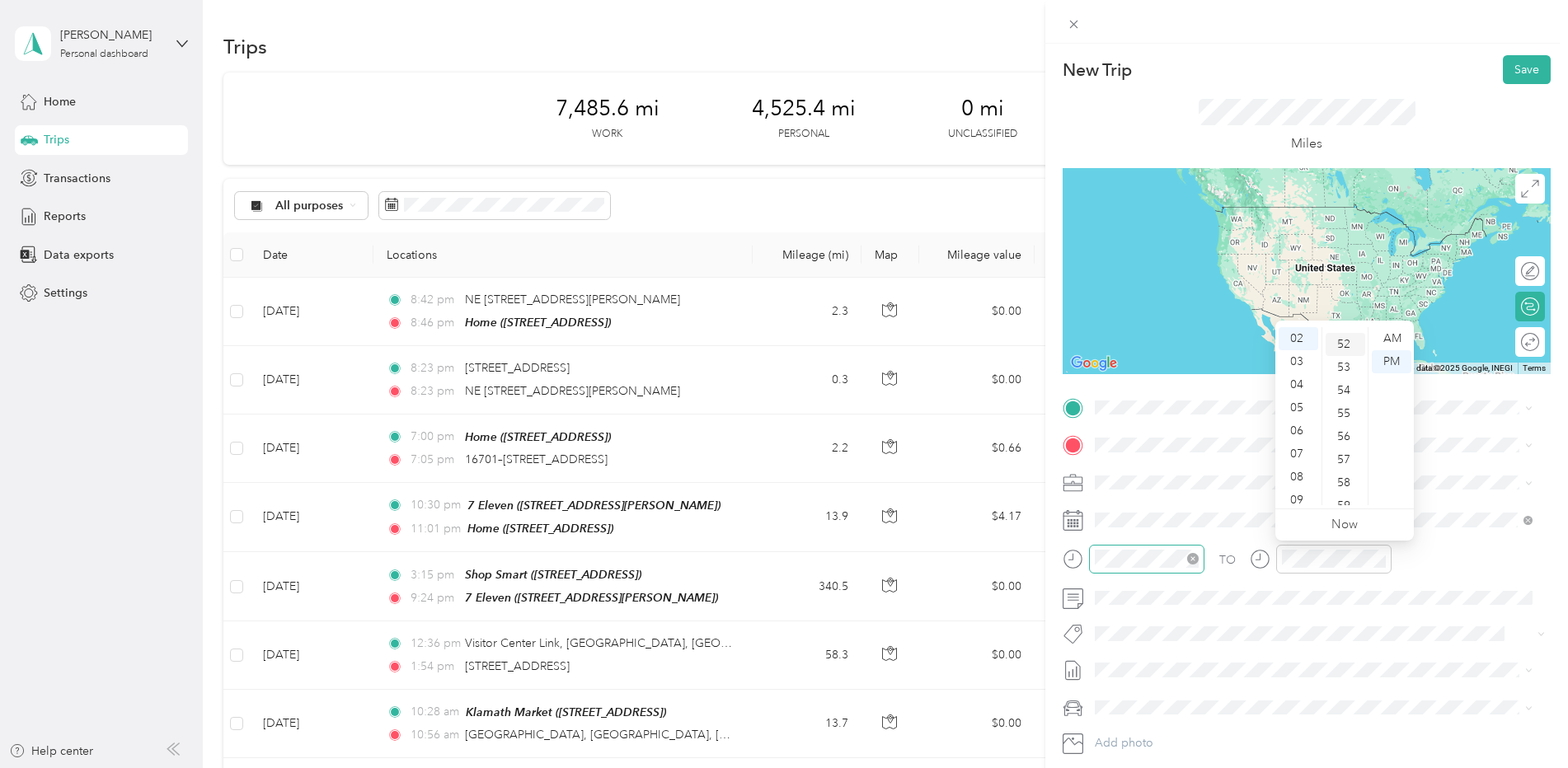
scroll to position [1200, 0]
click at [1349, 389] on div "18" at bounding box center [1345, 388] width 40 height 23
click at [1210, 610] on span "[STREET_ADDRESS]" at bounding box center [1178, 611] width 105 height 14
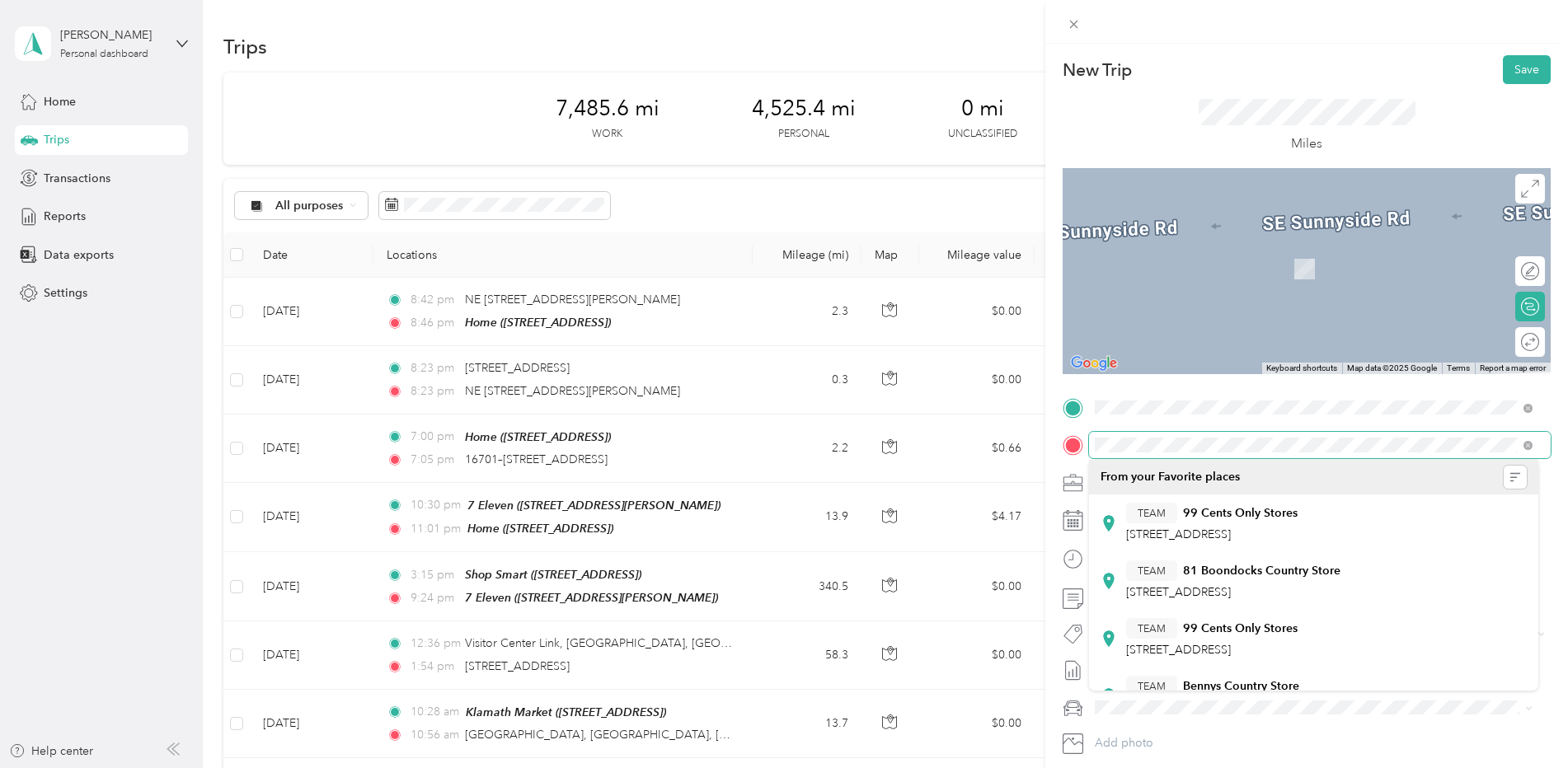
click at [1054, 441] on form "New Trip Save This trip cannot be edited because it is either under review, app…" at bounding box center [1307, 423] width 523 height 738
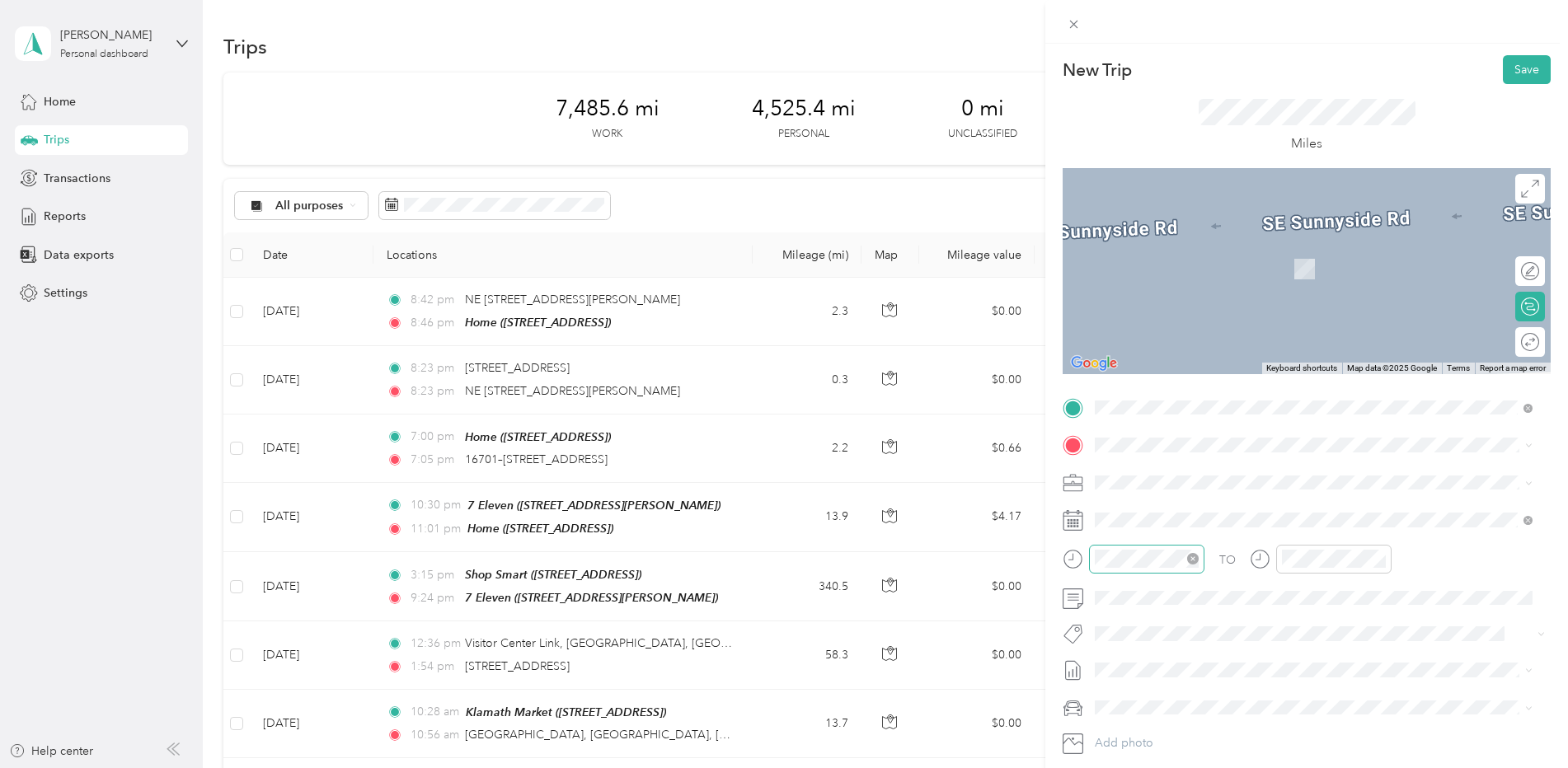
click at [1231, 582] on div "TEAM Chevron [STREET_ADDRESS]" at bounding box center [1178, 575] width 105 height 40
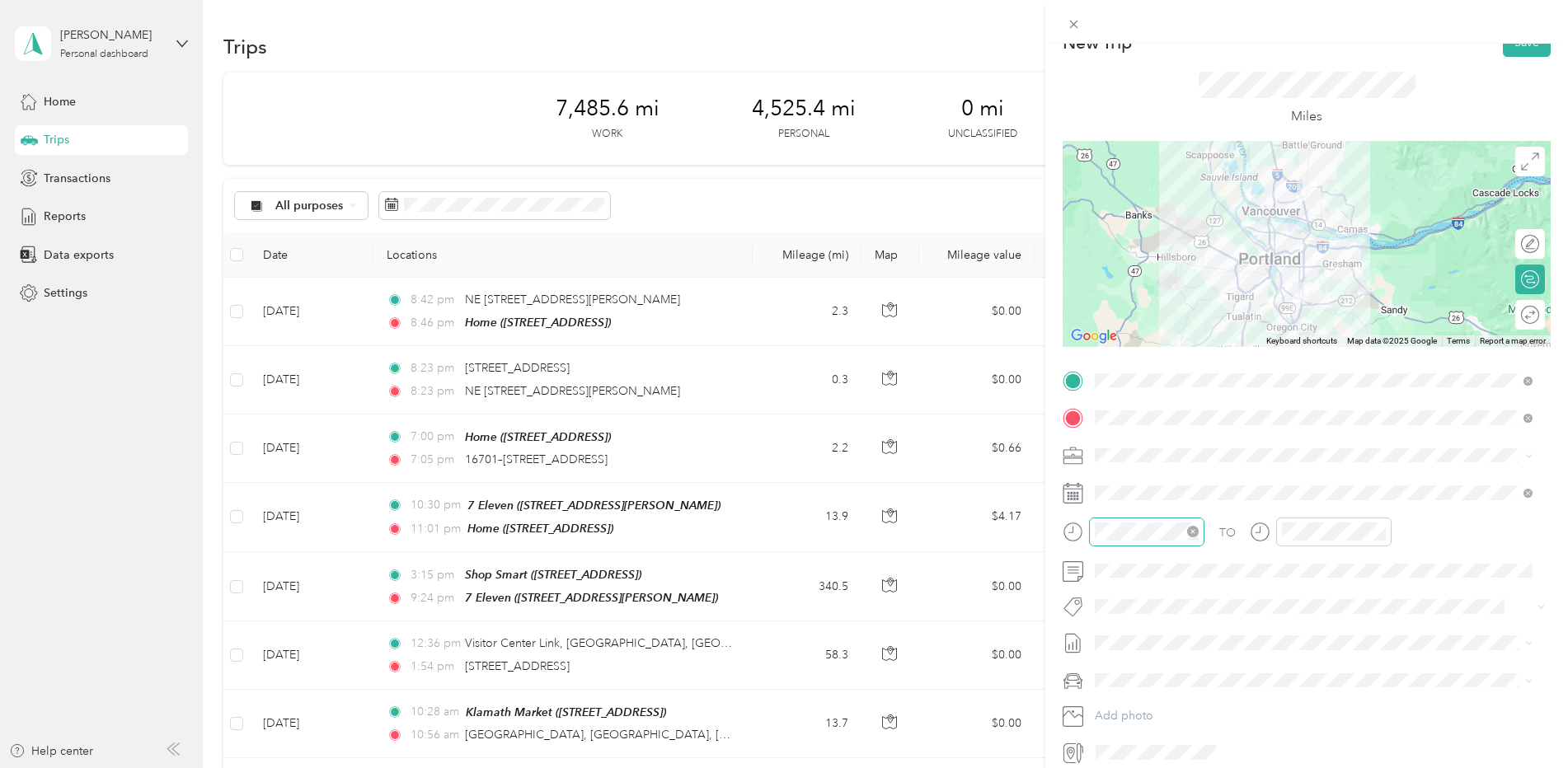
scroll to position [0, 0]
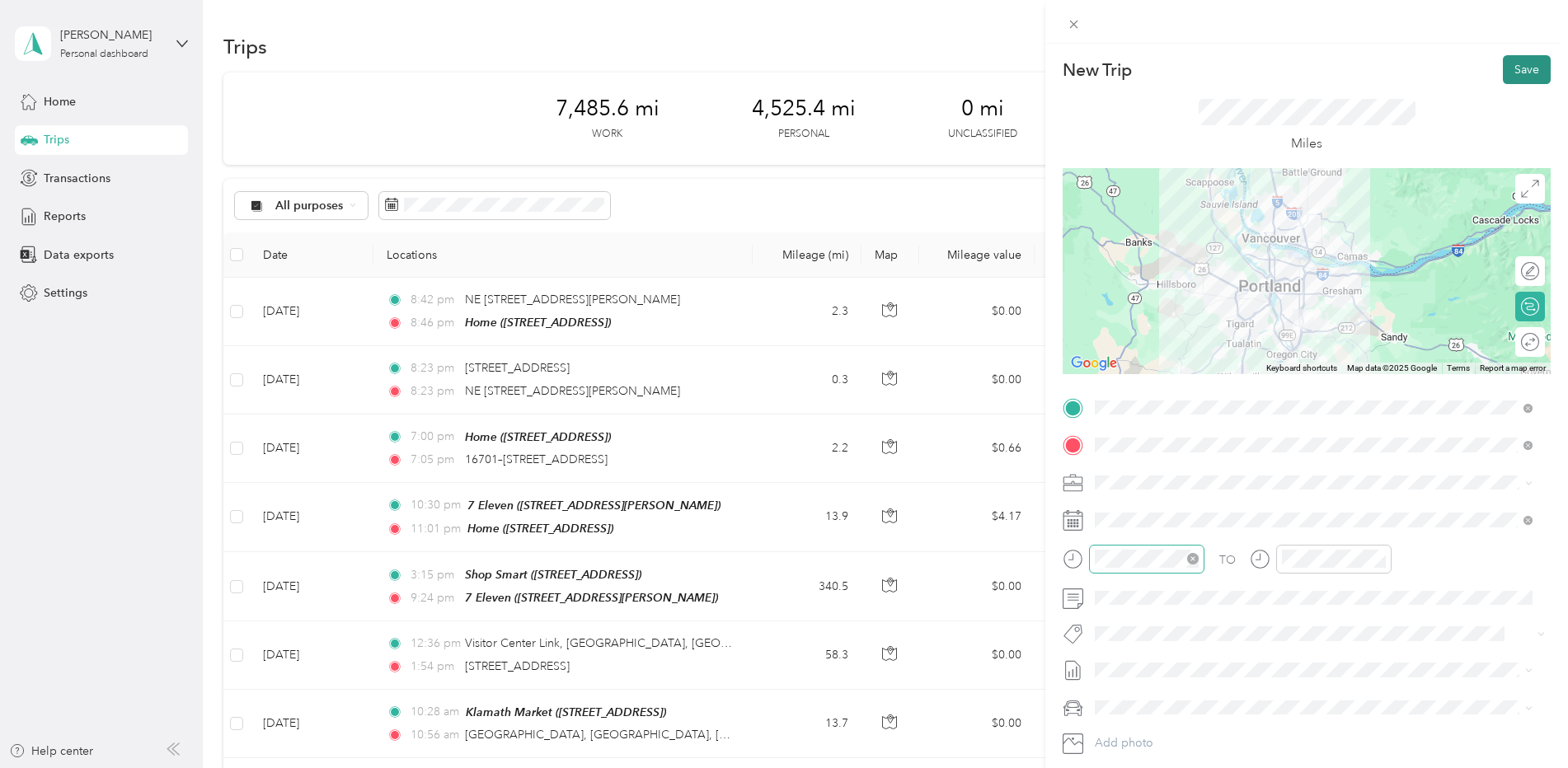
click at [1510, 61] on button "Save" at bounding box center [1527, 69] width 48 height 29
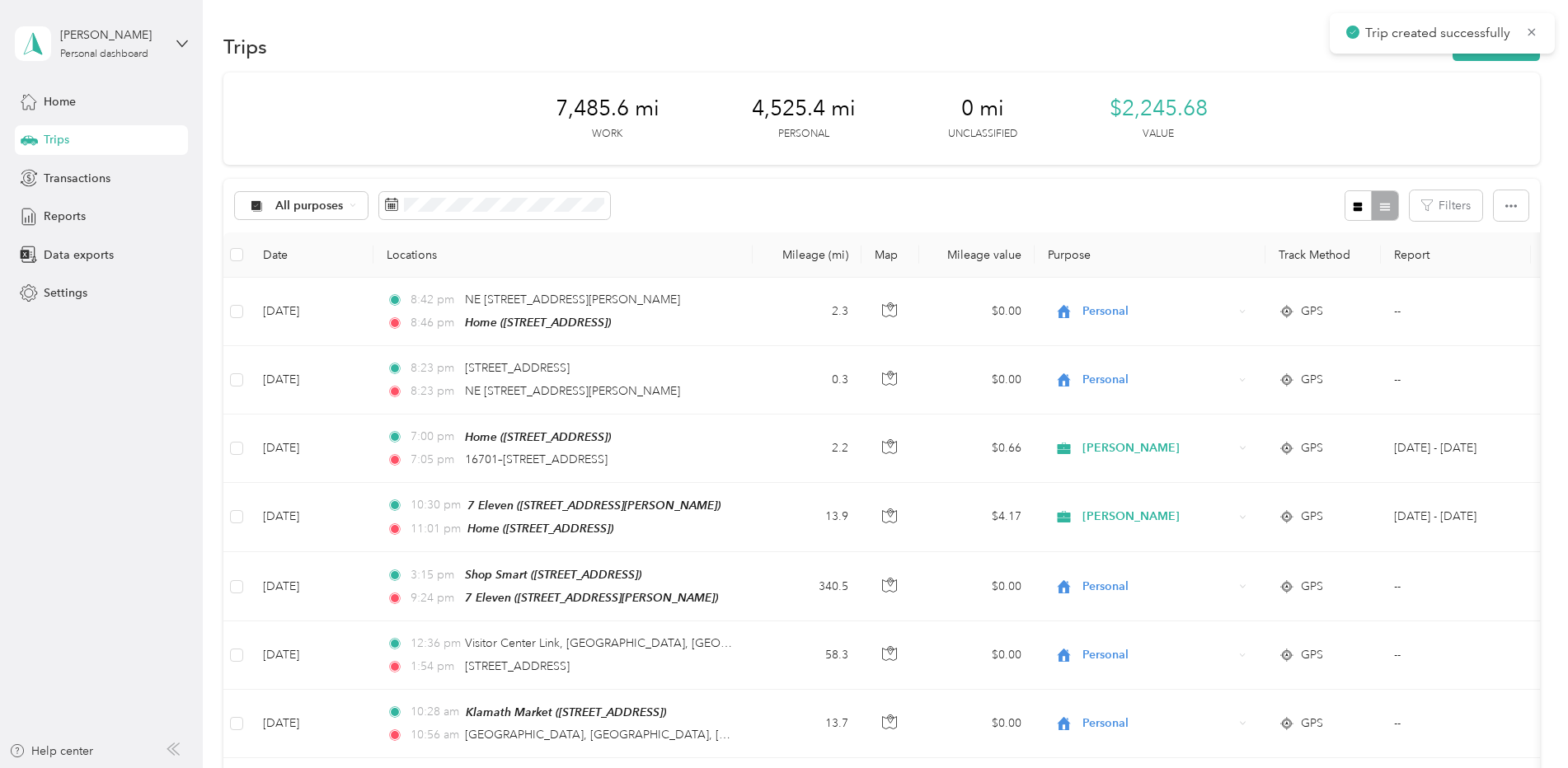
click at [1385, 116] on div "7,485.6 mi Work 4,525.4 mi Personal 0 mi Unclassified $2,245.68 Value" at bounding box center [881, 118] width 1317 height 92
click at [1466, 56] on button "New trip" at bounding box center [1496, 46] width 88 height 29
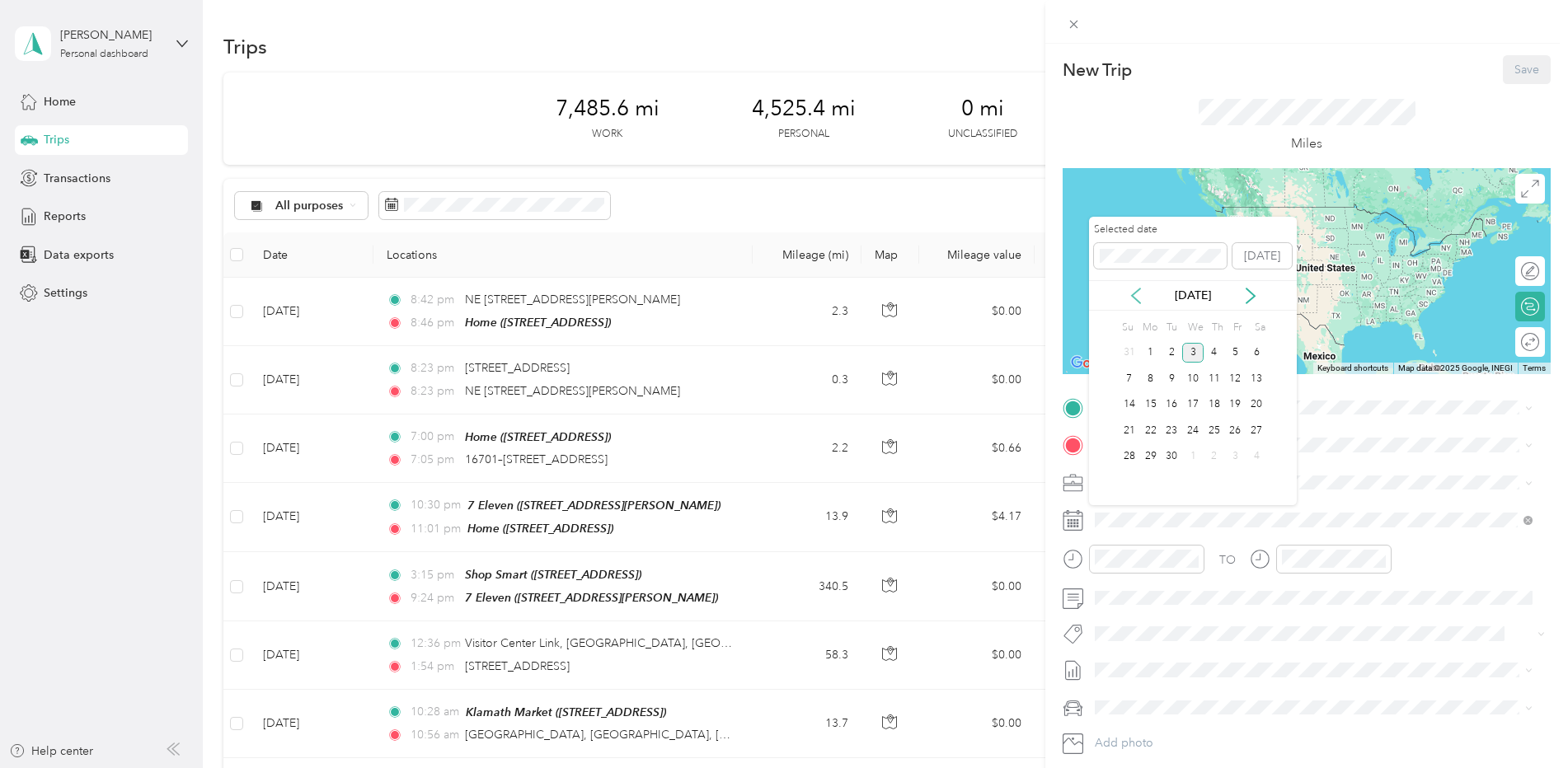
click at [1134, 297] on icon at bounding box center [1136, 296] width 8 height 15
click at [1153, 431] on div "18" at bounding box center [1150, 431] width 21 height 20
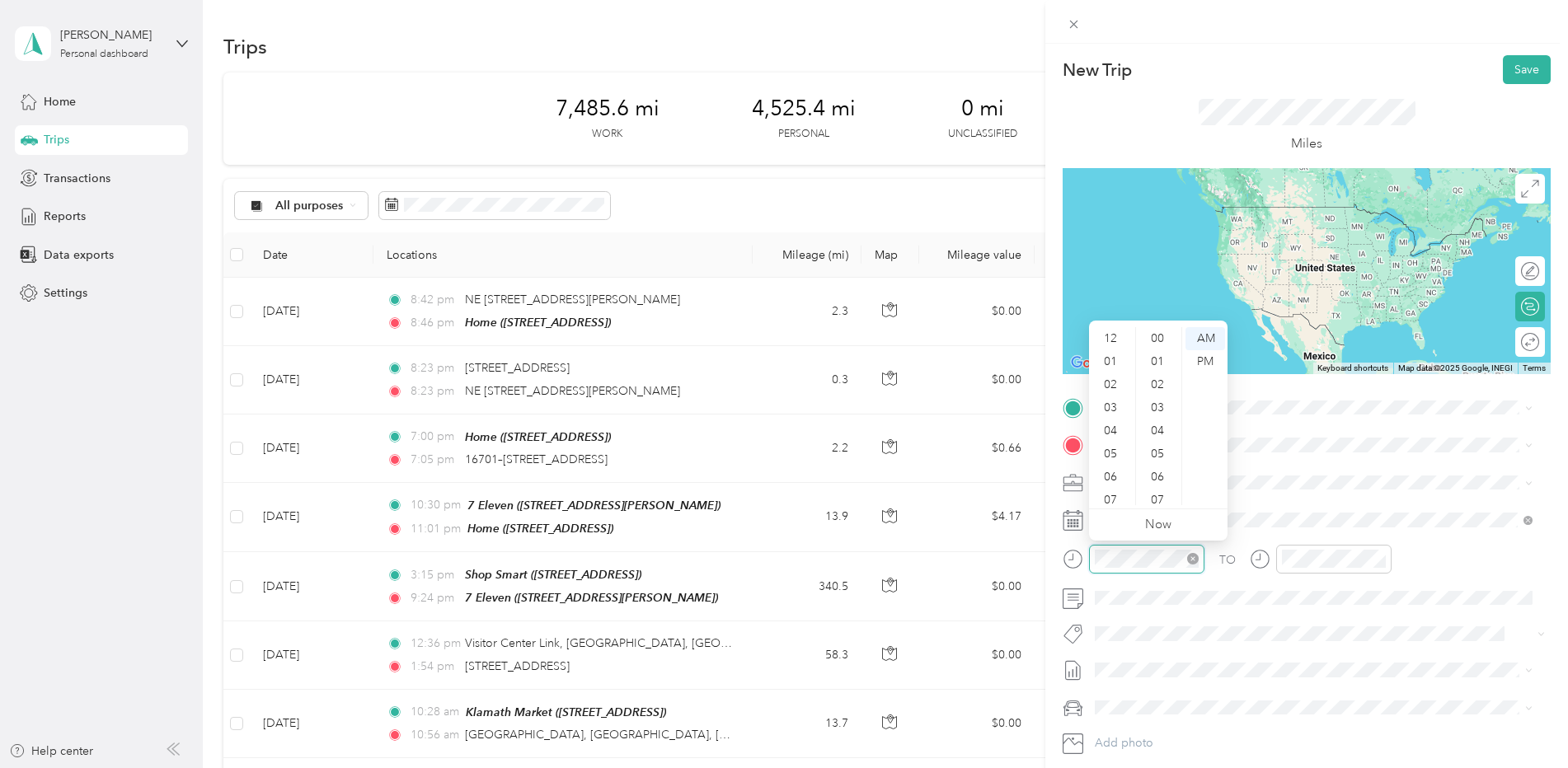
scroll to position [99, 0]
click at [1202, 368] on div "PM" at bounding box center [1205, 361] width 40 height 23
click at [1112, 354] on div "02" at bounding box center [1112, 355] width 40 height 23
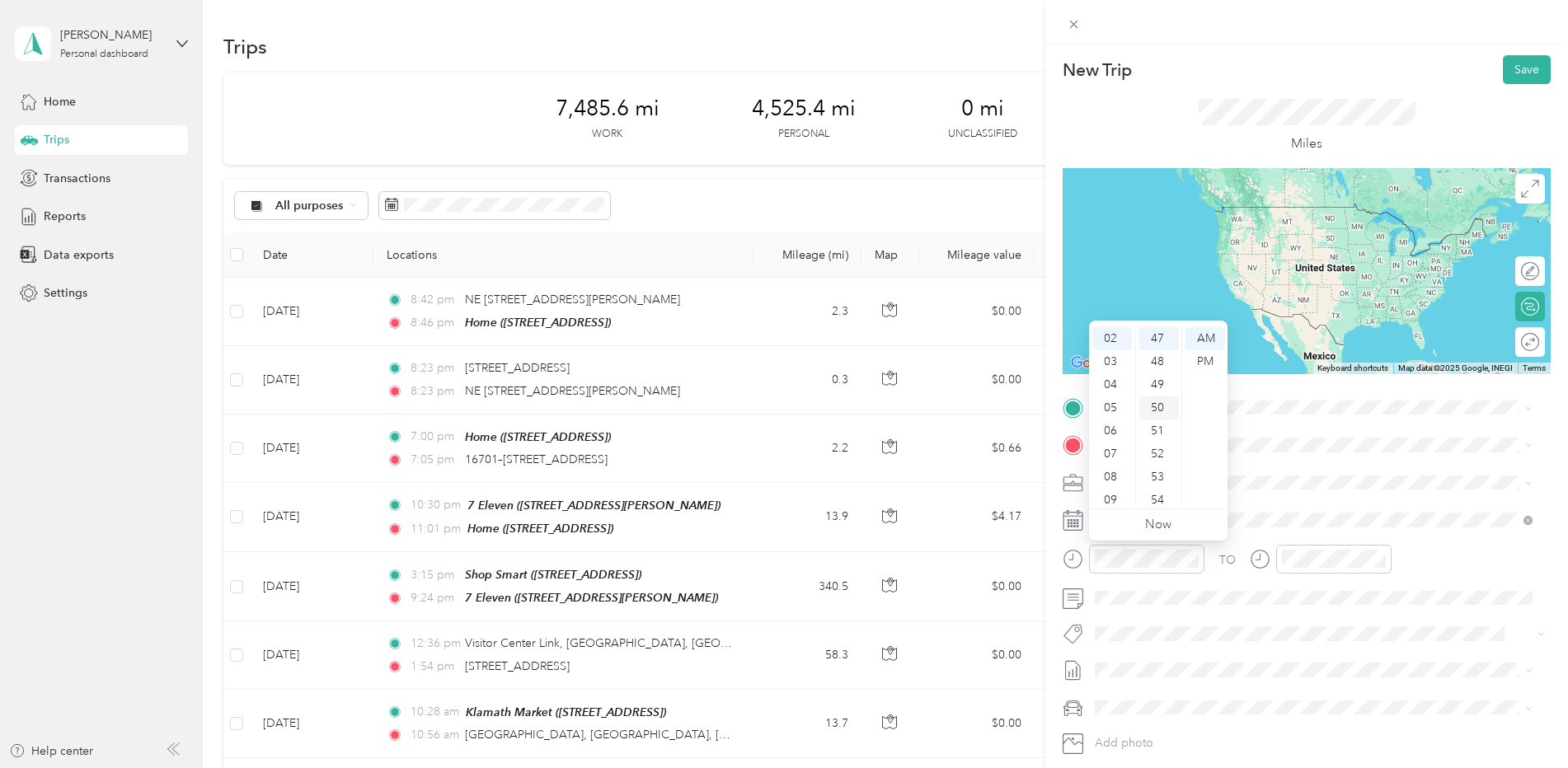
click at [1156, 397] on div "50" at bounding box center [1159, 407] width 40 height 23
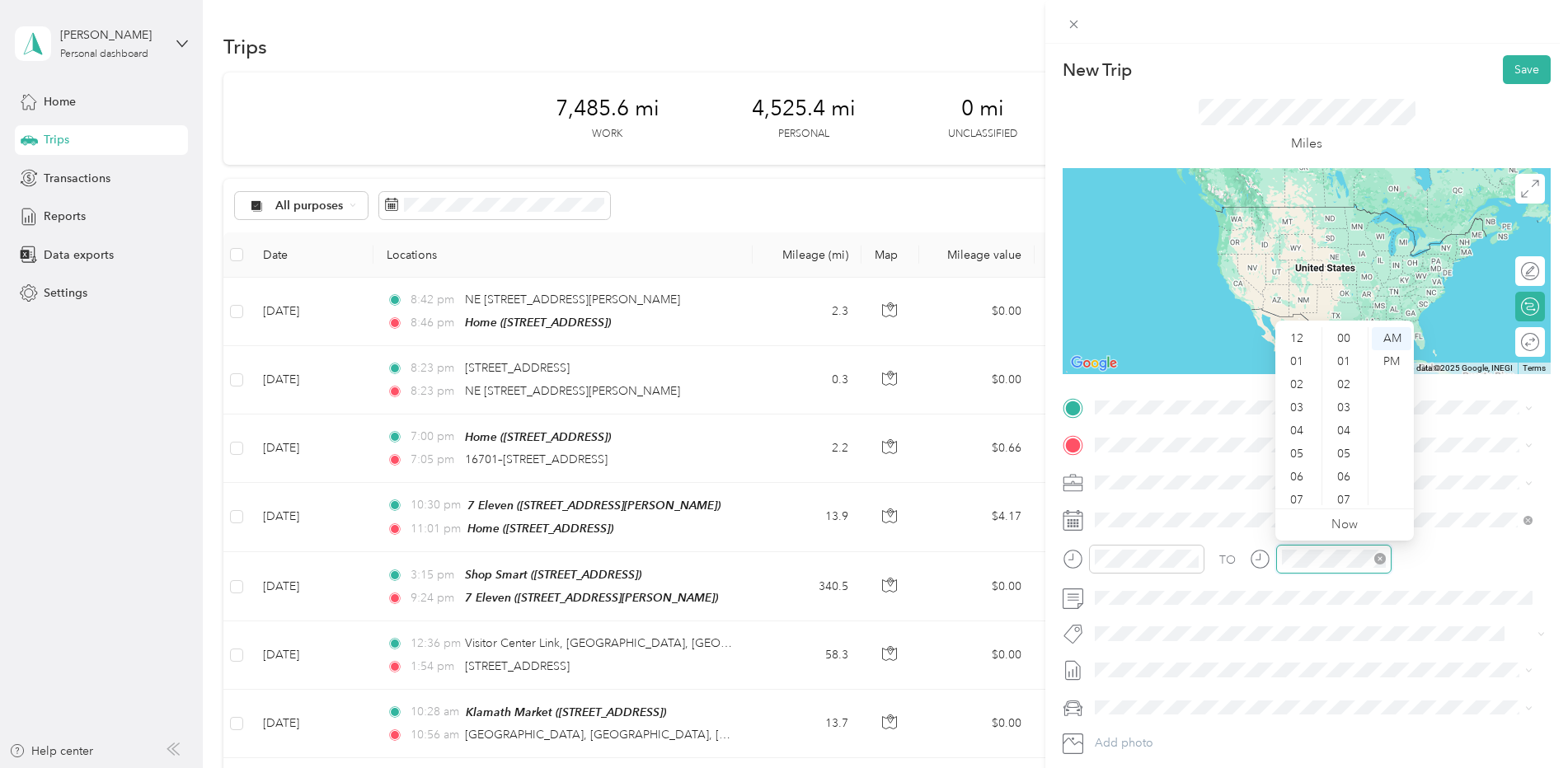
scroll to position [99, 0]
click at [1393, 358] on div "PM" at bounding box center [1392, 361] width 40 height 23
click at [1301, 384] on div "02" at bounding box center [1298, 381] width 40 height 23
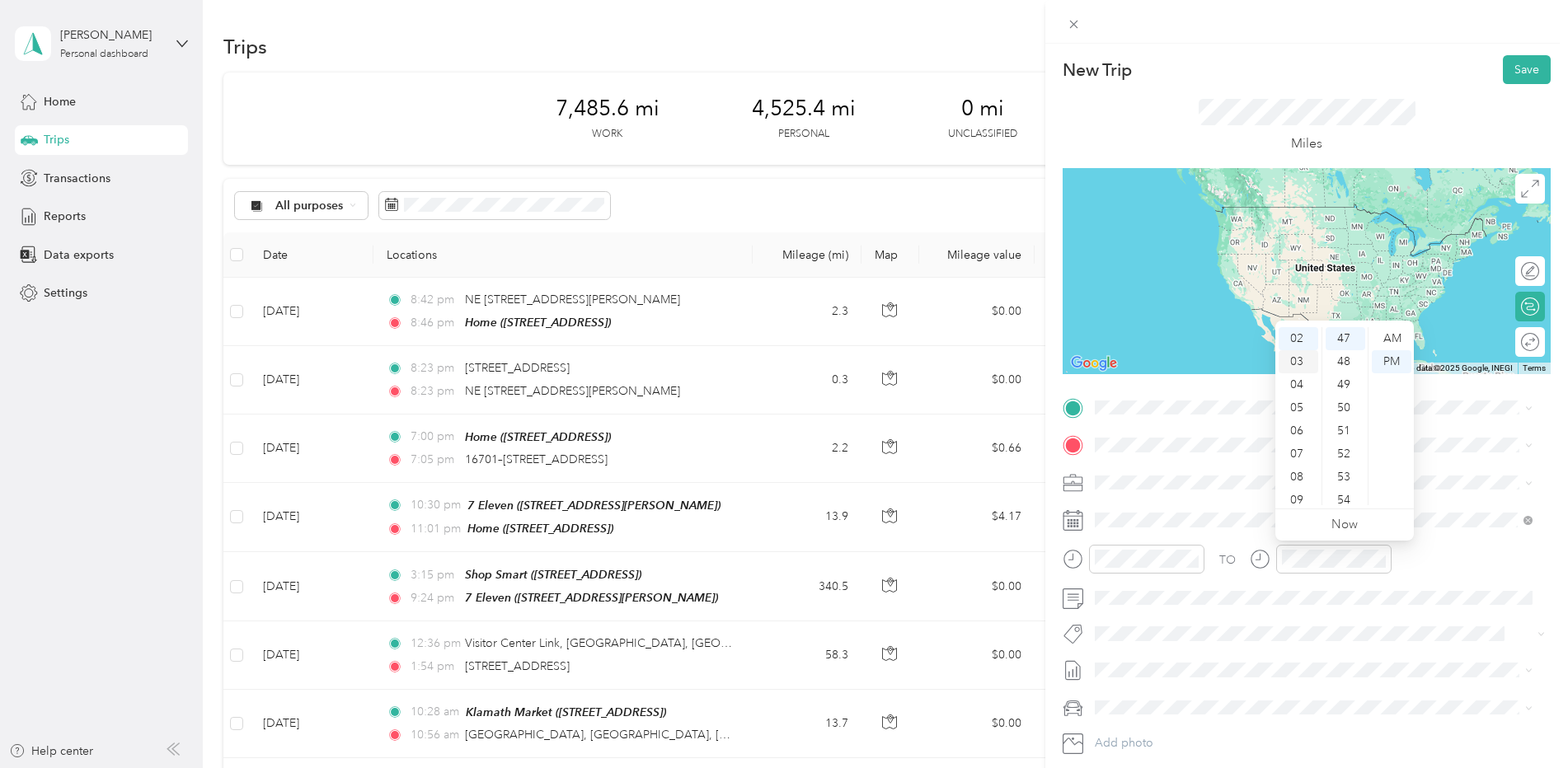
click at [1296, 352] on div "03" at bounding box center [1298, 361] width 40 height 23
click at [1344, 368] on div "12" at bounding box center [1345, 372] width 40 height 23
click at [1215, 561] on div "TEAM Chevron [STREET_ADDRESS]" at bounding box center [1313, 543] width 426 height 46
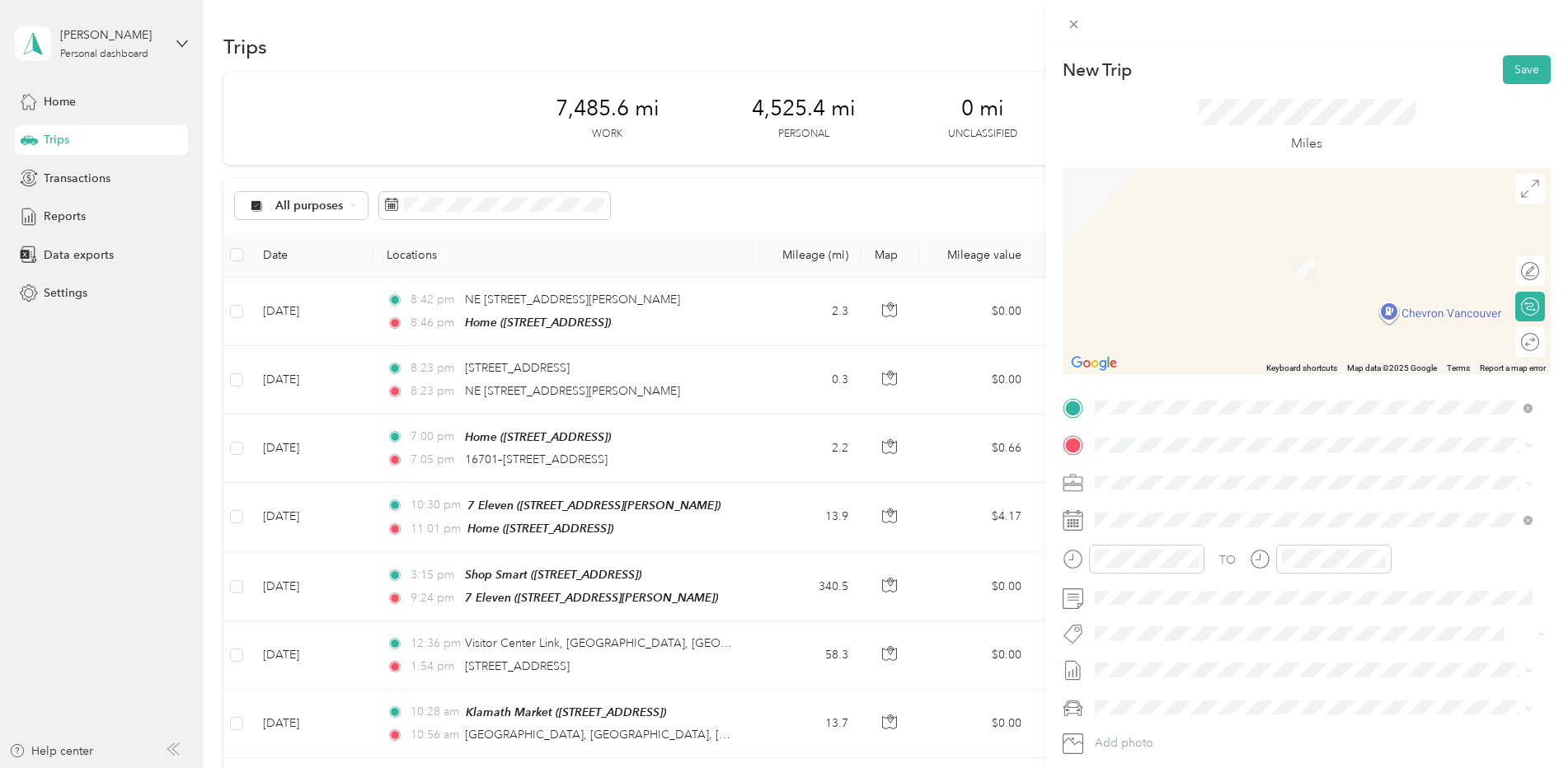
click at [1164, 529] on span "[STREET_ADDRESS]" at bounding box center [1178, 523] width 105 height 14
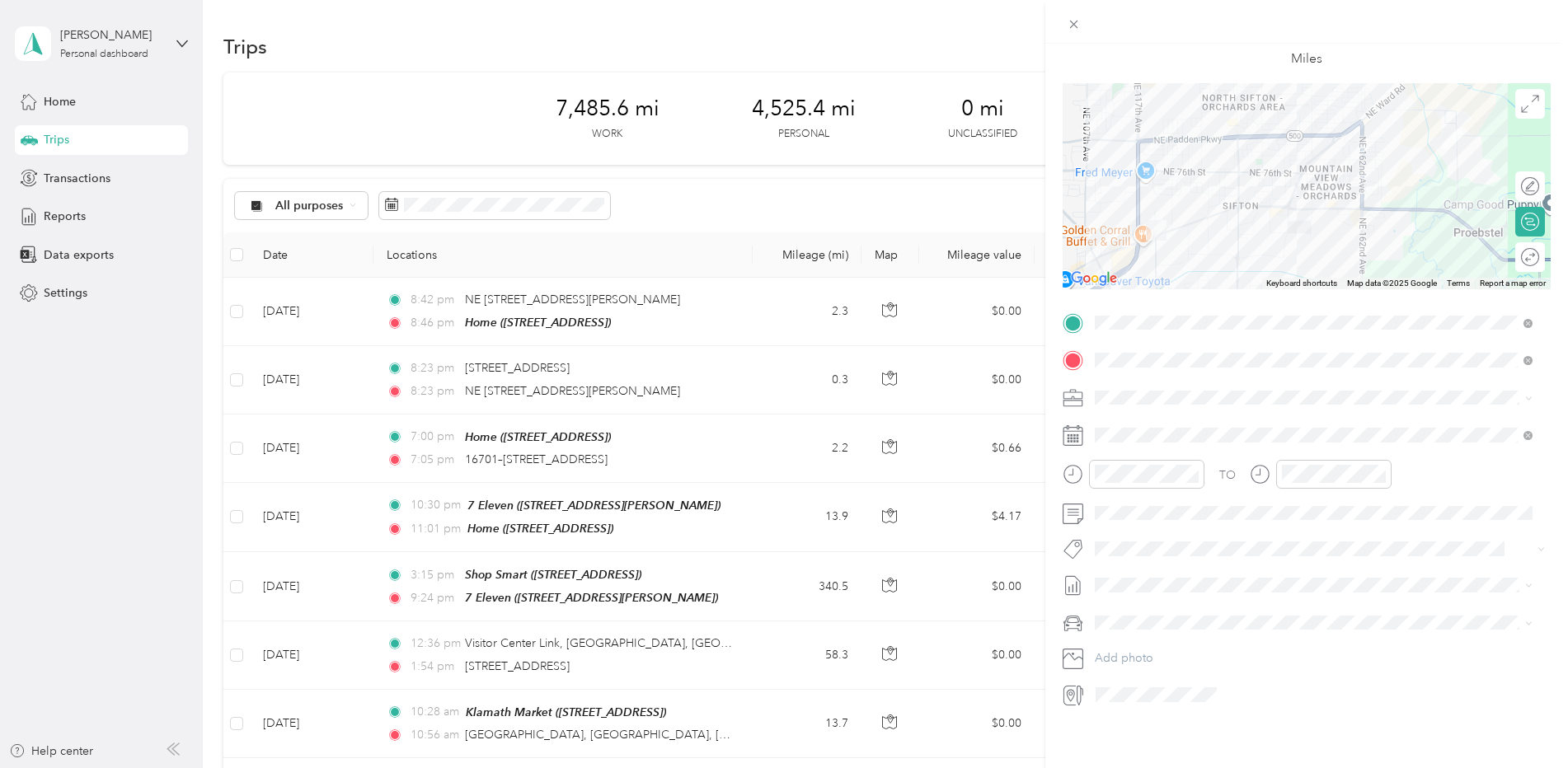
scroll to position [0, 0]
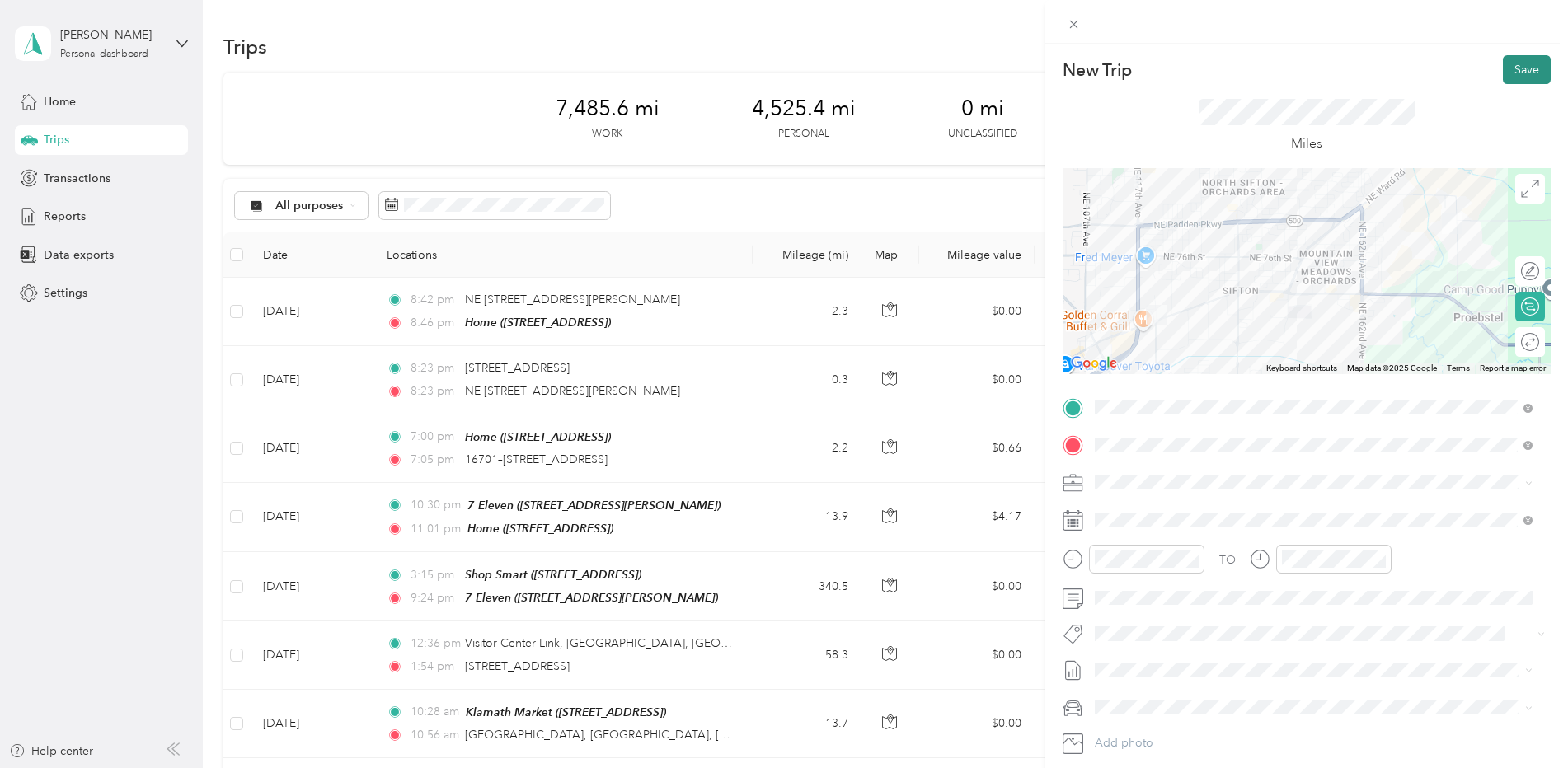
click at [1507, 59] on button "Save" at bounding box center [1527, 69] width 48 height 29
